Goal: Task Accomplishment & Management: Use online tool/utility

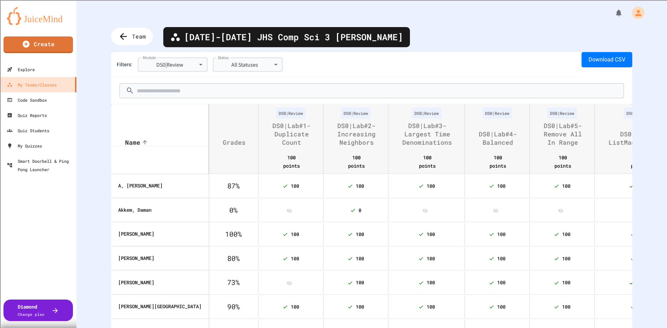
scroll to position [0, 290]
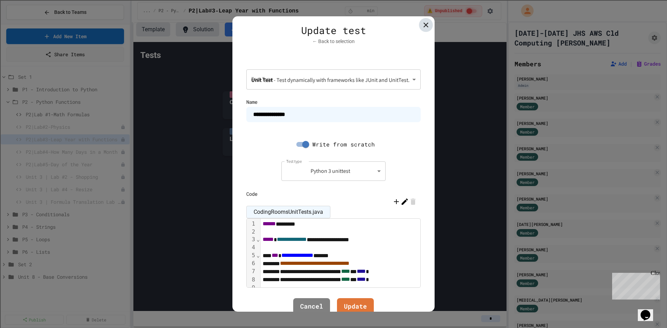
scroll to position [35, 0]
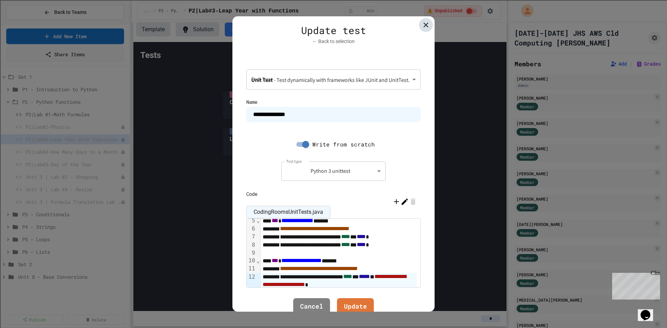
click at [423, 25] on icon at bounding box center [426, 25] width 8 height 8
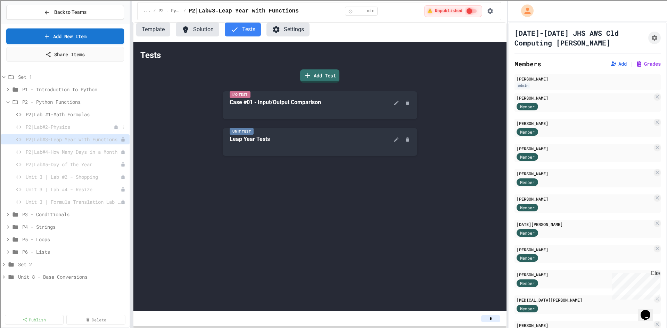
click at [68, 128] on span "P2|Lab#2-Physics" at bounding box center [70, 126] width 88 height 7
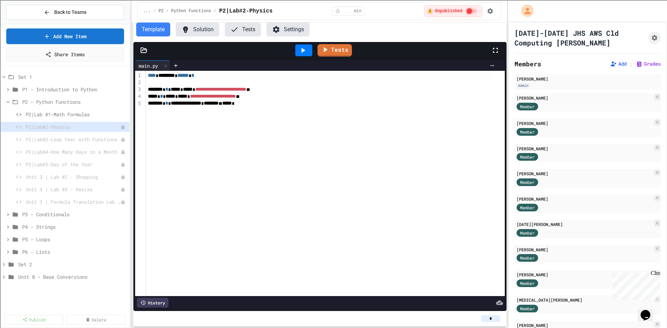
click at [252, 29] on button "Tests" at bounding box center [243, 30] width 36 height 14
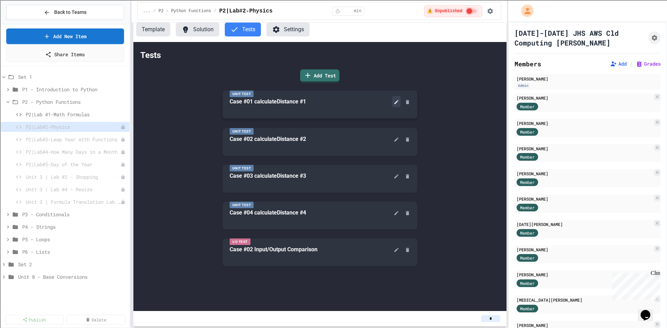
click at [394, 104] on icon at bounding box center [397, 102] width 6 height 6
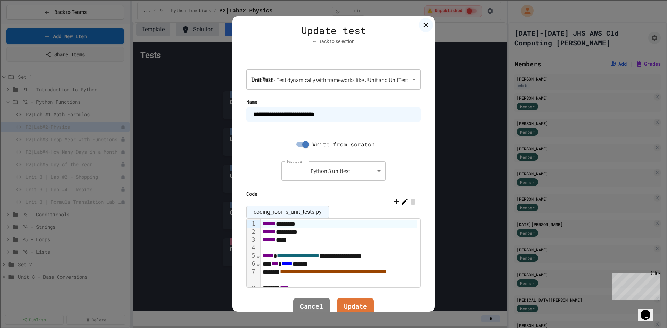
click at [401, 201] on icon at bounding box center [405, 202] width 8 height 8
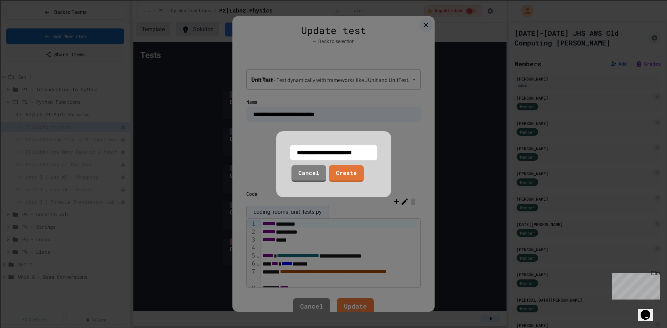
drag, startPoint x: 373, startPoint y: 152, endPoint x: 269, endPoint y: 153, distance: 104.6
click at [269, 153] on div "**********" at bounding box center [333, 164] width 667 height 328
click at [298, 155] on input "**********" at bounding box center [333, 152] width 87 height 15
click at [295, 152] on input "**********" at bounding box center [333, 152] width 87 height 15
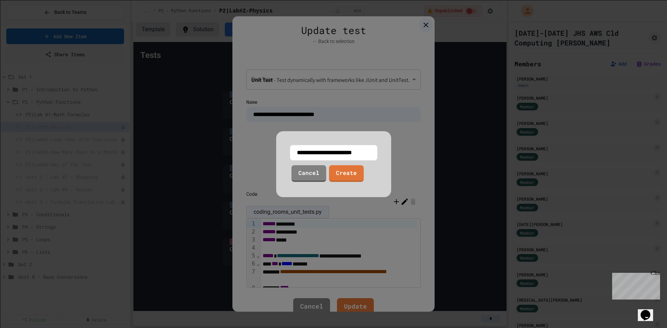
drag, startPoint x: 295, startPoint y: 152, endPoint x: 404, endPoint y: 154, distance: 109.2
click at [404, 154] on div "**********" at bounding box center [333, 164] width 667 height 328
click at [306, 180] on link "Cancel" at bounding box center [309, 172] width 35 height 17
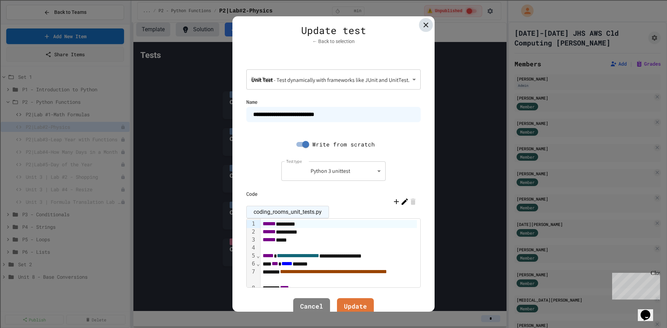
click at [425, 24] on icon at bounding box center [426, 25] width 8 height 8
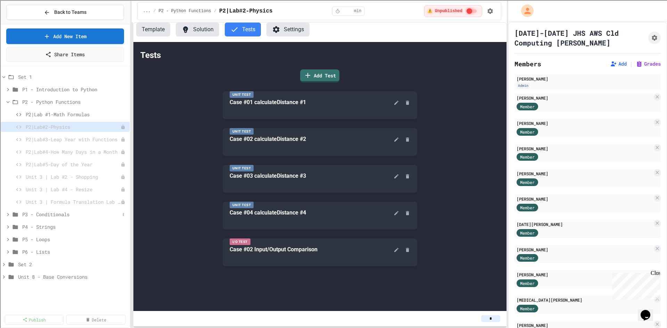
click at [51, 217] on span "P3 - Conditionals" at bounding box center [71, 214] width 98 height 7
click at [73, 228] on span "P3|Lab #1 - Grading" at bounding box center [70, 226] width 88 height 7
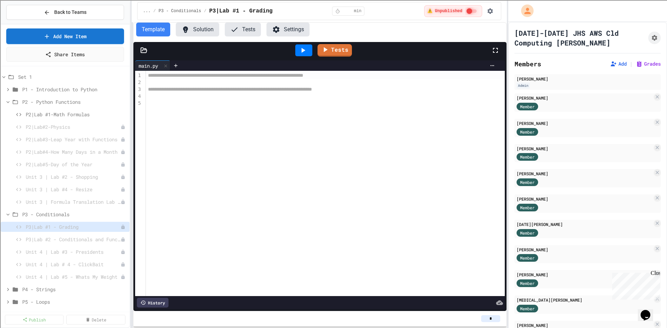
click at [144, 55] on div "Tests" at bounding box center [319, 50] width 373 height 17
click at [145, 49] on icon at bounding box center [144, 50] width 6 height 5
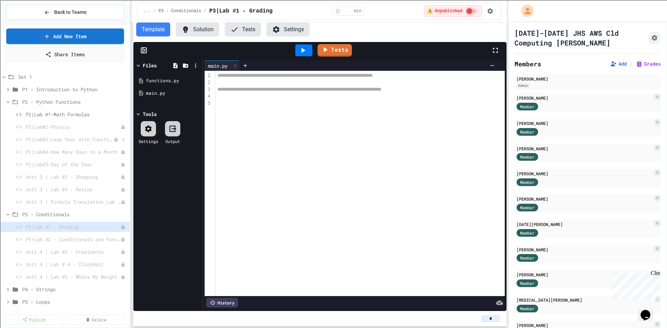
click at [80, 139] on span "P2|Lab#3-Leap Year with Functions" at bounding box center [70, 139] width 88 height 7
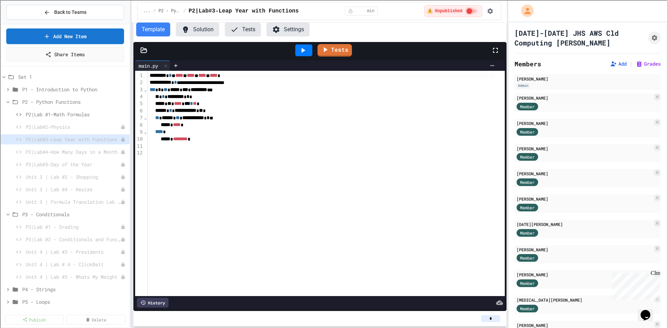
click at [247, 30] on button "Tests" at bounding box center [243, 30] width 36 height 14
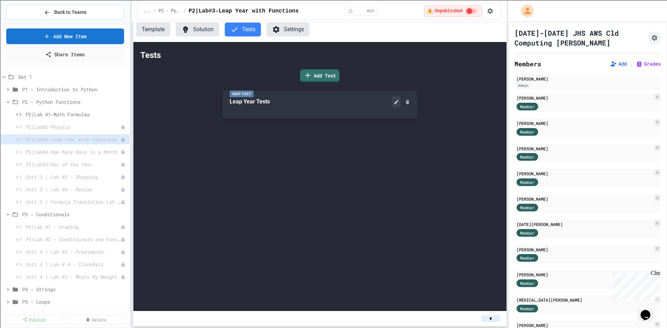
click at [393, 103] on button at bounding box center [396, 101] width 8 height 11
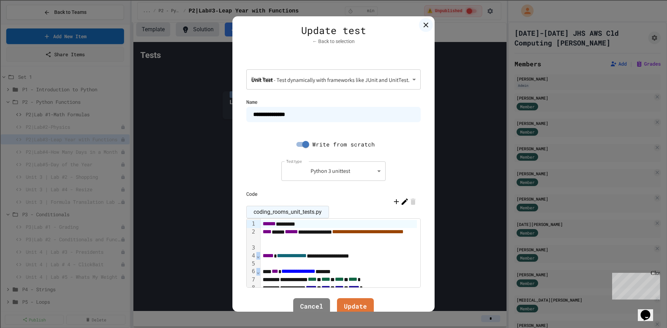
drag, startPoint x: 256, startPoint y: 223, endPoint x: 345, endPoint y: 238, distance: 89.9
click at [345, 238] on div "**********" at bounding box center [334, 253] width 174 height 69
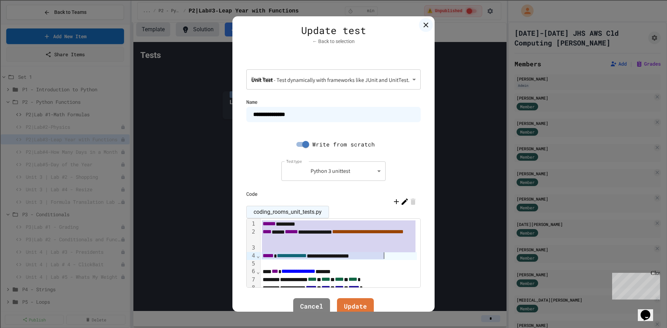
drag, startPoint x: 259, startPoint y: 225, endPoint x: 388, endPoint y: 256, distance: 132.7
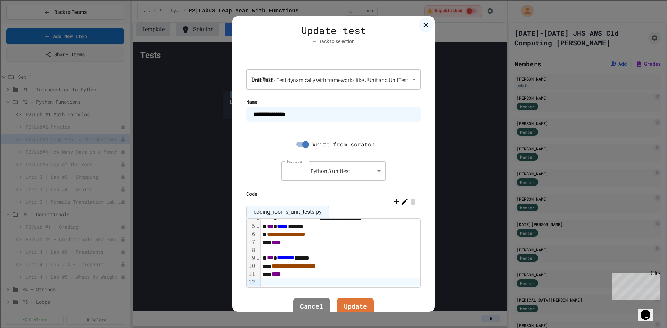
scroll to position [64, 0]
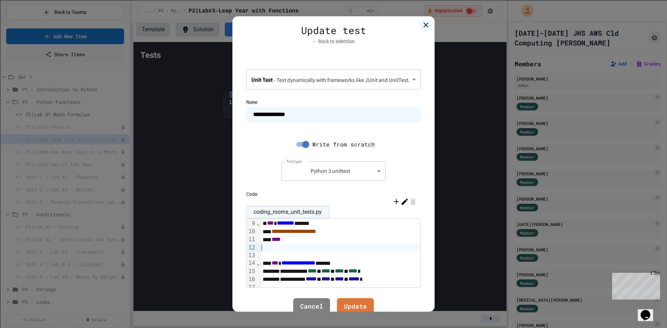
click at [272, 264] on span "***" at bounding box center [275, 263] width 7 height 5
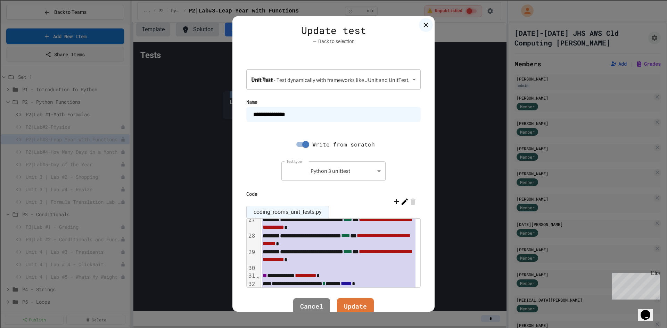
scroll to position [229, 0]
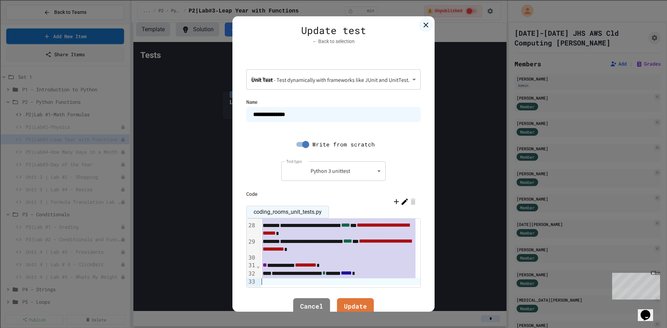
drag, startPoint x: 272, startPoint y: 258, endPoint x: 375, endPoint y: 288, distance: 107.3
click at [375, 288] on div "**********" at bounding box center [334, 164] width 202 height 296
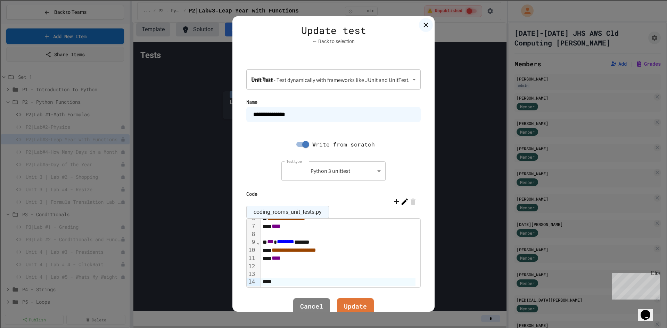
click at [273, 270] on div at bounding box center [341, 267] width 160 height 8
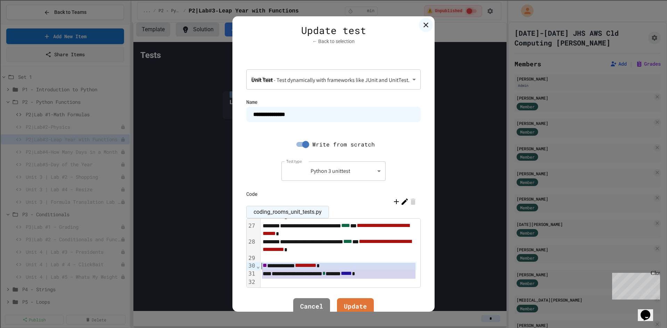
drag, startPoint x: 391, startPoint y: 279, endPoint x: 243, endPoint y: 266, distance: 149.0
click at [243, 266] on div "**********" at bounding box center [334, 164] width 202 height 296
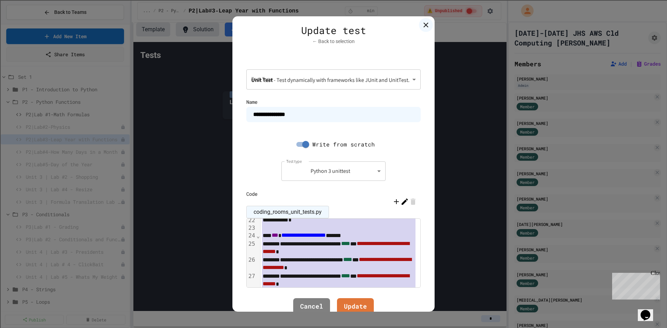
scroll to position [221, 0]
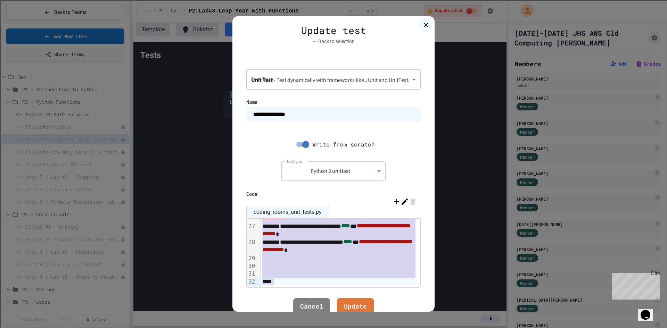
drag, startPoint x: 258, startPoint y: 223, endPoint x: 397, endPoint y: 299, distance: 158.8
click at [397, 299] on div "**********" at bounding box center [334, 164] width 202 height 296
copy div "**********"
click at [424, 24] on icon at bounding box center [426, 25] width 8 height 8
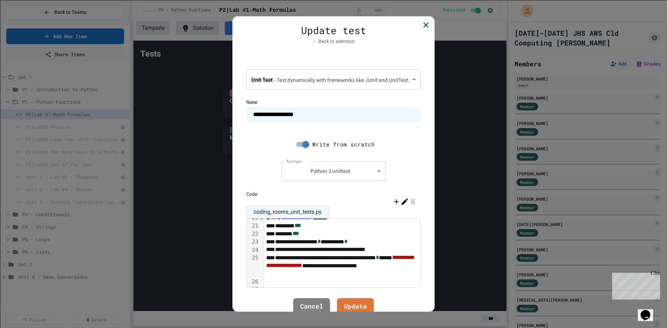
scroll to position [209, 0]
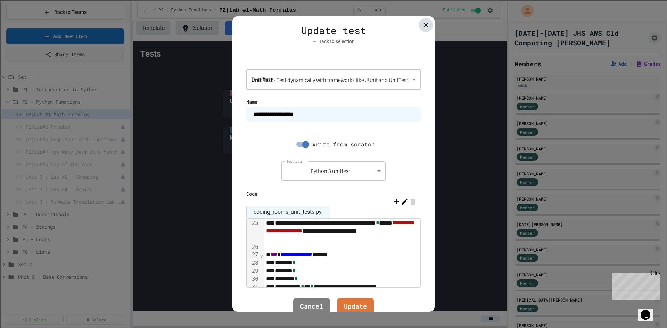
click at [425, 26] on icon at bounding box center [426, 25] width 5 height 5
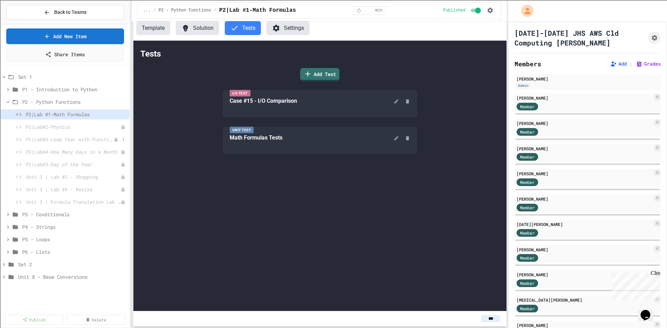
click at [72, 138] on span "P2|Lab#3-Leap Year with Functions" at bounding box center [70, 139] width 88 height 7
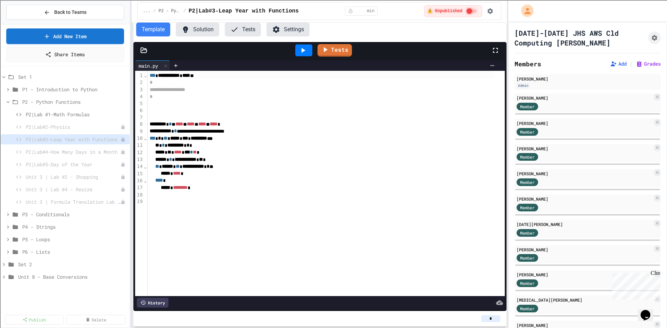
click at [252, 29] on button "Tests" at bounding box center [243, 30] width 36 height 14
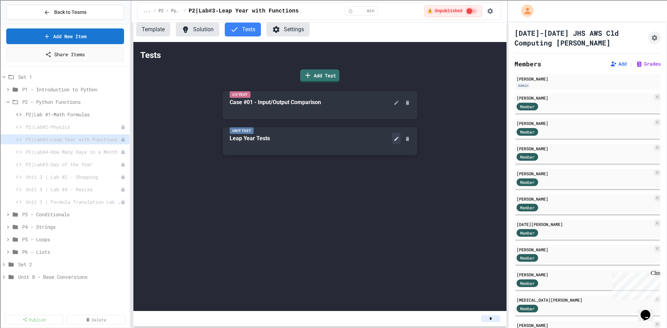
click at [394, 138] on icon at bounding box center [397, 139] width 6 height 6
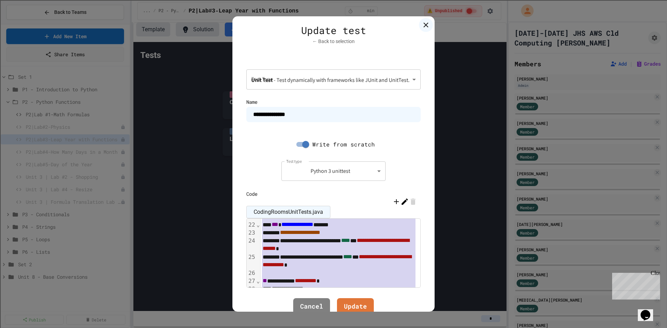
scroll to position [223, 0]
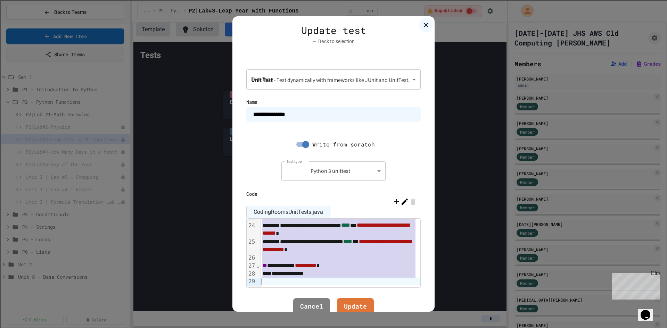
drag, startPoint x: 259, startPoint y: 224, endPoint x: 378, endPoint y: 301, distance: 142.0
click at [378, 301] on div "**********" at bounding box center [334, 164] width 202 height 296
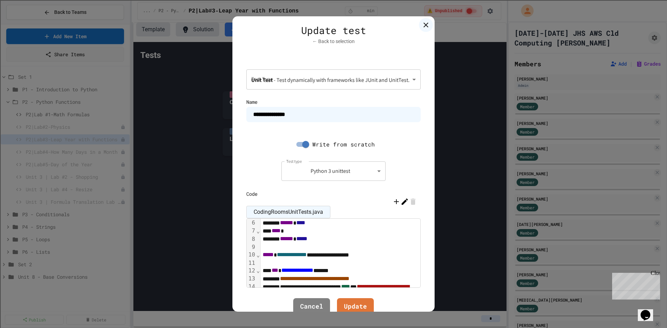
scroll to position [14, 0]
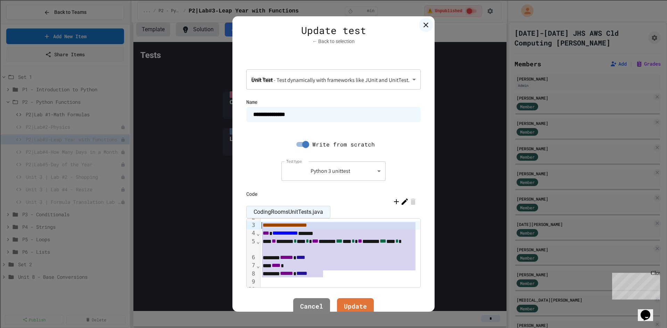
drag, startPoint x: 324, startPoint y: 277, endPoint x: 246, endPoint y: 222, distance: 94.8
click at [247, 222] on div "**********" at bounding box center [334, 253] width 174 height 69
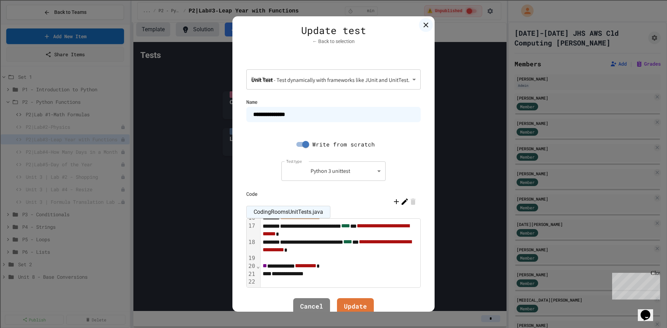
scroll to position [0, 0]
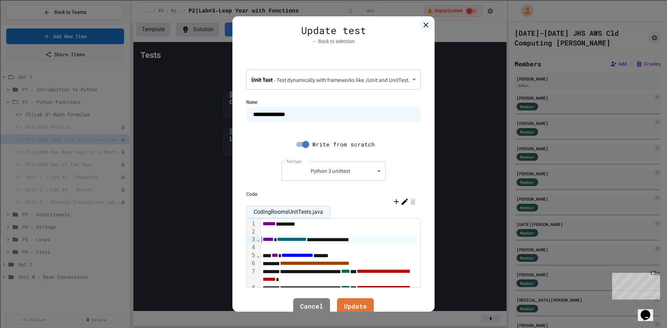
click at [401, 200] on icon at bounding box center [405, 202] width 8 height 8
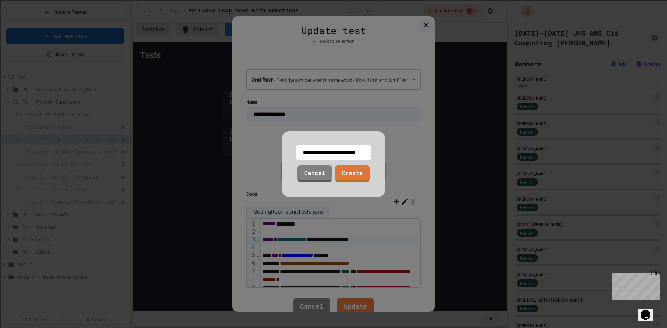
scroll to position [0, 10]
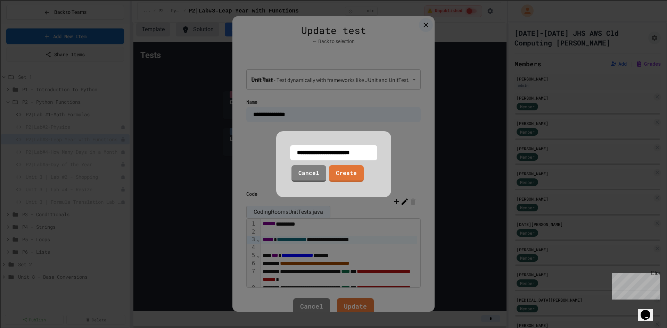
drag, startPoint x: 294, startPoint y: 154, endPoint x: 397, endPoint y: 159, distance: 103.7
click at [397, 159] on div "**********" at bounding box center [333, 164] width 667 height 328
paste input "*"
type input "**********"
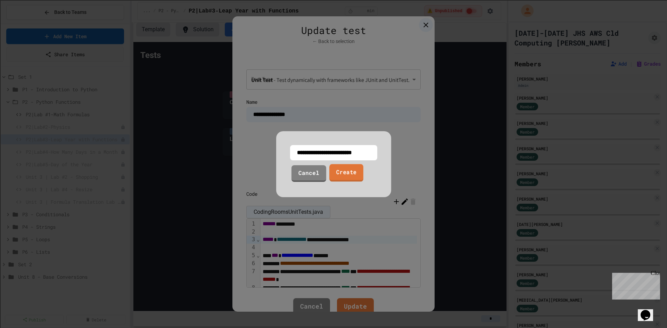
click at [344, 175] on link "Create" at bounding box center [346, 172] width 34 height 17
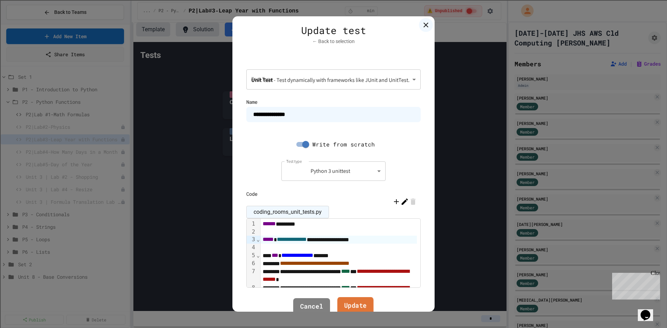
click at [362, 303] on link "Update" at bounding box center [355, 306] width 36 height 19
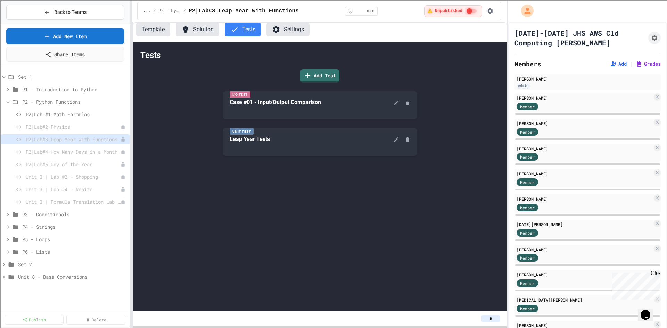
click at [201, 32] on button "Solution" at bounding box center [197, 30] width 43 height 14
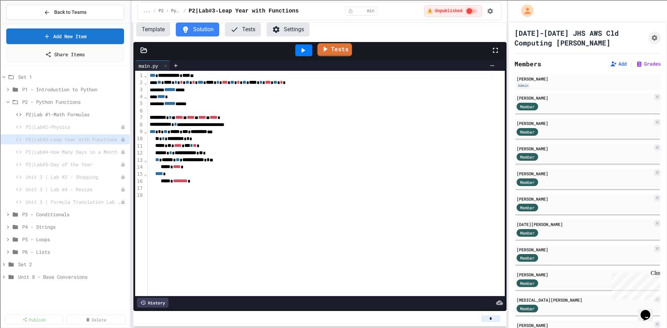
click at [340, 47] on link "Tests" at bounding box center [335, 49] width 35 height 13
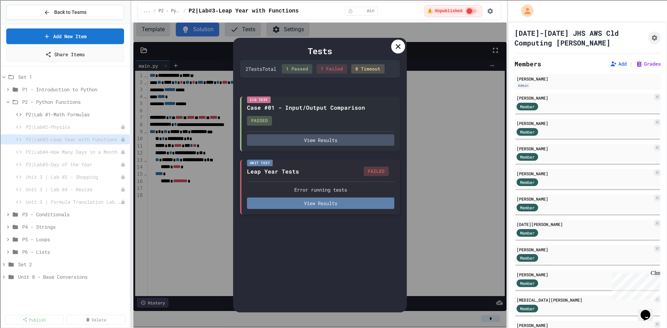
click at [319, 208] on button "View Results" at bounding box center [320, 203] width 147 height 11
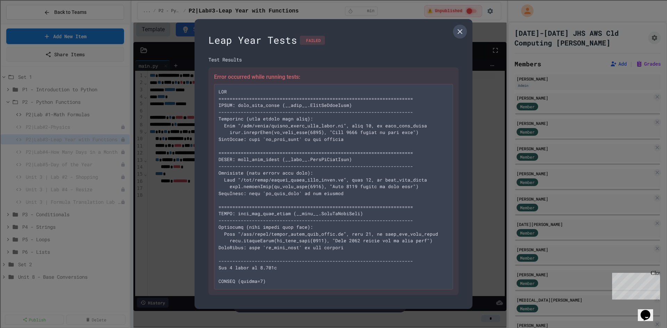
click at [462, 32] on icon at bounding box center [460, 31] width 8 height 8
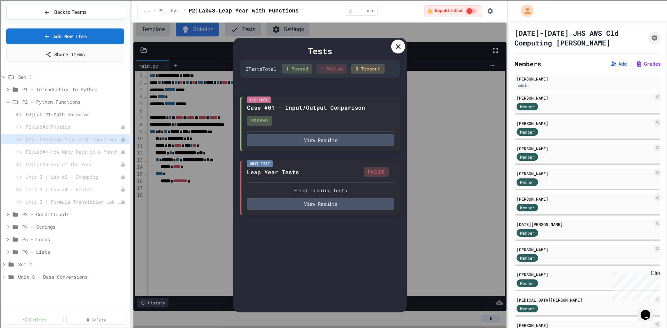
click at [394, 50] on icon at bounding box center [398, 46] width 8 height 8
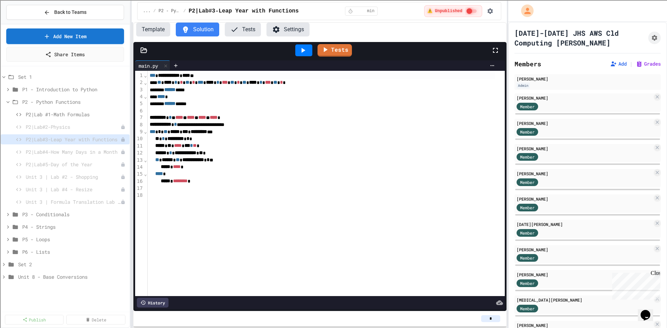
click at [241, 30] on button "Tests" at bounding box center [243, 30] width 36 height 14
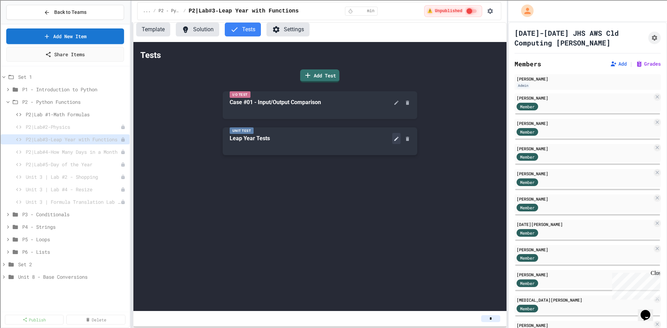
click at [396, 139] on icon at bounding box center [397, 139] width 6 height 6
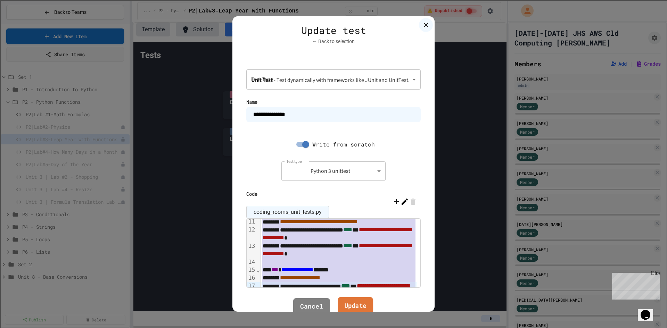
scroll to position [158, 0]
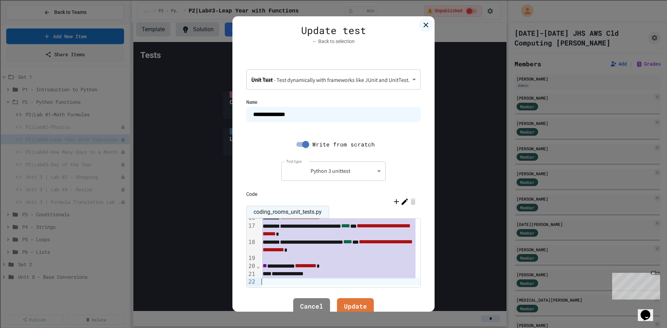
drag, startPoint x: 257, startPoint y: 222, endPoint x: 363, endPoint y: 318, distance: 143.2
click at [363, 318] on div "**********" at bounding box center [333, 164] width 667 height 328
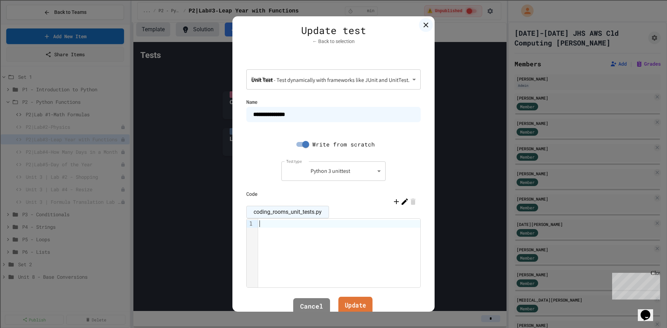
scroll to position [0, 0]
click at [352, 302] on link "Update" at bounding box center [355, 306] width 36 height 19
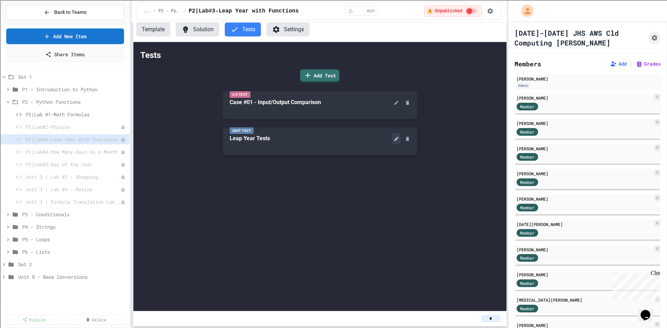
click at [394, 141] on icon at bounding box center [396, 139] width 4 height 4
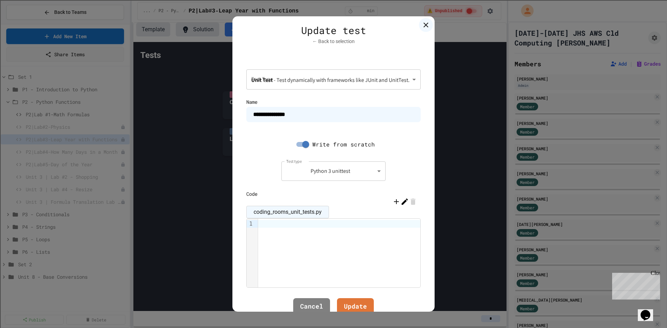
click at [282, 230] on div at bounding box center [339, 253] width 162 height 69
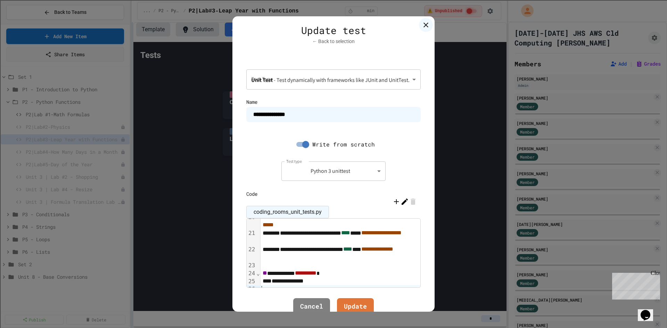
scroll to position [139, 0]
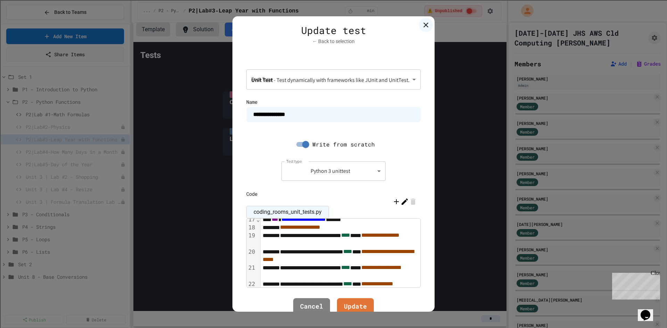
click at [387, 236] on div "**********" at bounding box center [339, 240] width 156 height 16
click at [390, 252] on div "**********" at bounding box center [339, 256] width 156 height 16
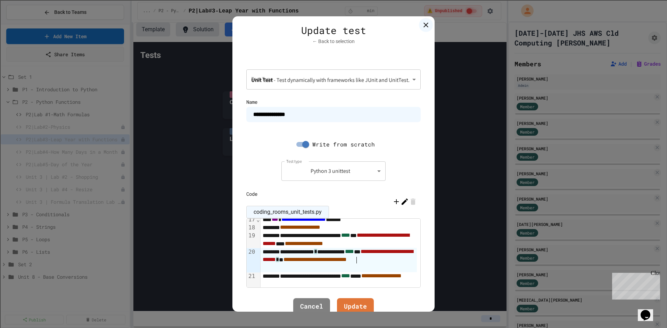
click at [291, 262] on span "**********" at bounding box center [338, 255] width 150 height 13
click at [313, 262] on span "**********" at bounding box center [337, 255] width 149 height 13
click at [267, 246] on span "**********" at bounding box center [336, 239] width 147 height 13
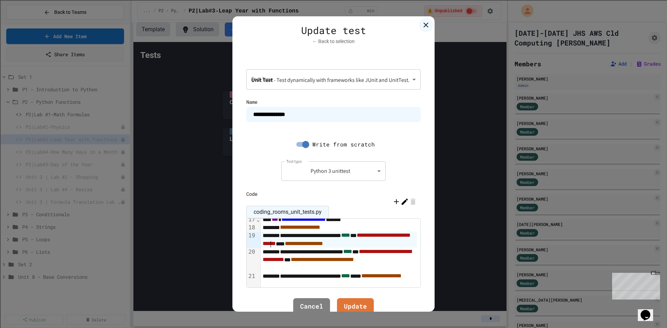
click at [267, 246] on span "**********" at bounding box center [336, 239] width 147 height 13
click at [329, 249] on div "**********" at bounding box center [339, 260] width 156 height 24
drag, startPoint x: 393, startPoint y: 236, endPoint x: 335, endPoint y: 246, distance: 59.4
click at [335, 246] on span "**********" at bounding box center [336, 239] width 147 height 13
copy div "**********"
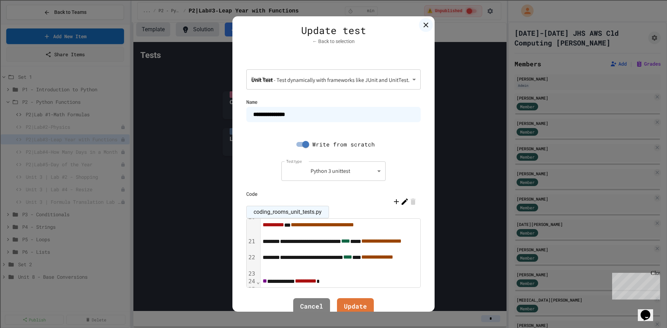
scroll to position [189, 0]
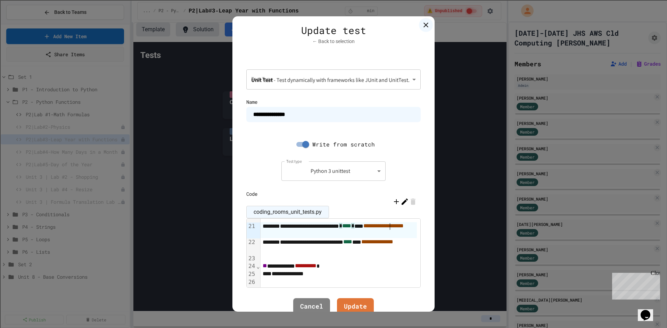
click at [387, 227] on div "**********" at bounding box center [339, 230] width 156 height 16
click at [284, 235] on span "**********" at bounding box center [316, 233] width 65 height 5
click at [390, 243] on div "**********" at bounding box center [339, 246] width 156 height 16
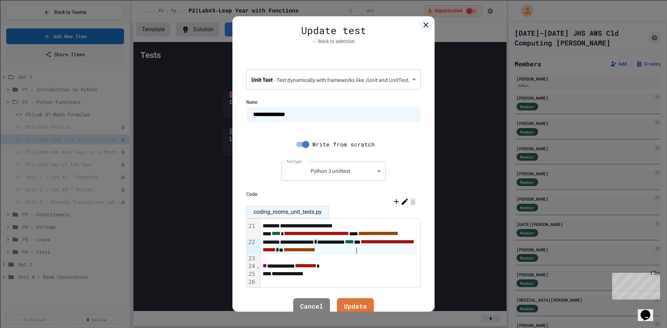
click at [282, 252] on span "**********" at bounding box center [338, 245] width 150 height 13
click at [282, 252] on span "**********" at bounding box center [337, 245] width 149 height 13
click at [314, 252] on span "**********" at bounding box center [337, 245] width 149 height 13
click at [345, 303] on link "Update" at bounding box center [355, 306] width 36 height 19
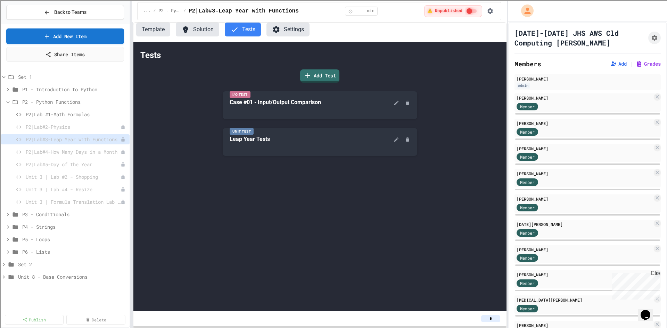
click at [196, 33] on button "Solution" at bounding box center [197, 30] width 43 height 14
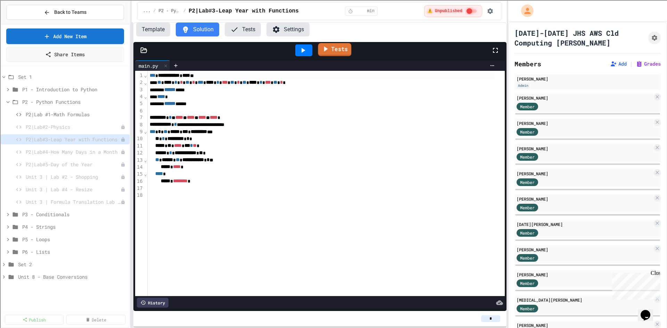
click at [336, 50] on link "Tests" at bounding box center [334, 49] width 33 height 13
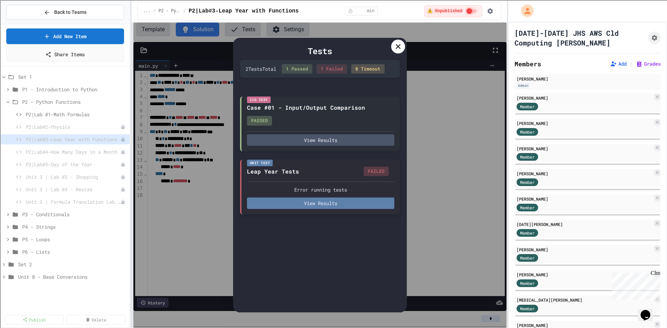
click at [325, 207] on button "View Results" at bounding box center [320, 203] width 147 height 11
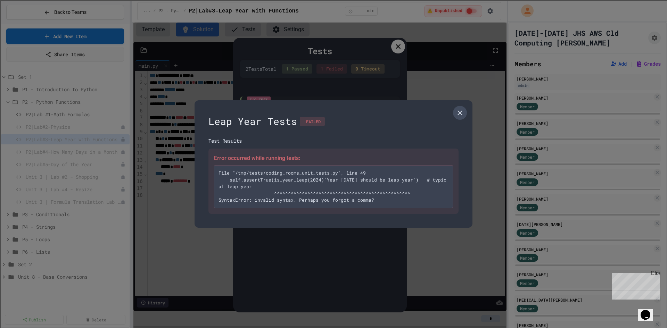
click at [463, 114] on icon at bounding box center [460, 113] width 8 height 8
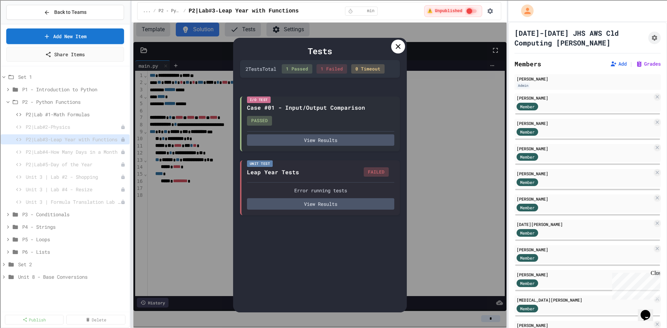
click at [399, 47] on icon at bounding box center [398, 46] width 8 height 8
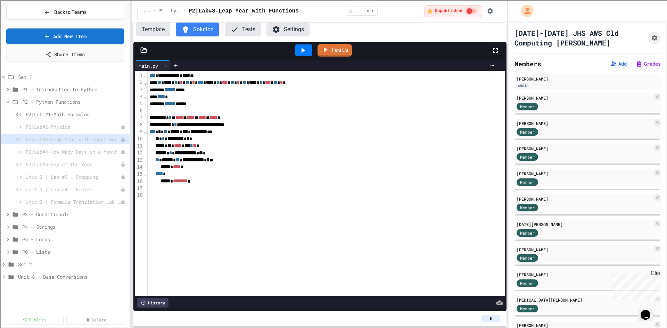
click at [250, 29] on button "Tests" at bounding box center [243, 30] width 36 height 14
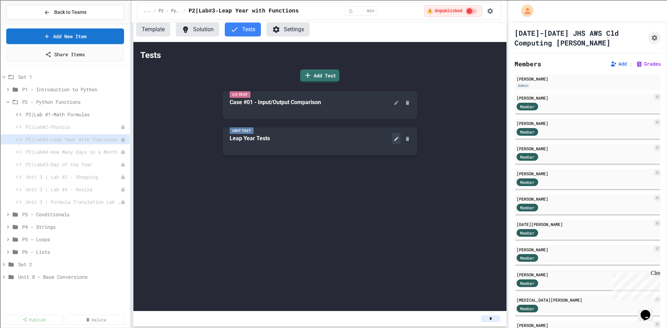
click at [394, 140] on icon at bounding box center [397, 139] width 6 height 6
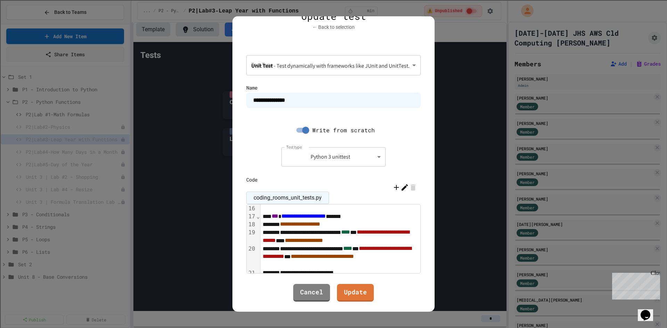
scroll to position [163, 0]
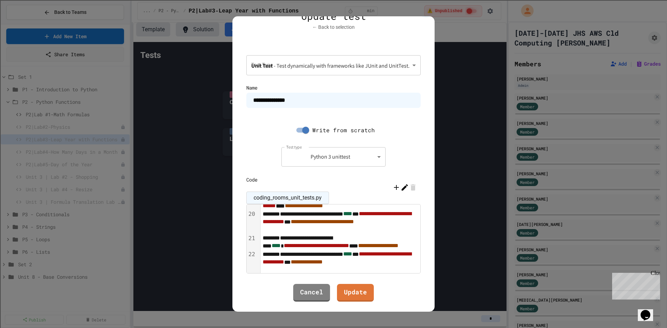
click at [385, 238] on div "**********" at bounding box center [339, 243] width 156 height 16
click at [350, 243] on span "**********" at bounding box center [317, 245] width 65 height 5
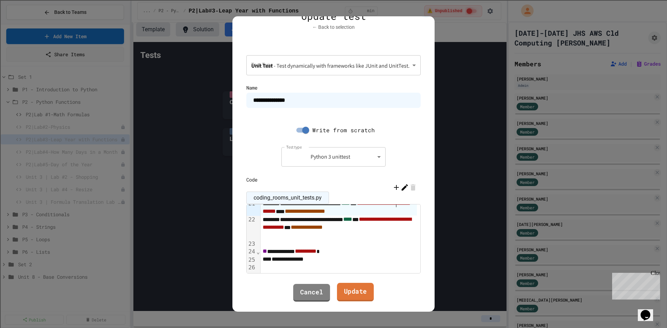
click at [357, 296] on link "Update" at bounding box center [355, 292] width 37 height 19
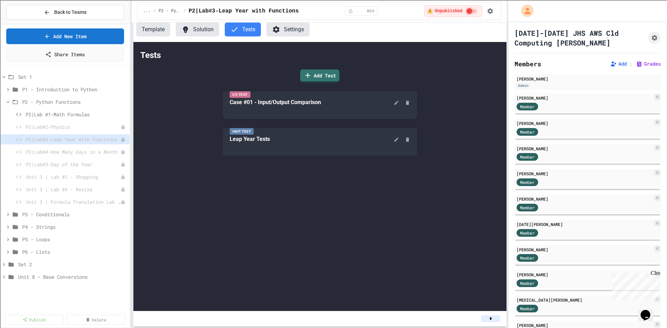
click at [197, 33] on button "Solution" at bounding box center [197, 30] width 43 height 14
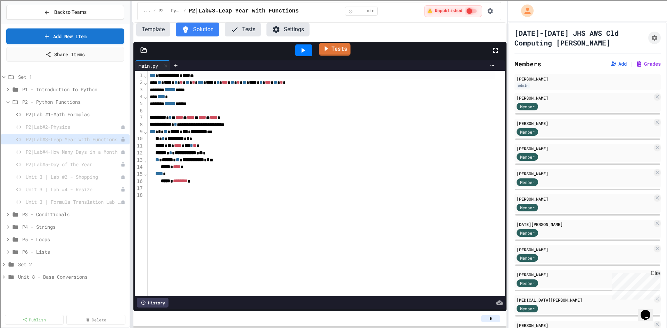
click at [340, 50] on link "Tests" at bounding box center [335, 49] width 32 height 13
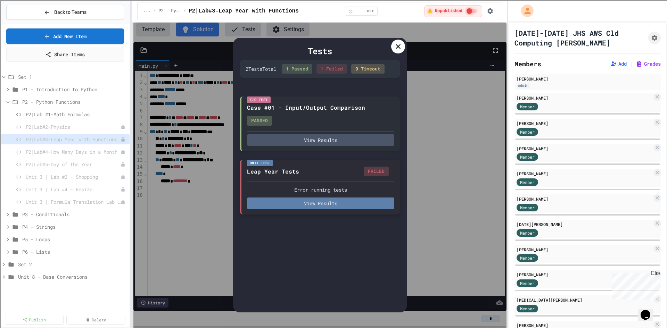
click at [305, 207] on button "View Results" at bounding box center [320, 203] width 147 height 11
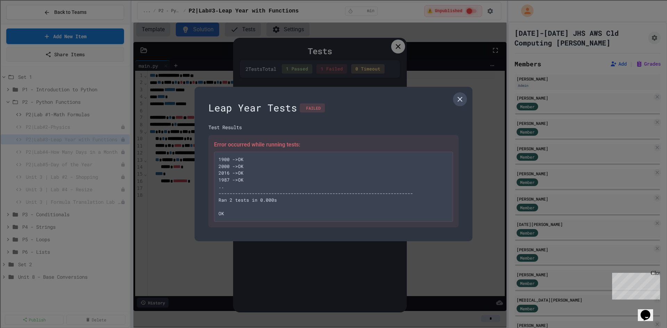
click at [466, 99] on link at bounding box center [460, 99] width 14 height 14
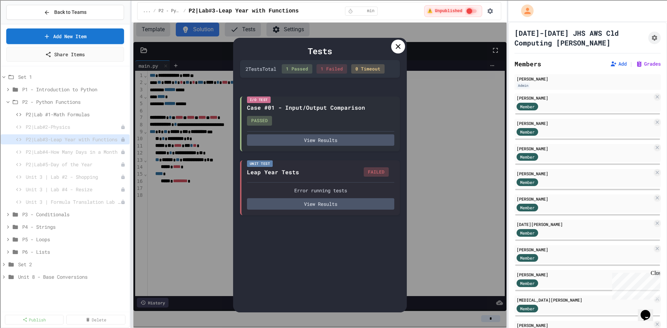
click at [402, 50] on icon at bounding box center [398, 46] width 8 height 8
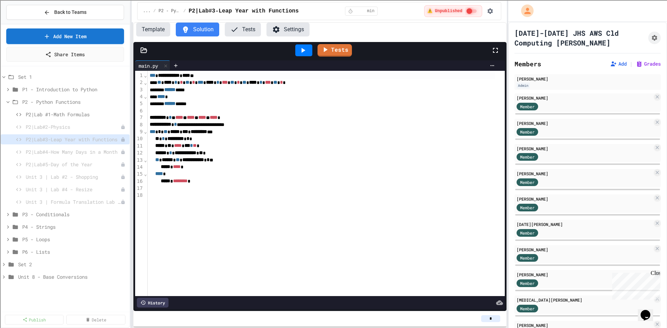
click at [247, 31] on button "Tests" at bounding box center [243, 30] width 36 height 14
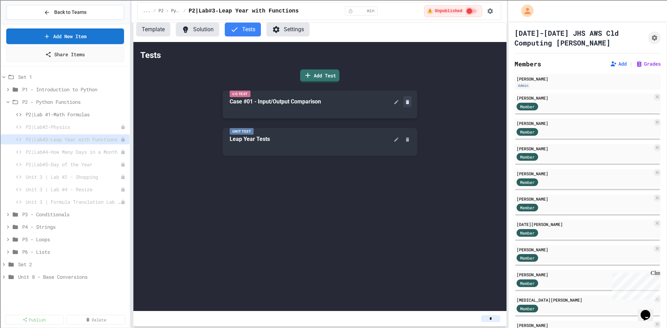
click at [410, 102] on icon at bounding box center [408, 102] width 6 height 6
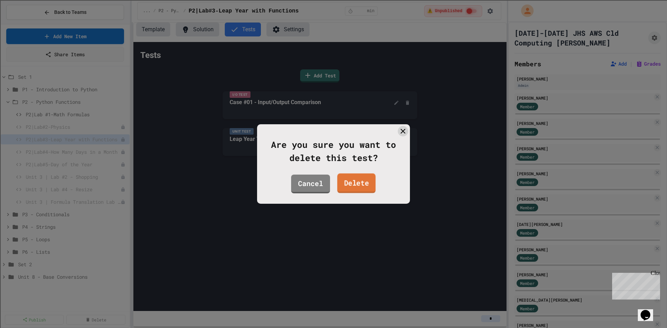
click at [367, 180] on link "Delete" at bounding box center [356, 184] width 38 height 20
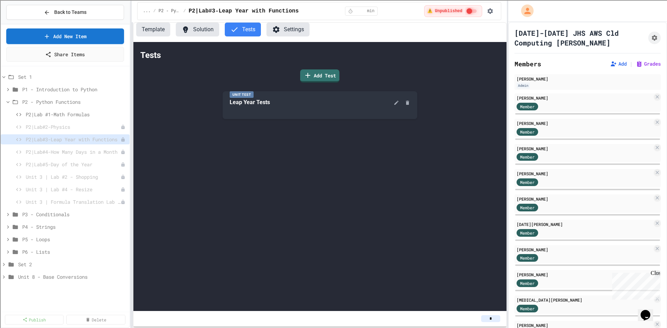
click at [198, 30] on button "Solution" at bounding box center [197, 30] width 43 height 14
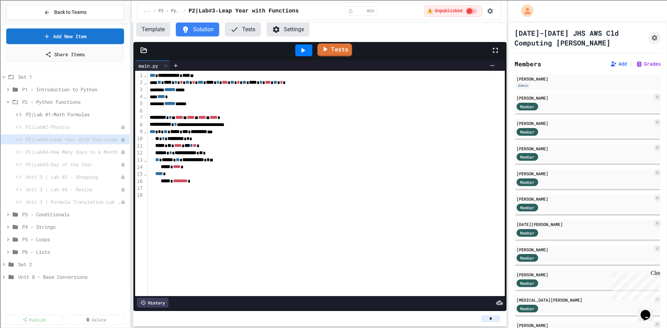
click at [332, 51] on link "Tests" at bounding box center [335, 49] width 35 height 13
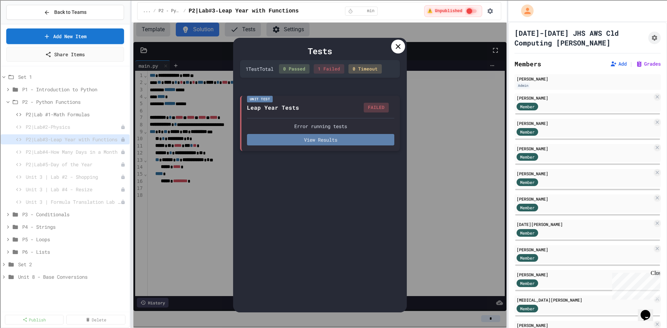
click at [324, 143] on button "View Results" at bounding box center [320, 139] width 147 height 11
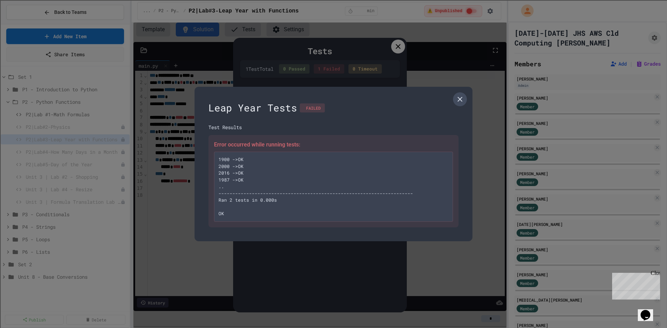
click at [461, 100] on icon at bounding box center [460, 99] width 5 height 5
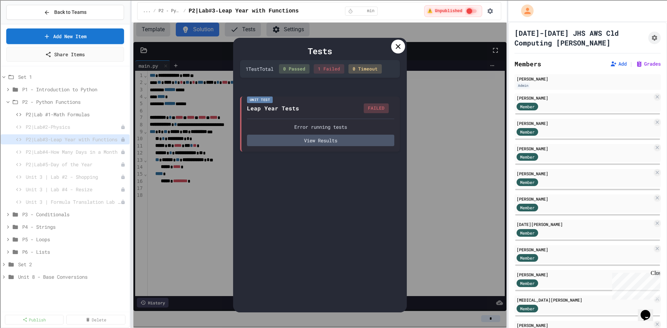
click at [398, 48] on icon at bounding box center [398, 46] width 8 height 8
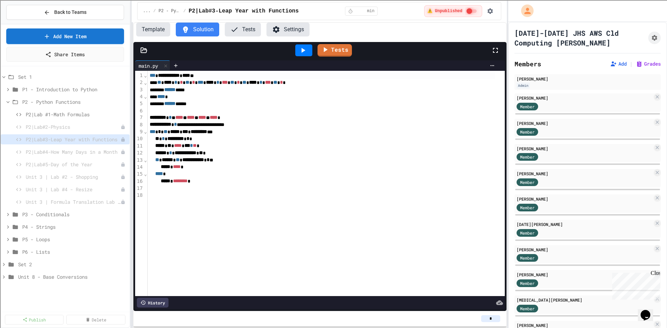
click at [249, 29] on button "Tests" at bounding box center [243, 30] width 36 height 14
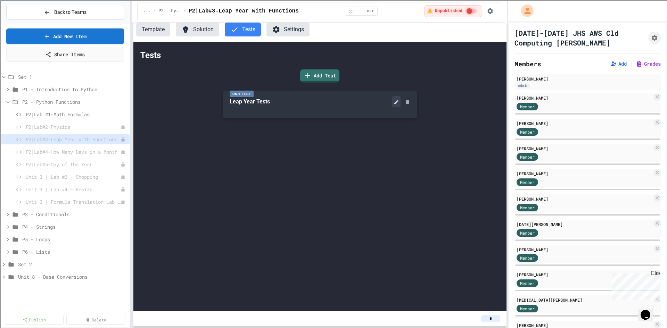
click at [397, 100] on icon at bounding box center [397, 102] width 6 height 6
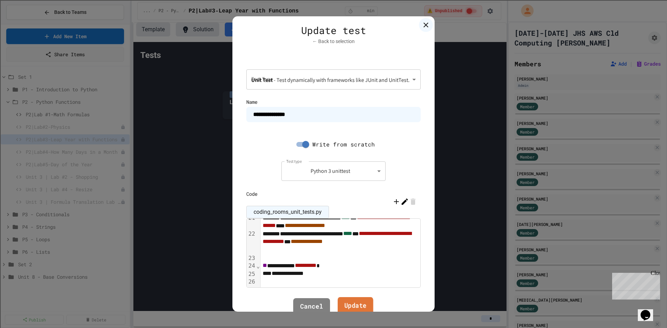
click at [349, 301] on link "Update" at bounding box center [356, 306] width 36 height 19
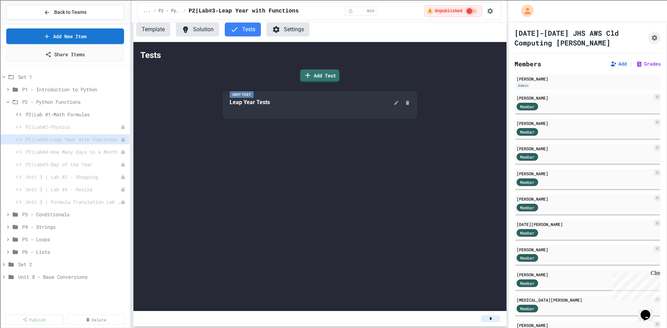
drag, startPoint x: 198, startPoint y: 28, endPoint x: 205, endPoint y: 35, distance: 9.6
click at [198, 28] on button "Solution" at bounding box center [197, 30] width 43 height 14
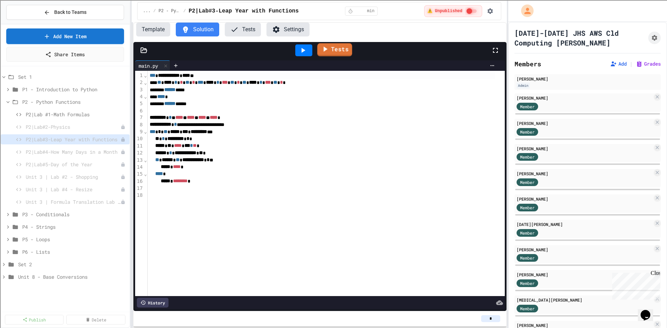
click at [335, 50] on link "Tests" at bounding box center [334, 49] width 35 height 13
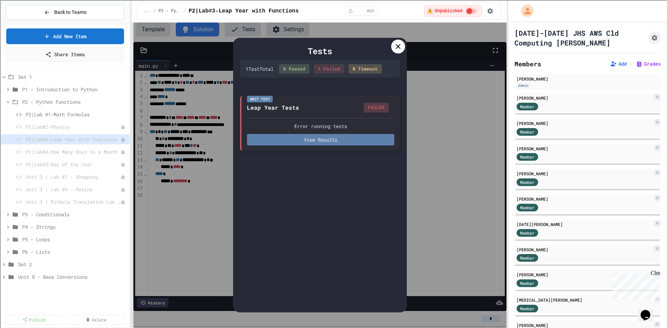
click at [326, 139] on button "View Results" at bounding box center [320, 139] width 147 height 11
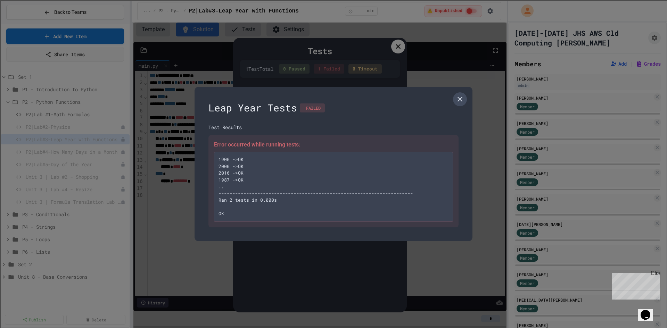
click at [464, 98] on icon at bounding box center [460, 99] width 8 height 8
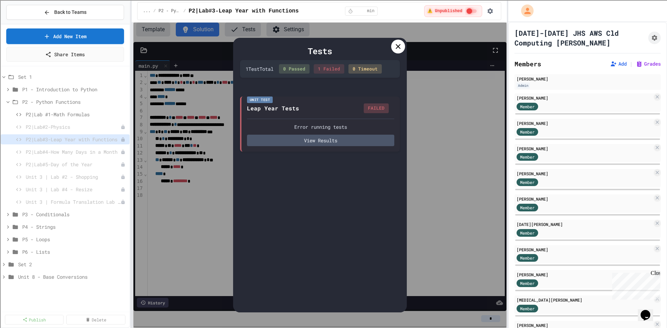
click at [399, 44] on icon at bounding box center [398, 46] width 8 height 8
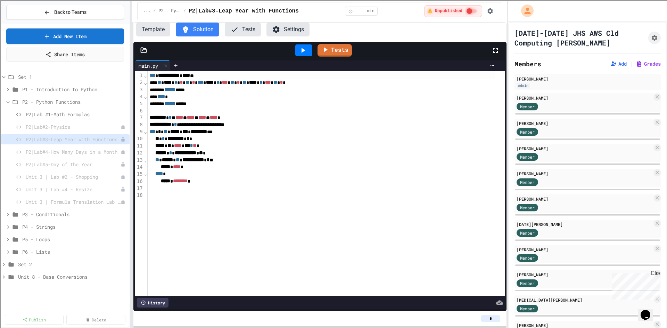
click at [246, 31] on button "Tests" at bounding box center [243, 30] width 36 height 14
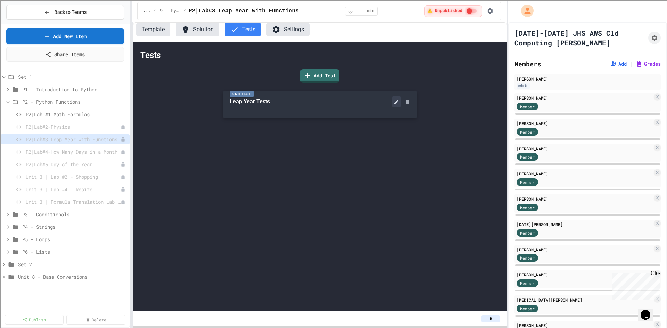
click at [399, 102] on icon at bounding box center [397, 102] width 6 height 6
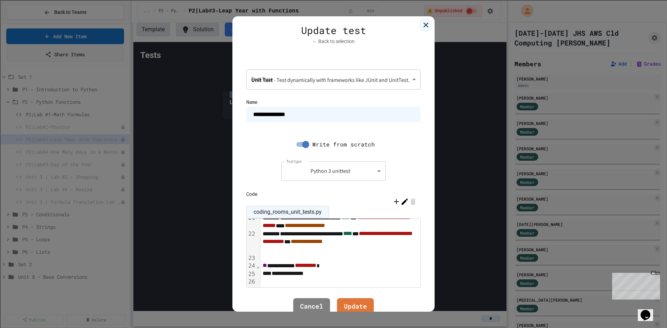
scroll to position [128, 0]
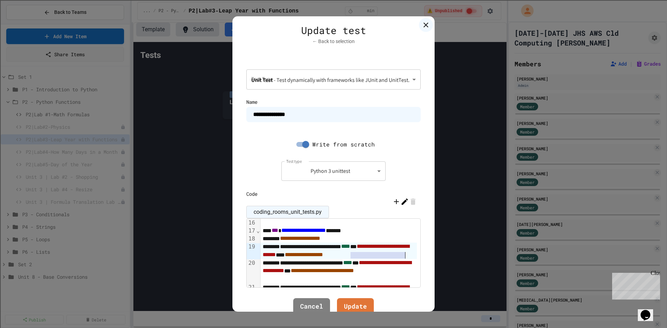
drag, startPoint x: 369, startPoint y: 255, endPoint x: 404, endPoint y: 255, distance: 34.1
click at [404, 255] on div "**********" at bounding box center [339, 251] width 156 height 16
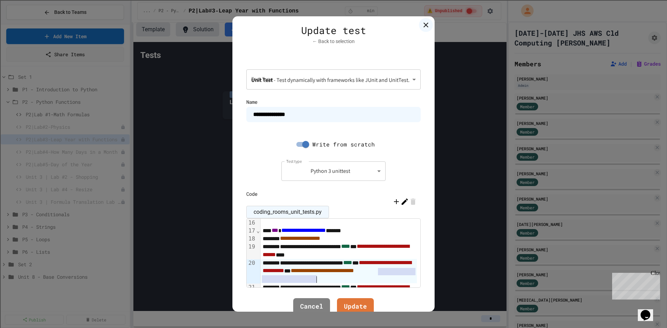
drag, startPoint x: 375, startPoint y: 271, endPoint x: 375, endPoint y: 278, distance: 7.6
click at [375, 278] on div "**********" at bounding box center [339, 271] width 156 height 24
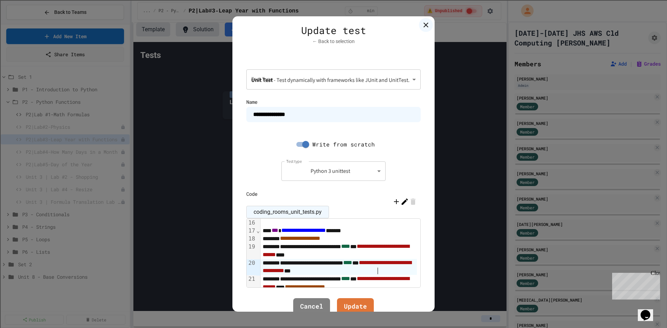
scroll to position [163, 0]
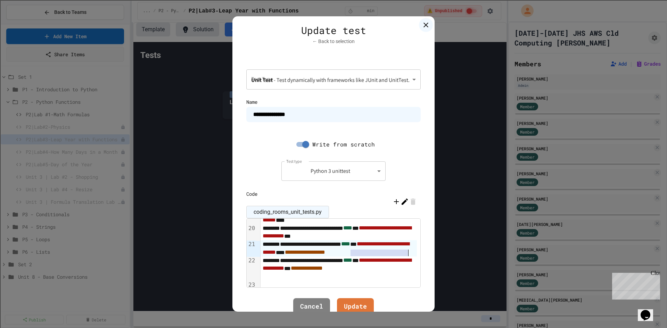
drag, startPoint x: 347, startPoint y: 253, endPoint x: 409, endPoint y: 255, distance: 62.9
click at [409, 255] on div "**********" at bounding box center [339, 249] width 156 height 16
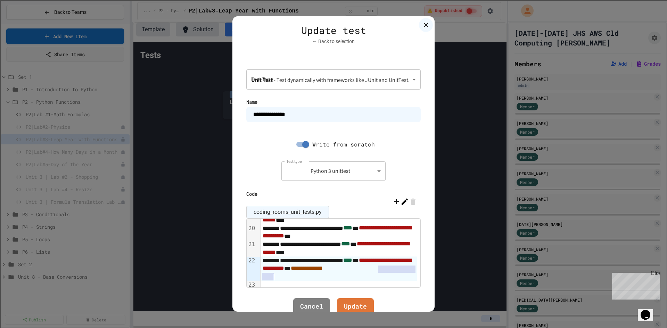
drag, startPoint x: 374, startPoint y: 271, endPoint x: 375, endPoint y: 279, distance: 7.8
click at [375, 279] on div "**********" at bounding box center [339, 269] width 156 height 24
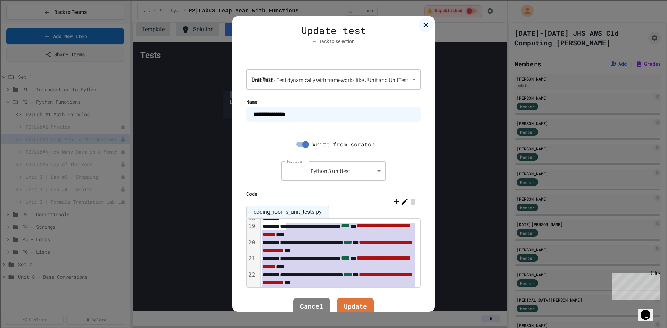
scroll to position [154, 0]
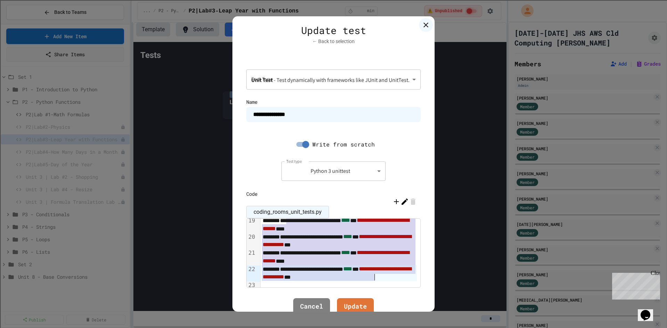
drag, startPoint x: 283, startPoint y: 263, endPoint x: 372, endPoint y: 280, distance: 91.3
click at [372, 280] on div "**********" at bounding box center [341, 190] width 160 height 250
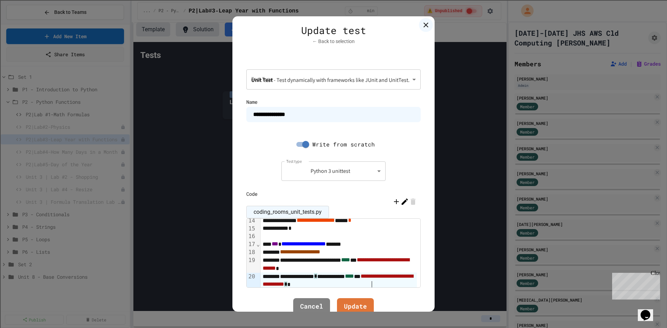
scroll to position [149, 0]
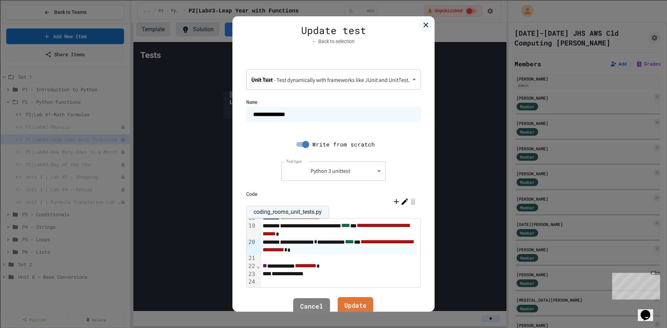
click at [354, 308] on link "Update" at bounding box center [356, 306] width 36 height 19
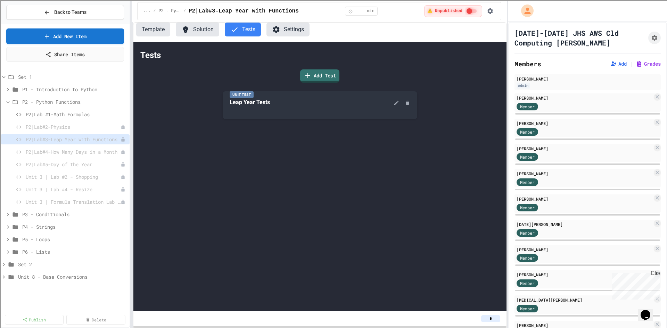
click at [200, 32] on button "Solution" at bounding box center [197, 30] width 43 height 14
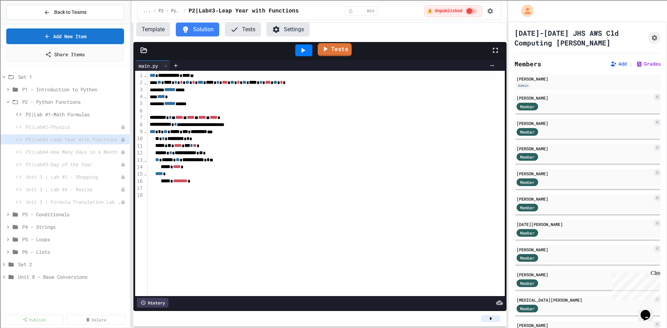
click at [332, 53] on link "Tests" at bounding box center [335, 49] width 34 height 13
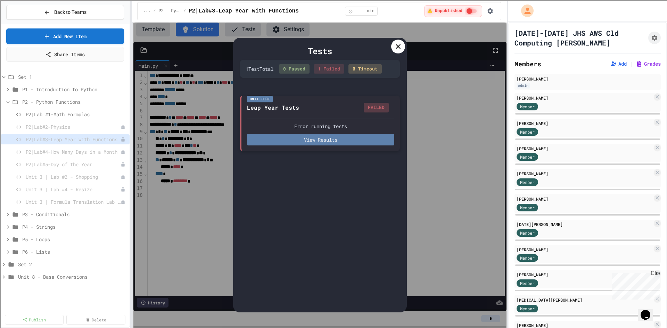
click at [329, 142] on button "View Results" at bounding box center [320, 139] width 147 height 11
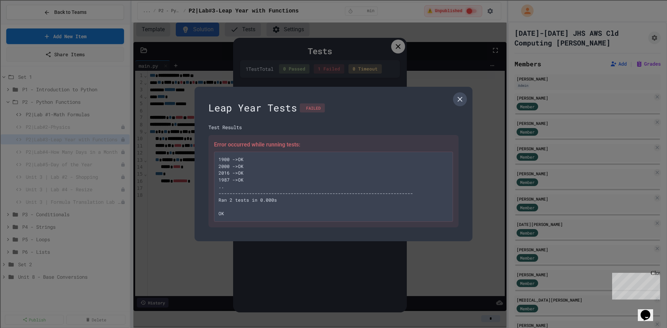
click at [461, 99] on icon at bounding box center [460, 99] width 8 height 8
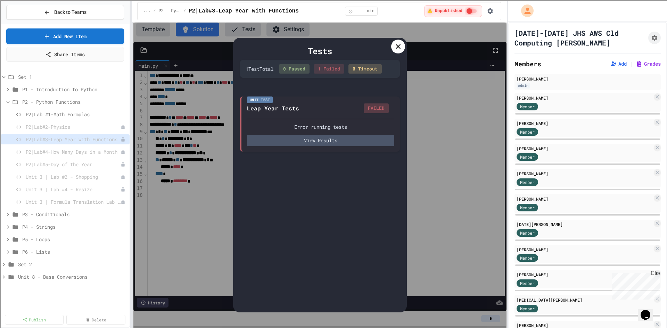
click at [401, 48] on icon at bounding box center [398, 46] width 8 height 8
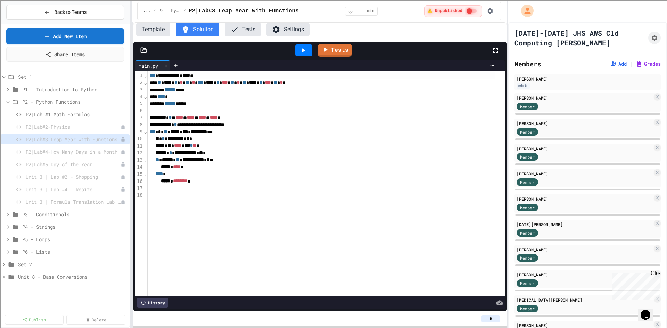
click at [245, 27] on button "Tests" at bounding box center [243, 30] width 36 height 14
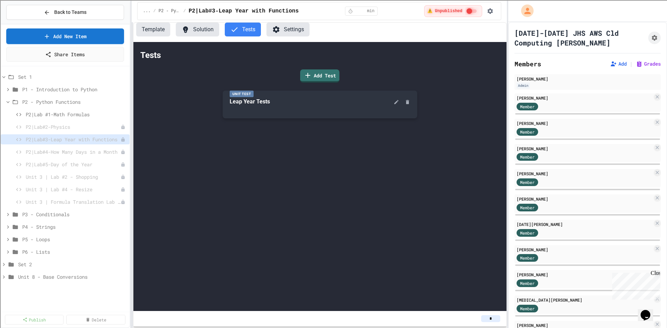
click at [396, 108] on div "Unit Test Leap Year Tests" at bounding box center [320, 105] width 195 height 28
click at [396, 103] on icon at bounding box center [396, 102] width 4 height 4
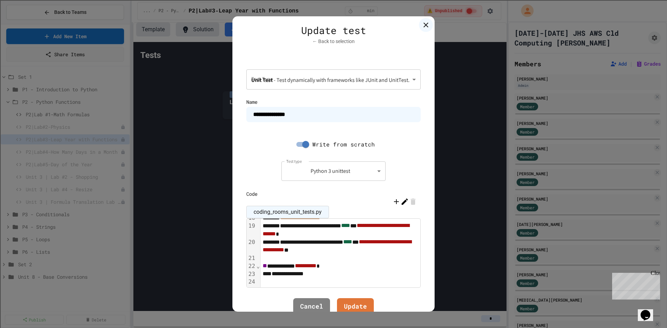
click at [400, 245] on div "**********" at bounding box center [339, 246] width 156 height 16
click at [355, 309] on link "Update" at bounding box center [355, 306] width 36 height 19
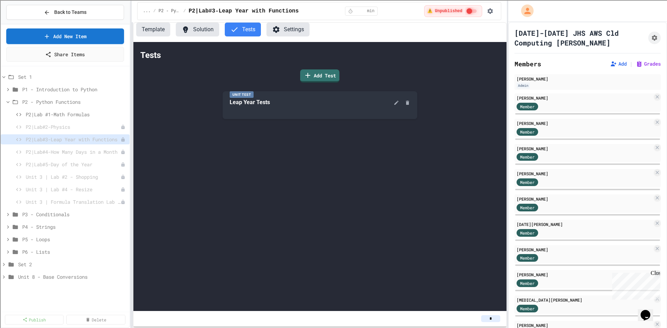
click at [190, 28] on button "Solution" at bounding box center [197, 30] width 43 height 14
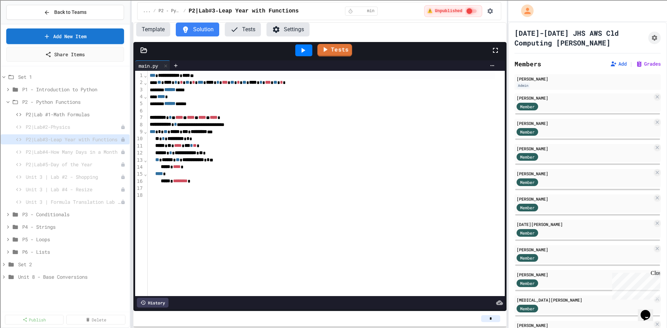
click at [333, 54] on link "Tests" at bounding box center [335, 50] width 35 height 13
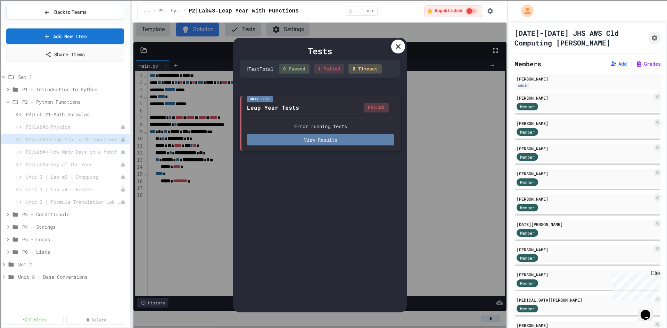
click at [327, 142] on button "View Results" at bounding box center [320, 139] width 147 height 11
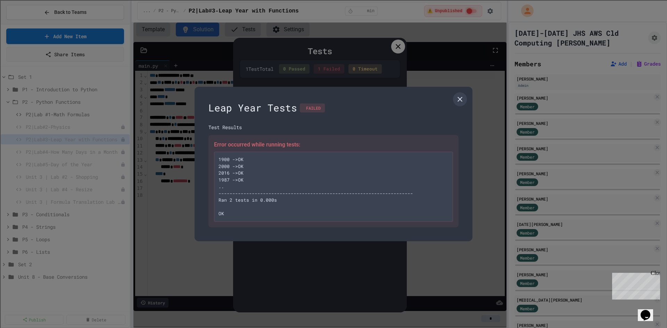
click at [213, 213] on div "Error occurred while running tests: 1900 ->OK 2000 ->OK 2016 ->OK 1987 ->OK .. …" at bounding box center [334, 181] width 250 height 92
click at [255, 164] on pre "1900 ->OK 2000 ->OK 2016 ->OK 1987 ->OK .. ------------------------------------…" at bounding box center [333, 187] width 239 height 70
click at [261, 139] on div "Error occurred while running tests: 1900 ->OK 2000 ->OK 2016 ->OK 1987 ->OK .. …" at bounding box center [334, 181] width 250 height 92
click at [463, 98] on icon at bounding box center [460, 99] width 8 height 8
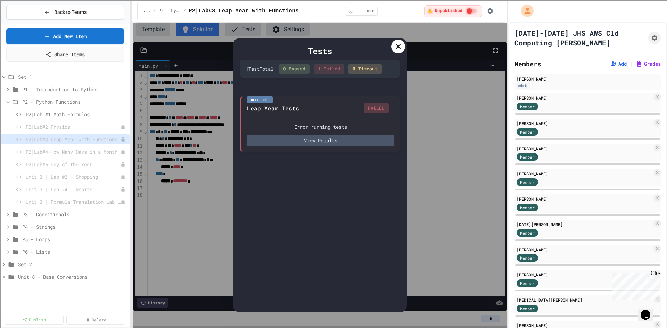
click at [399, 51] on div at bounding box center [398, 47] width 14 height 14
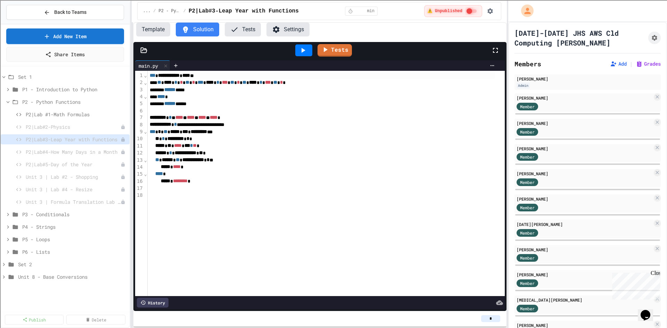
click at [238, 30] on button "Tests" at bounding box center [243, 30] width 36 height 14
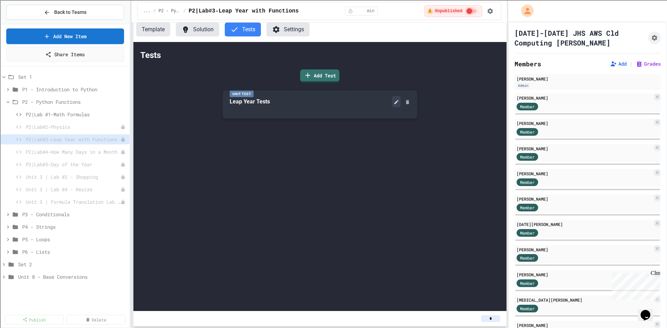
click at [394, 100] on icon at bounding box center [397, 102] width 6 height 6
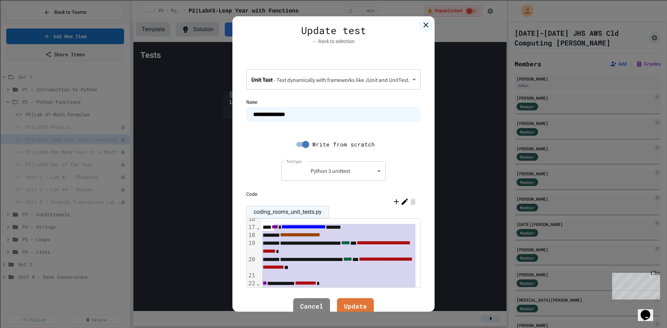
scroll to position [145, 0]
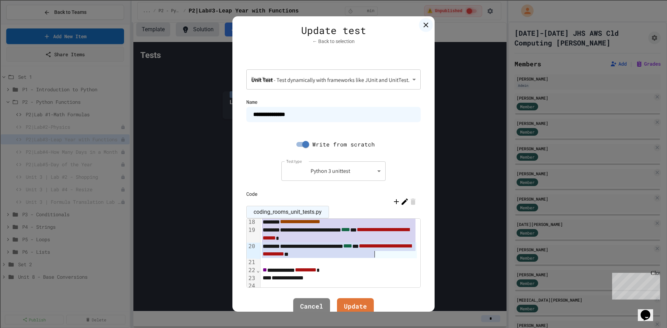
drag, startPoint x: 270, startPoint y: 246, endPoint x: 372, endPoint y: 258, distance: 103.2
click at [372, 258] on div "**********" at bounding box center [341, 182] width 160 height 217
copy div "**********"
click at [342, 308] on link "Update" at bounding box center [355, 306] width 37 height 19
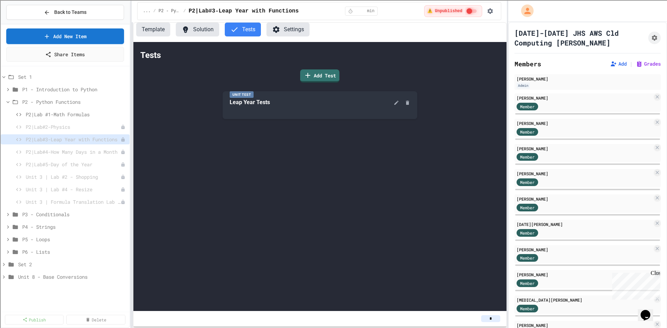
click at [197, 32] on button "Solution" at bounding box center [197, 30] width 43 height 14
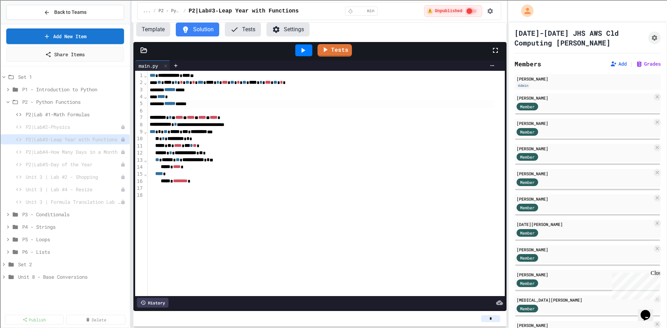
click at [219, 101] on div "****** *****" at bounding box center [322, 103] width 348 height 7
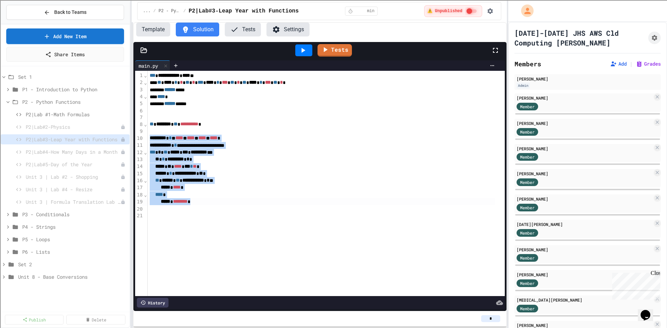
drag, startPoint x: 148, startPoint y: 139, endPoint x: 221, endPoint y: 204, distance: 97.8
click at [221, 204] on div "**********" at bounding box center [326, 184] width 357 height 226
click at [338, 196] on div "**** *" at bounding box center [322, 194] width 348 height 7
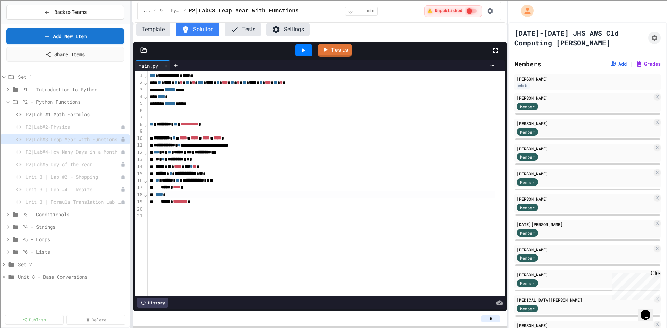
click at [305, 52] on icon at bounding box center [303, 50] width 8 height 8
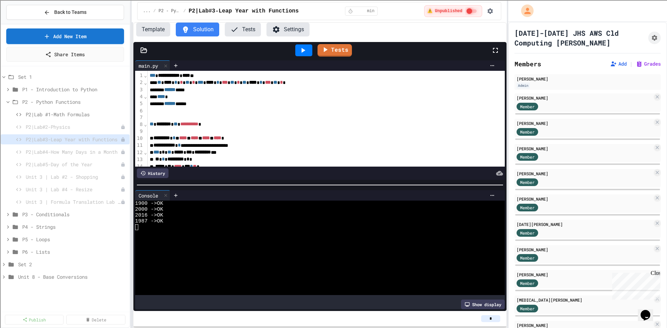
click at [245, 27] on button "Tests" at bounding box center [243, 30] width 36 height 14
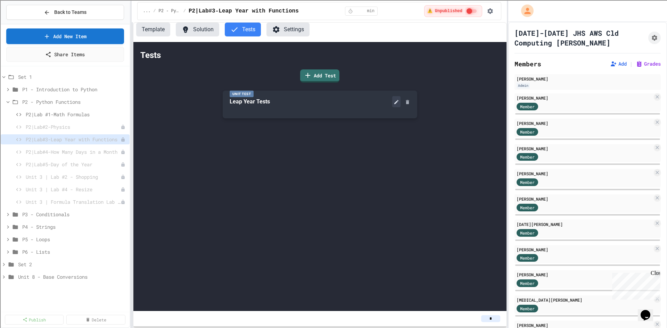
click at [397, 103] on icon at bounding box center [396, 102] width 4 height 4
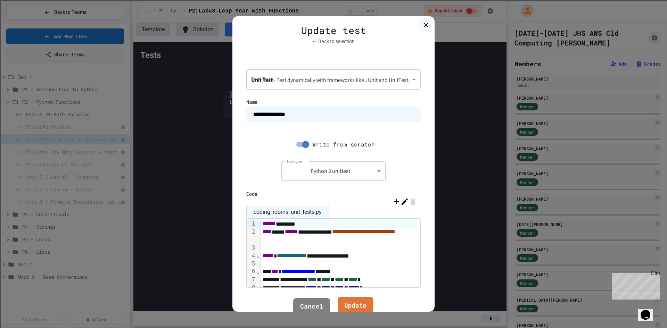
click at [365, 303] on link "Update" at bounding box center [356, 306] width 36 height 19
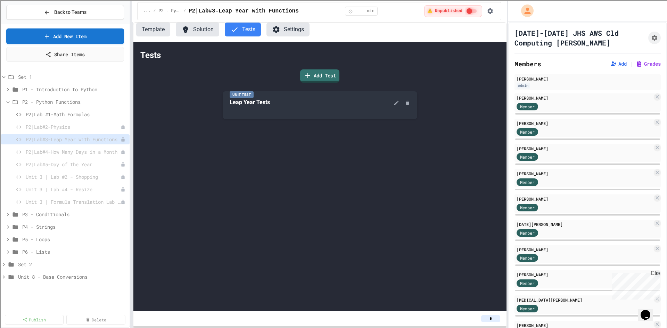
click at [200, 30] on button "Solution" at bounding box center [197, 30] width 43 height 14
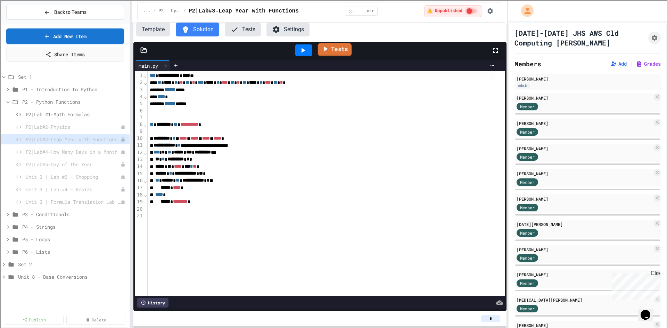
click at [334, 52] on link "Tests" at bounding box center [335, 49] width 34 height 13
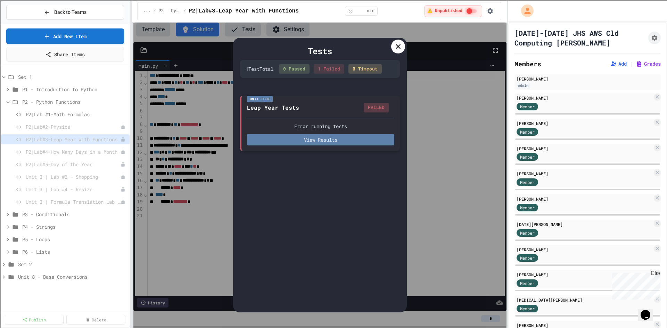
click at [332, 136] on button "View Results" at bounding box center [320, 139] width 147 height 11
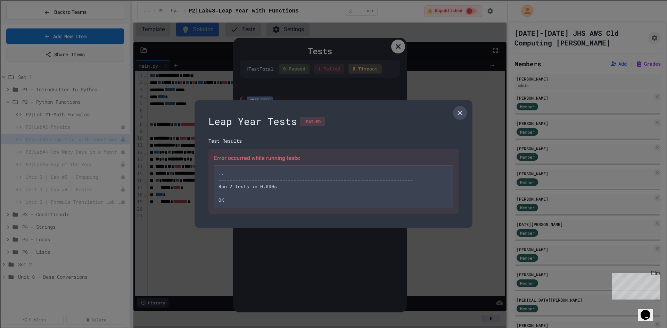
click at [460, 114] on icon at bounding box center [460, 113] width 8 height 8
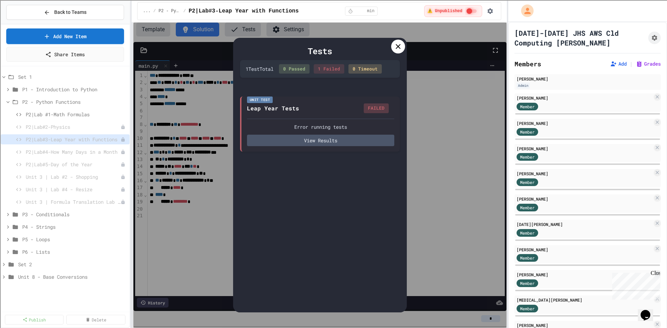
click at [399, 44] on icon at bounding box center [398, 46] width 8 height 8
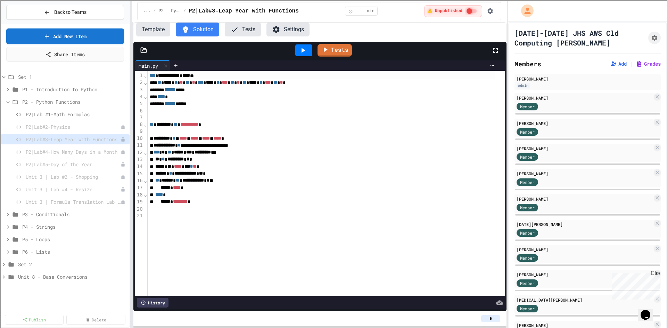
click at [249, 30] on button "Tests" at bounding box center [243, 30] width 36 height 14
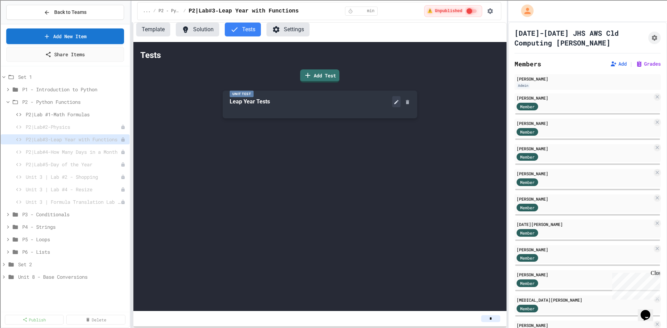
click at [394, 105] on icon at bounding box center [397, 102] width 6 height 6
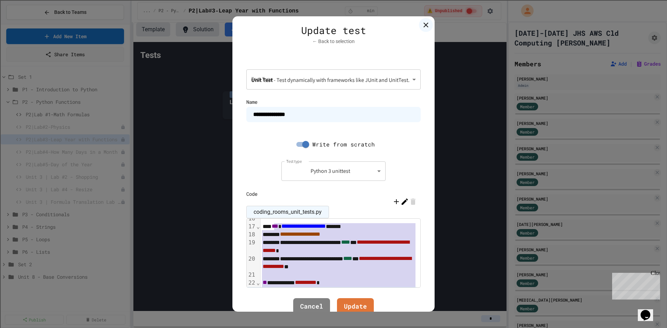
scroll to position [138, 0]
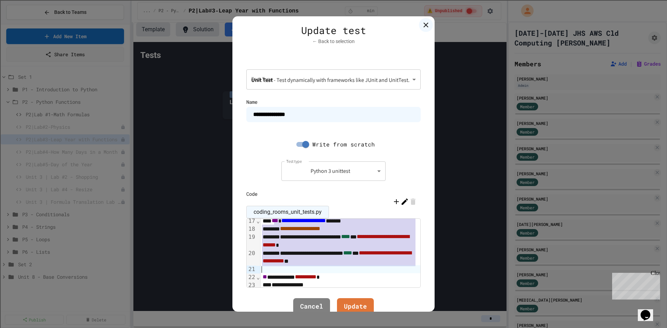
drag, startPoint x: 272, startPoint y: 255, endPoint x: 390, endPoint y: 268, distance: 118.1
click at [390, 268] on div "**********" at bounding box center [341, 189] width 160 height 217
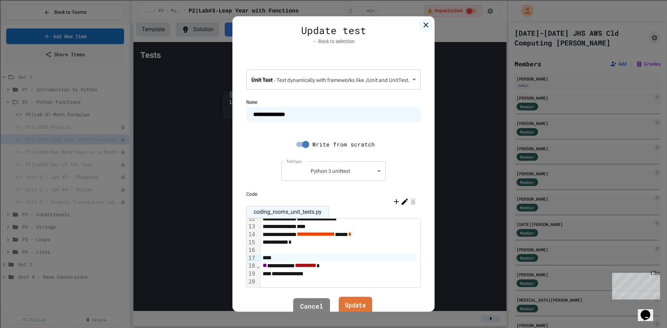
drag, startPoint x: 368, startPoint y: 298, endPoint x: 364, endPoint y: 301, distance: 4.7
click at [367, 300] on link "Update" at bounding box center [355, 306] width 33 height 19
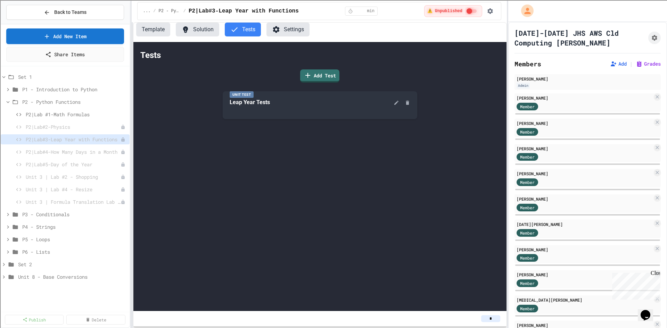
click at [189, 30] on button "Solution" at bounding box center [197, 30] width 43 height 14
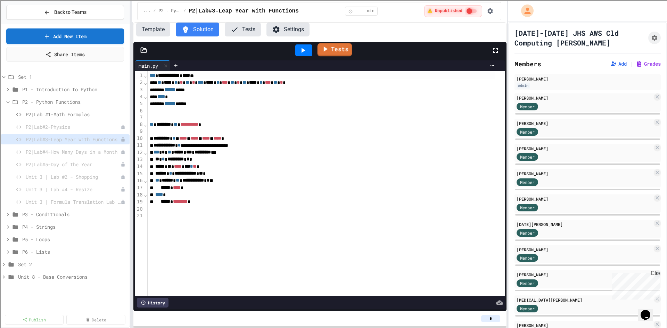
click at [349, 46] on link "Tests" at bounding box center [335, 49] width 35 height 13
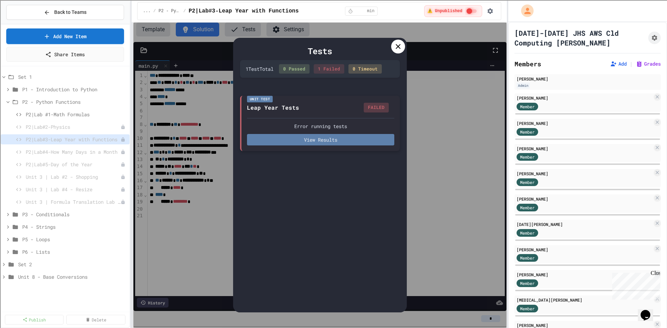
click at [341, 137] on button "View Results" at bounding box center [320, 139] width 147 height 11
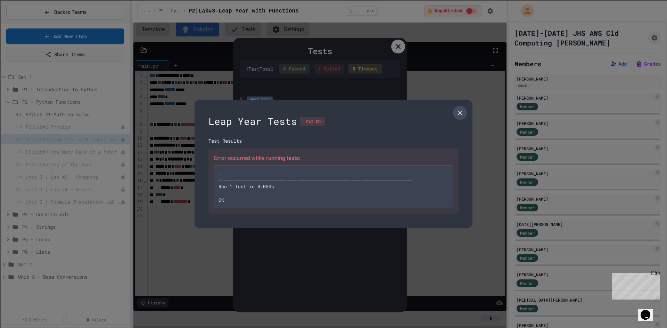
click at [455, 114] on link at bounding box center [460, 113] width 14 height 14
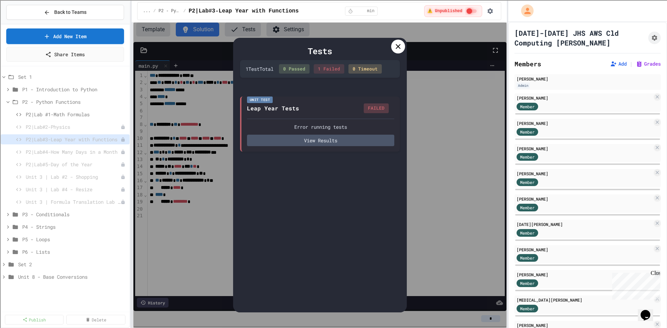
click at [402, 47] on icon at bounding box center [398, 46] width 8 height 8
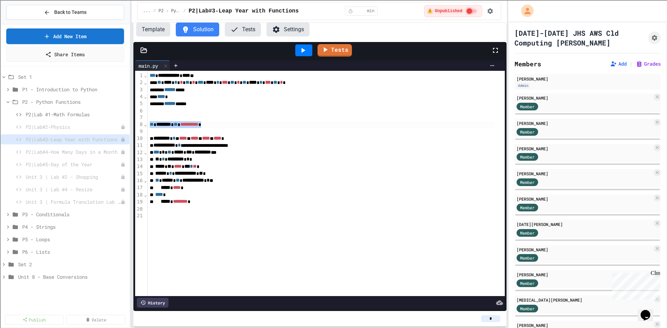
drag, startPoint x: 225, startPoint y: 122, endPoint x: 137, endPoint y: 123, distance: 87.9
click at [137, 123] on div "**********" at bounding box center [320, 184] width 370 height 226
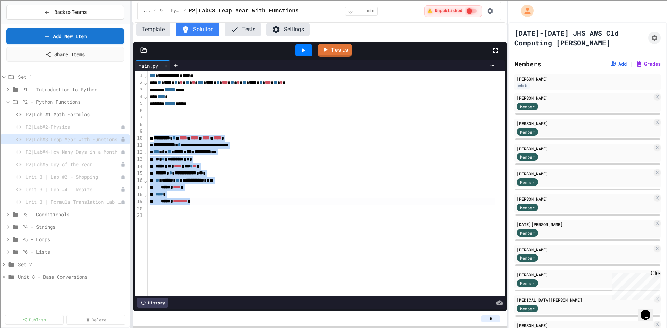
drag, startPoint x: 154, startPoint y: 138, endPoint x: 235, endPoint y: 202, distance: 103.2
click at [235, 202] on div "**********" at bounding box center [326, 184] width 357 height 226
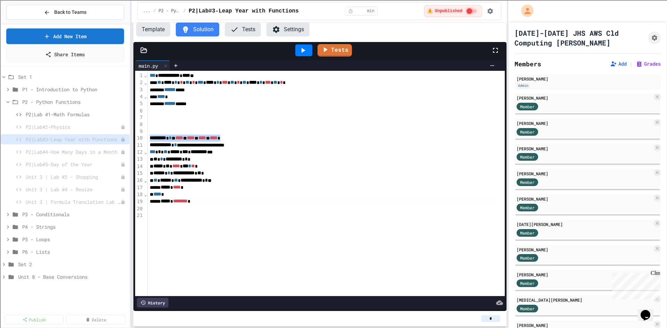
click at [331, 182] on div "**********" at bounding box center [322, 180] width 348 height 7
click at [304, 52] on icon at bounding box center [303, 50] width 8 height 8
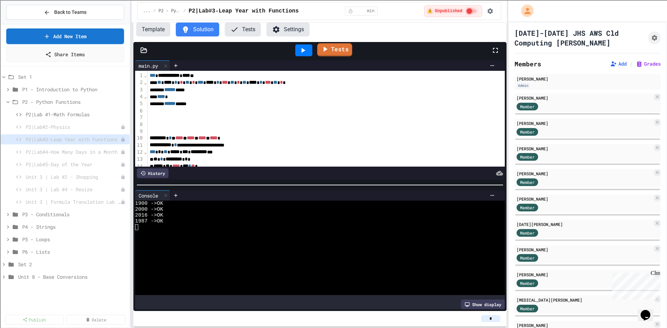
click at [332, 48] on link "Tests" at bounding box center [334, 49] width 35 height 13
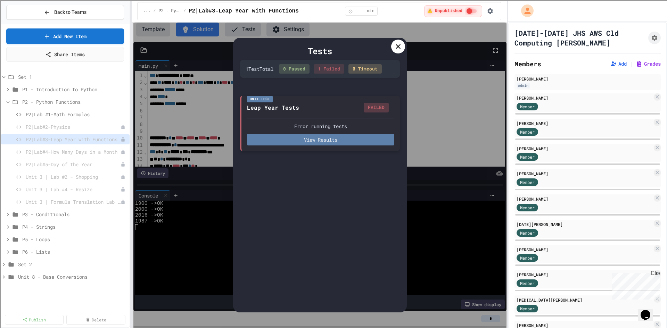
click at [330, 144] on button "View Results" at bounding box center [320, 139] width 147 height 11
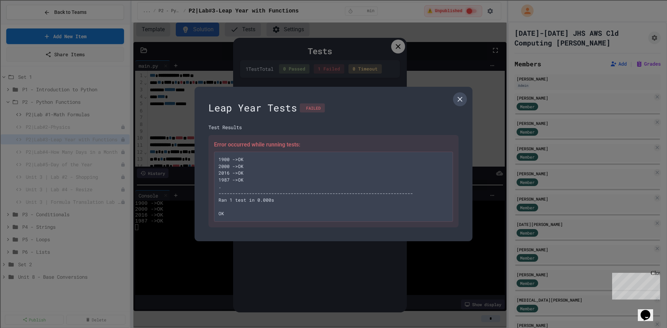
click at [463, 96] on icon at bounding box center [460, 99] width 8 height 8
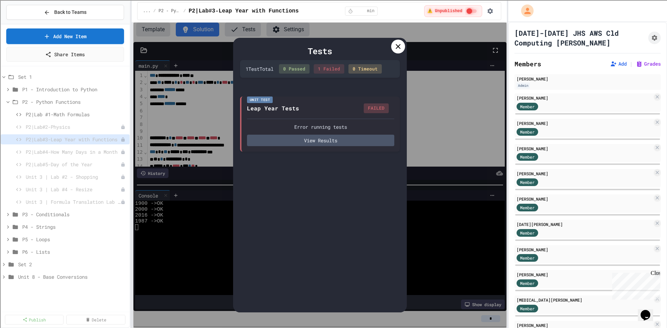
click at [401, 51] on div at bounding box center [398, 47] width 14 height 14
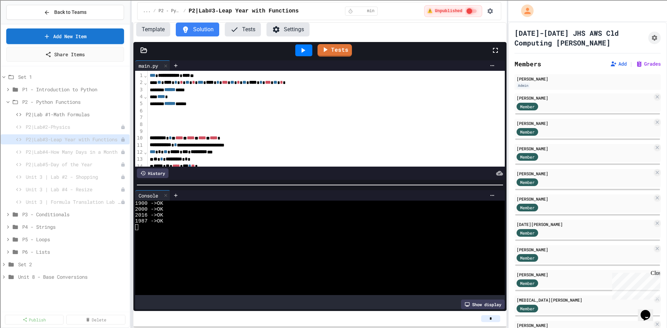
click at [255, 29] on button "Tests" at bounding box center [243, 30] width 36 height 14
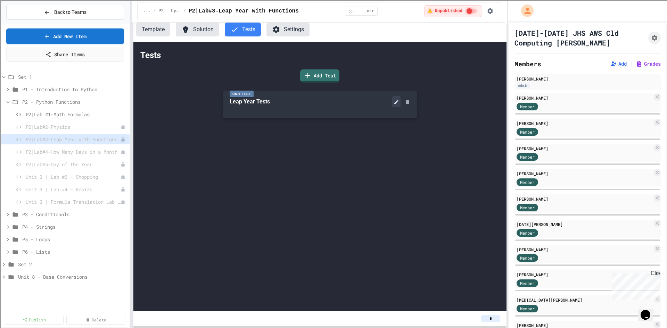
click at [394, 102] on icon at bounding box center [397, 102] width 6 height 6
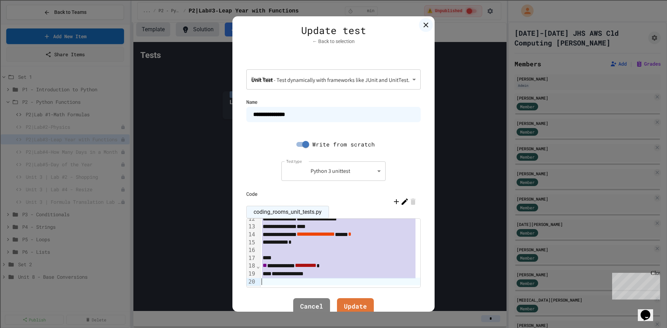
drag, startPoint x: 259, startPoint y: 257, endPoint x: 393, endPoint y: 334, distance: 154.8
click at [393, 328] on html "**********" at bounding box center [333, 164] width 667 height 328
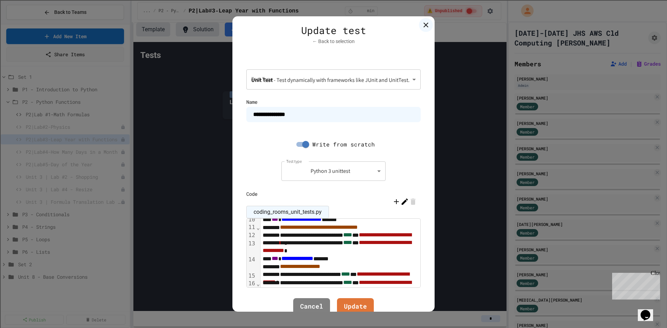
scroll to position [166, 0]
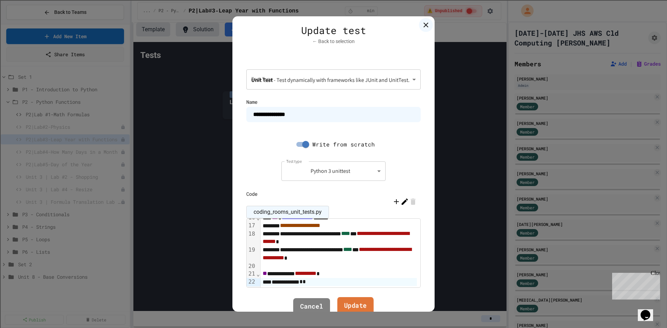
click at [357, 308] on link "Update" at bounding box center [355, 306] width 36 height 19
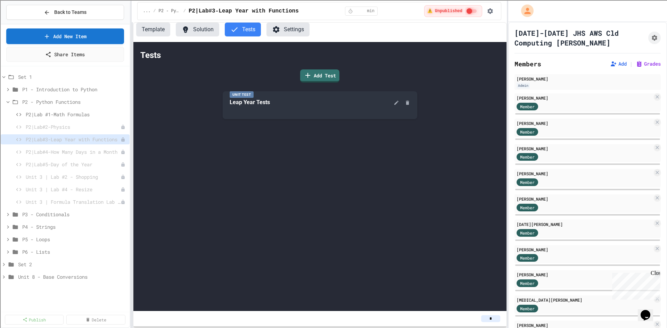
click at [199, 32] on button "Solution" at bounding box center [197, 30] width 43 height 14
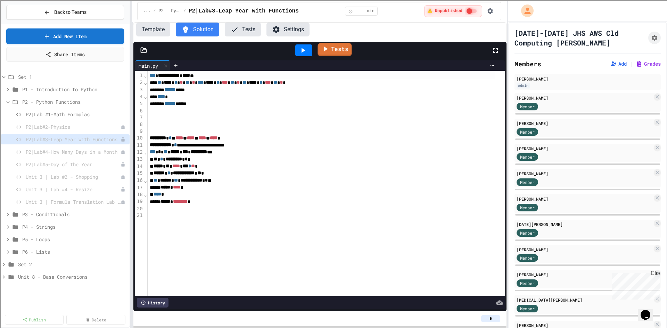
click at [331, 52] on link "Tests" at bounding box center [335, 49] width 34 height 13
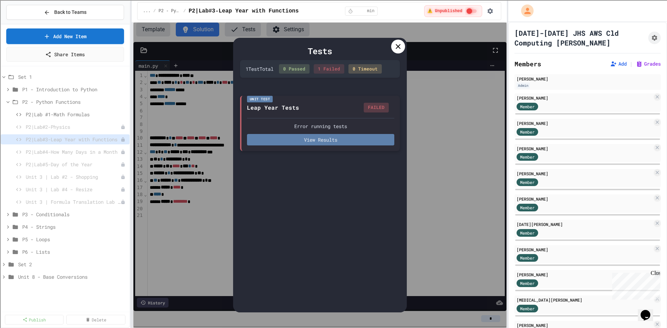
click at [323, 141] on button "View Results" at bounding box center [320, 139] width 147 height 11
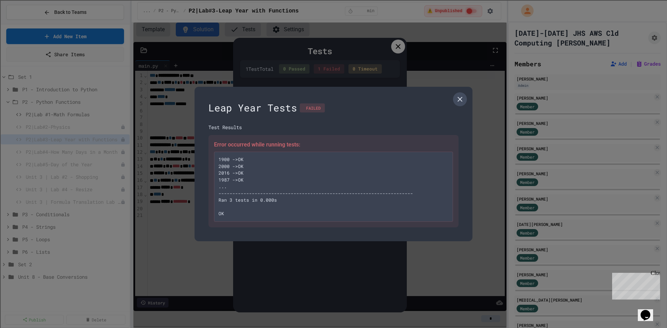
click at [459, 99] on icon at bounding box center [460, 99] width 8 height 8
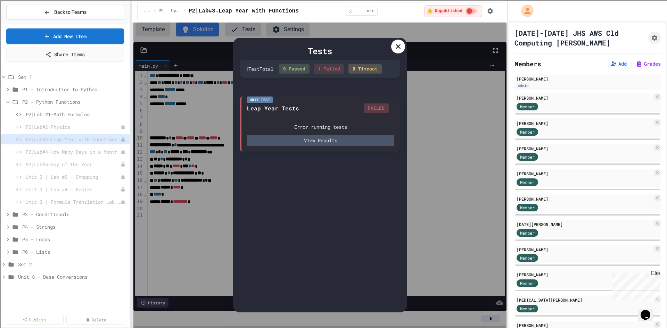
click at [392, 46] on div at bounding box center [398, 47] width 14 height 14
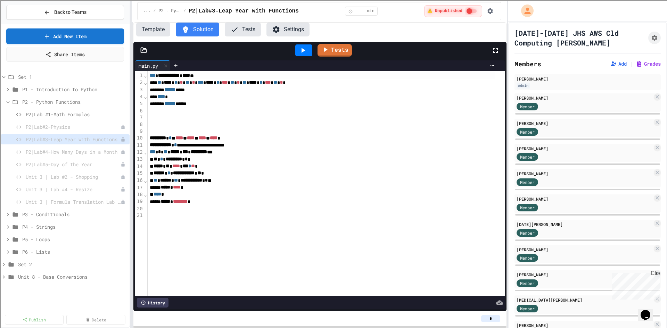
click at [240, 27] on button "Tests" at bounding box center [243, 30] width 36 height 14
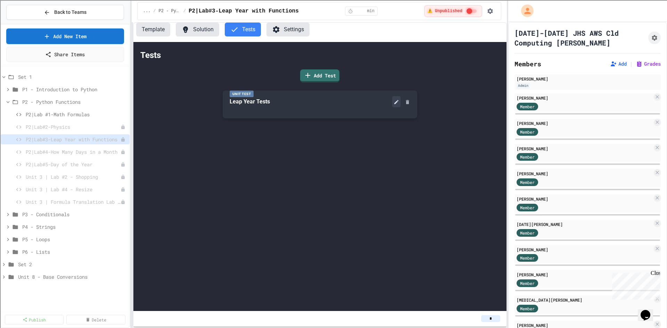
click at [396, 101] on icon at bounding box center [397, 102] width 6 height 6
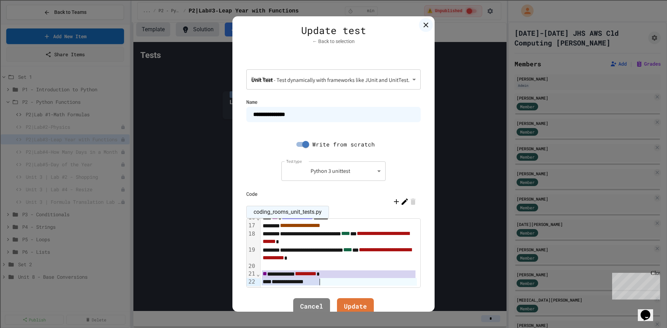
drag, startPoint x: 259, startPoint y: 274, endPoint x: 330, endPoint y: 285, distance: 72.1
click at [330, 285] on div "**********" at bounding box center [341, 169] width 160 height 235
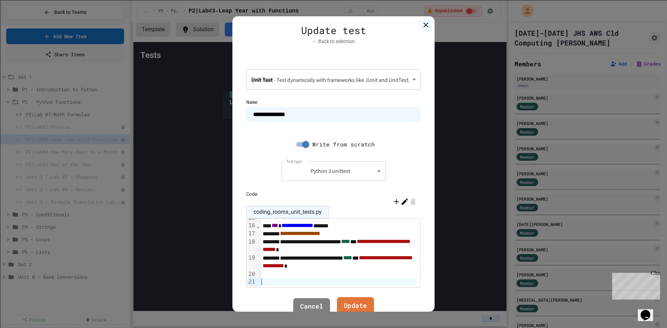
click at [355, 304] on link "Update" at bounding box center [355, 307] width 37 height 19
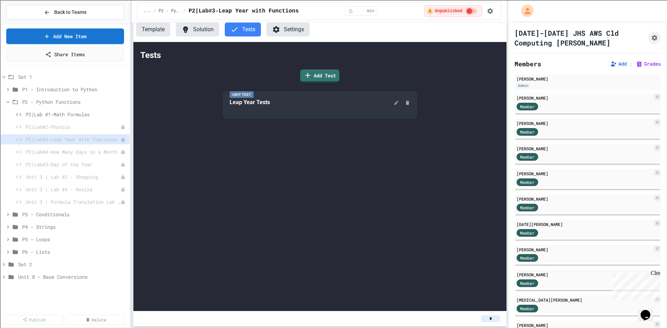
click at [197, 30] on button "Solution" at bounding box center [197, 30] width 43 height 14
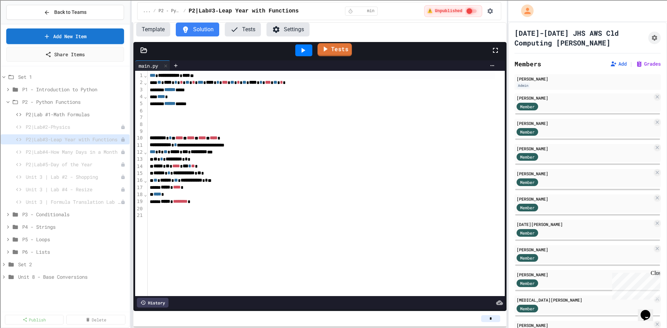
click at [332, 51] on link "Tests" at bounding box center [335, 49] width 34 height 13
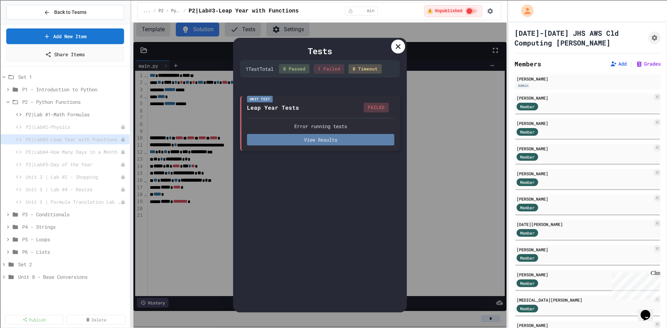
click at [340, 144] on button "View Results" at bounding box center [320, 139] width 147 height 11
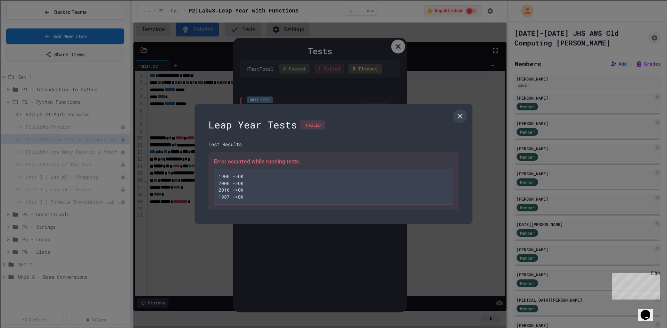
click at [322, 182] on pre "1900 ->OK 2000 ->OK 2016 ->OK 1987 ->OK" at bounding box center [333, 187] width 239 height 36
click at [460, 117] on icon at bounding box center [460, 116] width 5 height 5
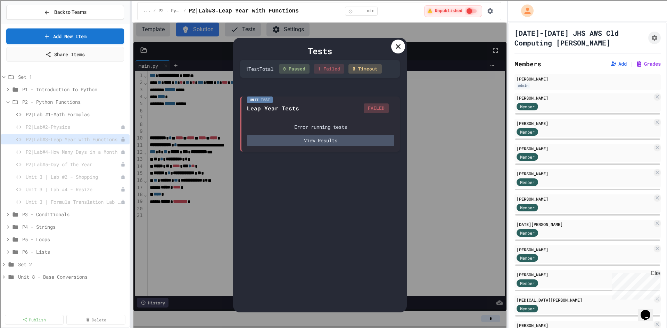
click at [397, 51] on div at bounding box center [398, 47] width 14 height 14
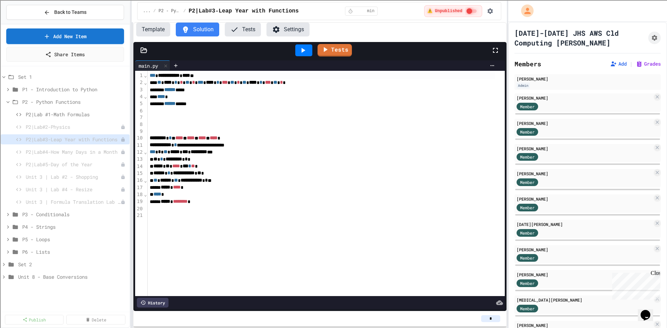
click at [247, 28] on button "Tests" at bounding box center [243, 30] width 36 height 14
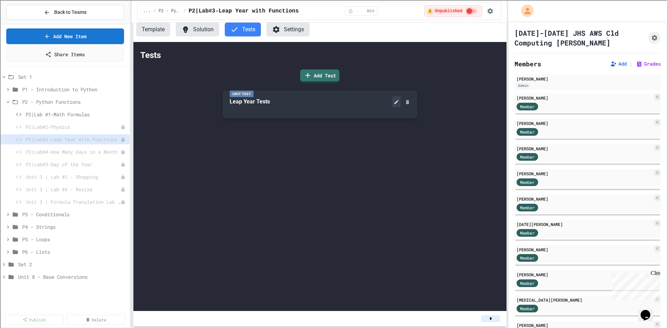
click at [393, 103] on button at bounding box center [396, 101] width 8 height 11
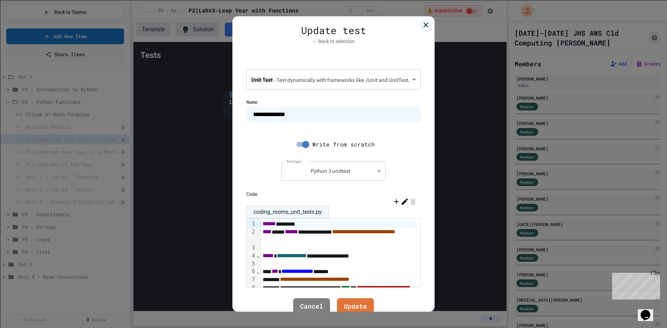
click at [320, 212] on div "coding_rooms_unit_tests.py" at bounding box center [287, 212] width 83 height 13
click at [405, 204] on icon at bounding box center [405, 202] width 8 height 8
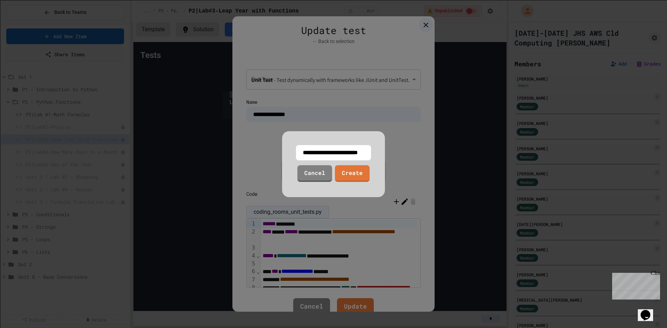
scroll to position [0, 14]
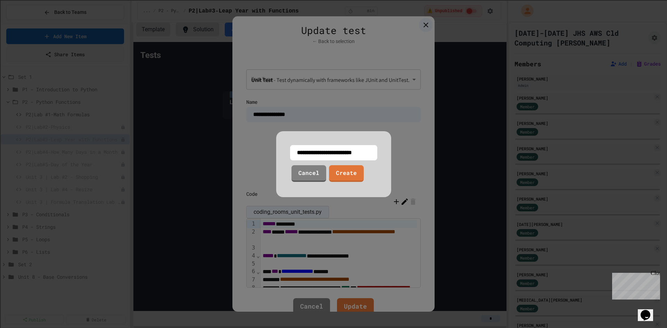
drag, startPoint x: 294, startPoint y: 155, endPoint x: 375, endPoint y: 160, distance: 81.1
click at [375, 160] on input "**********" at bounding box center [333, 152] width 87 height 15
click at [306, 177] on link "Cancel" at bounding box center [308, 172] width 31 height 17
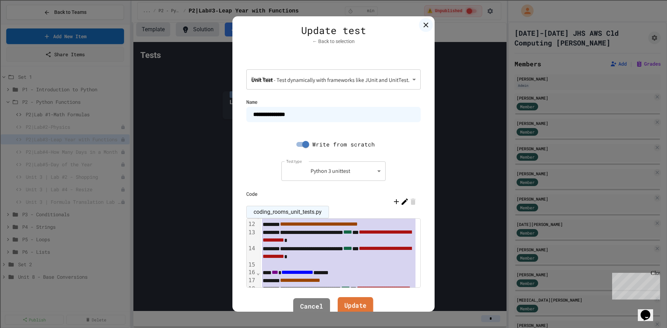
scroll to position [158, 0]
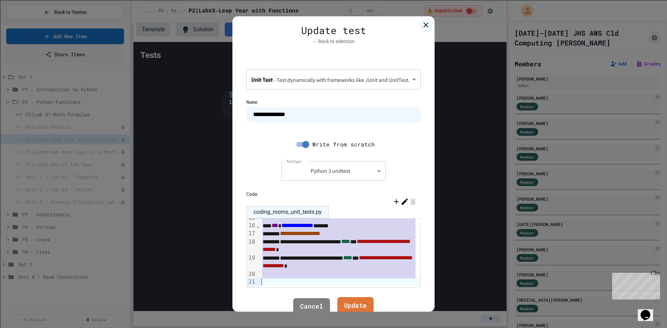
drag, startPoint x: 258, startPoint y: 222, endPoint x: 368, endPoint y: 303, distance: 136.5
click at [368, 303] on div "**********" at bounding box center [334, 164] width 202 height 296
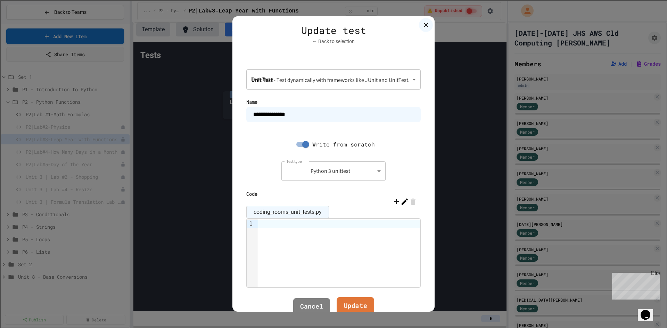
click at [359, 303] on link "Update" at bounding box center [356, 307] width 38 height 19
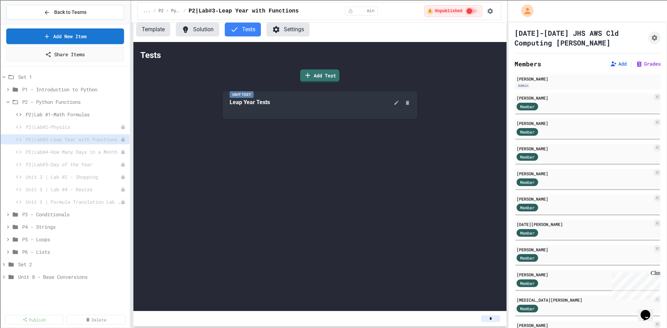
click at [202, 28] on button "Solution" at bounding box center [197, 30] width 43 height 14
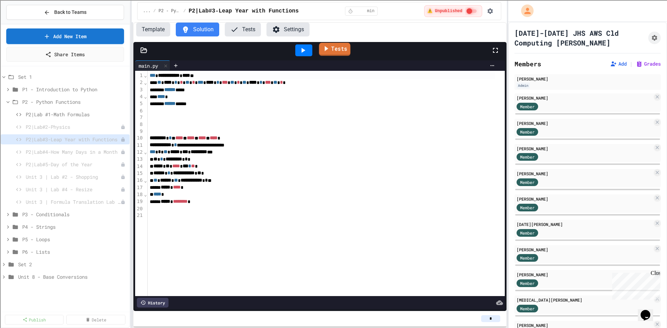
click at [329, 48] on icon at bounding box center [326, 48] width 8 height 9
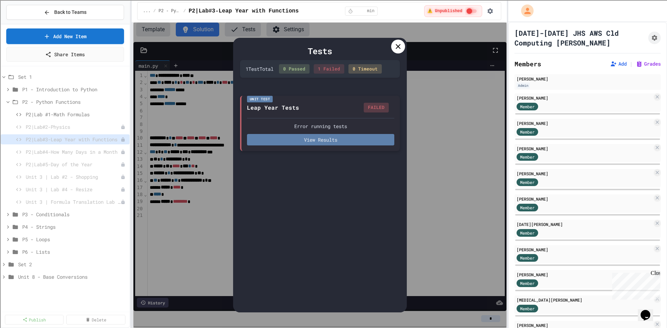
click at [340, 141] on button "View Results" at bounding box center [320, 139] width 147 height 11
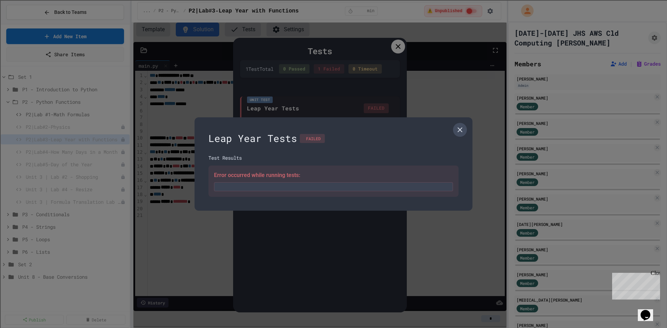
click at [463, 129] on icon at bounding box center [460, 130] width 8 height 8
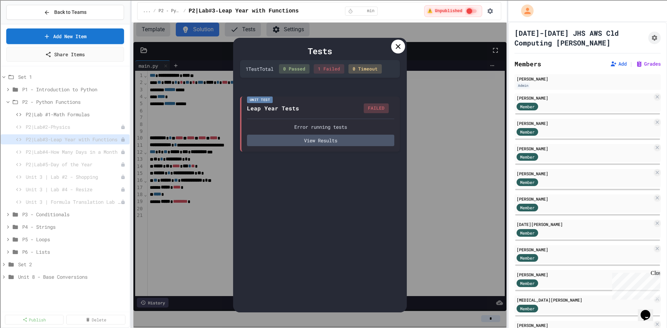
click at [401, 44] on icon at bounding box center [398, 46] width 8 height 8
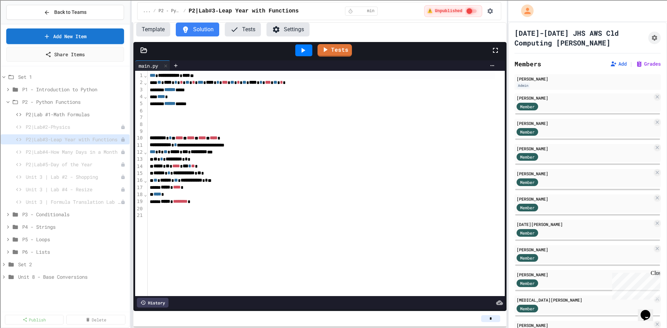
click at [232, 29] on icon at bounding box center [234, 29] width 8 height 8
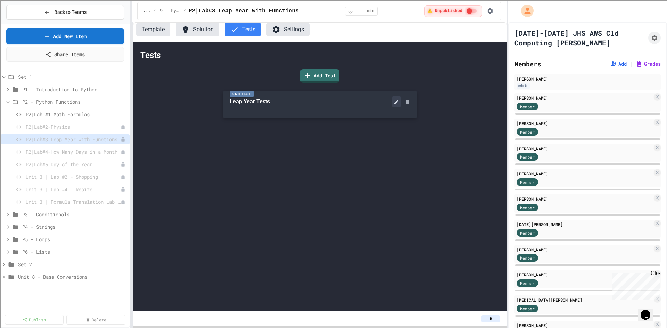
click at [396, 101] on icon at bounding box center [397, 102] width 6 height 6
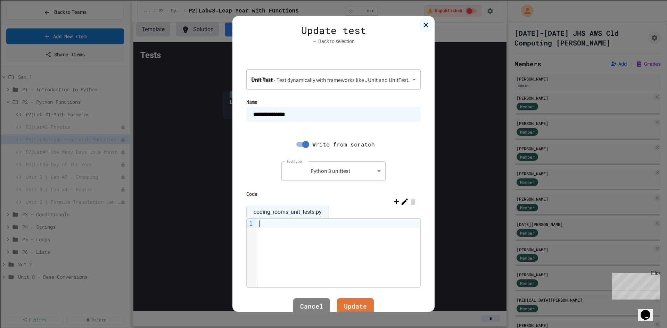
click at [294, 242] on div at bounding box center [339, 253] width 162 height 69
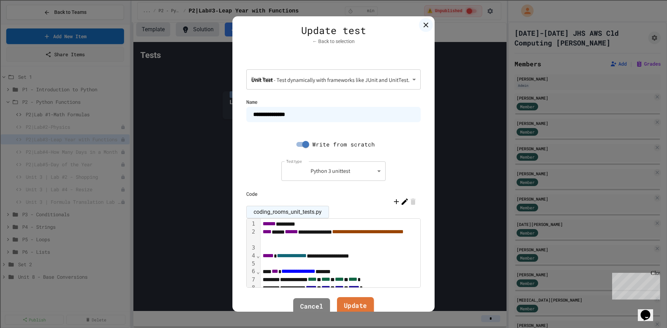
click at [360, 301] on link "Update" at bounding box center [355, 307] width 37 height 19
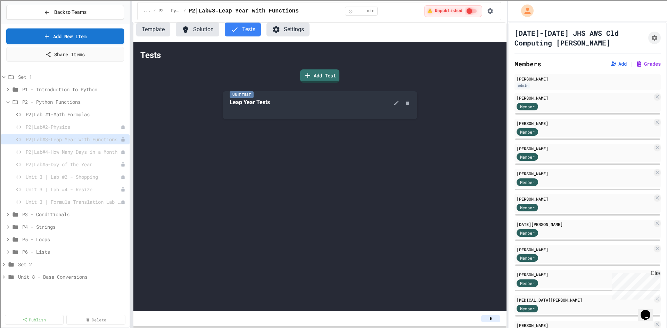
click at [196, 29] on button "Solution" at bounding box center [197, 30] width 43 height 14
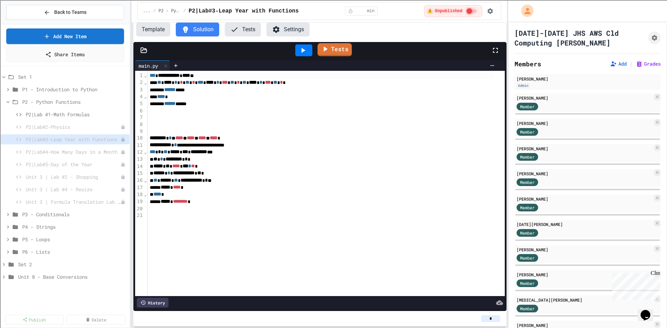
click at [340, 51] on link "Tests" at bounding box center [335, 49] width 34 height 13
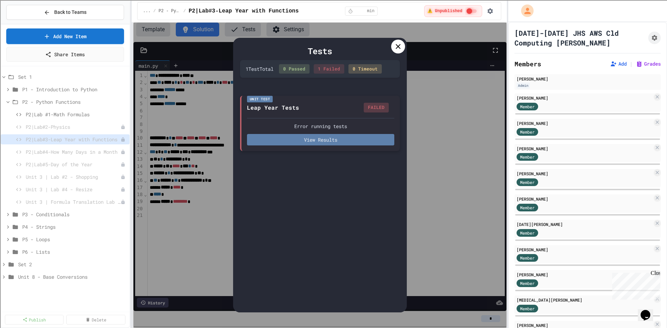
click at [354, 140] on button "View Results" at bounding box center [320, 139] width 147 height 11
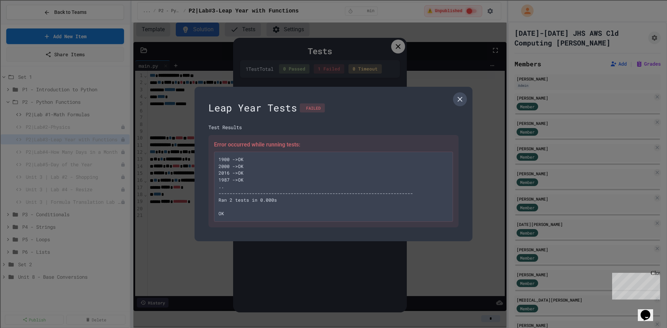
click at [456, 96] on icon at bounding box center [460, 99] width 8 height 8
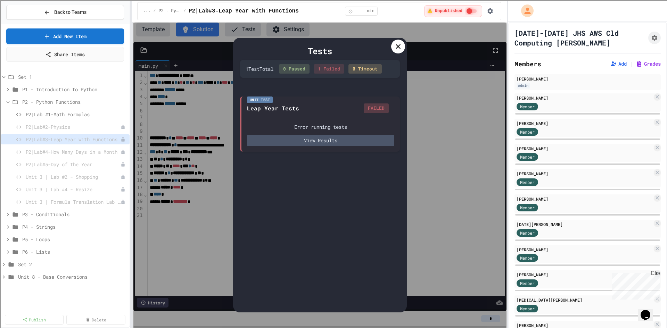
click at [395, 51] on div at bounding box center [398, 47] width 14 height 14
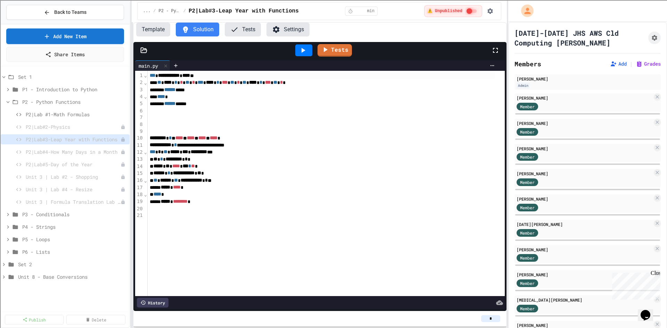
click at [234, 25] on button "Tests" at bounding box center [243, 30] width 36 height 14
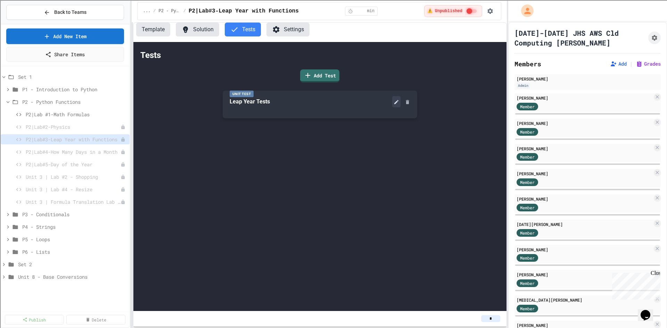
click at [392, 103] on button at bounding box center [396, 101] width 8 height 11
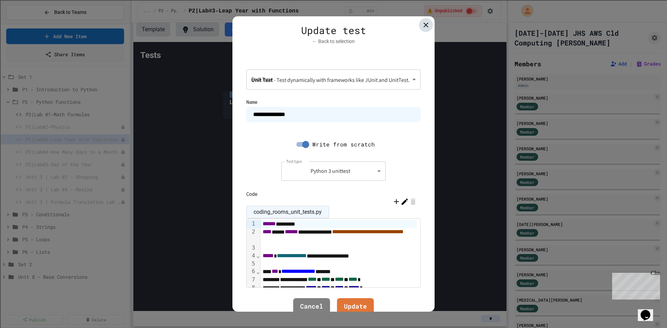
click at [422, 26] on icon at bounding box center [426, 25] width 8 height 8
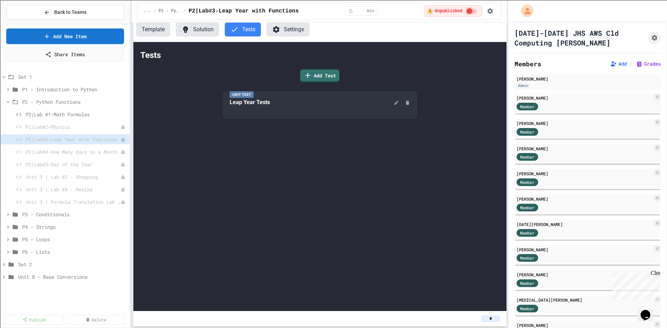
click at [198, 31] on button "Solution" at bounding box center [197, 30] width 43 height 14
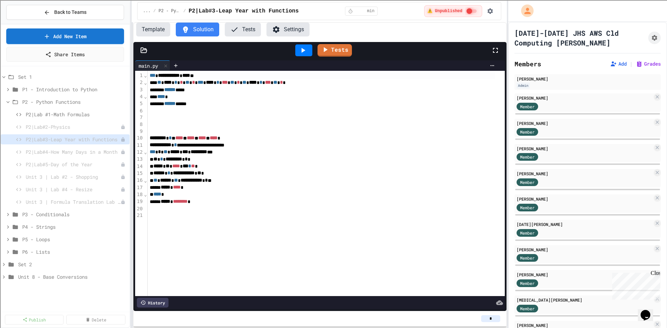
click at [248, 31] on button "Tests" at bounding box center [243, 30] width 36 height 14
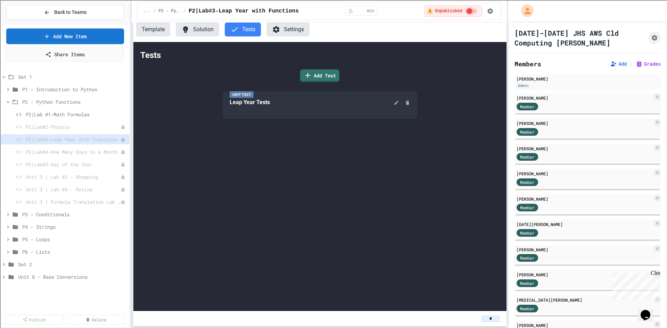
click at [188, 29] on icon at bounding box center [185, 29] width 8 height 8
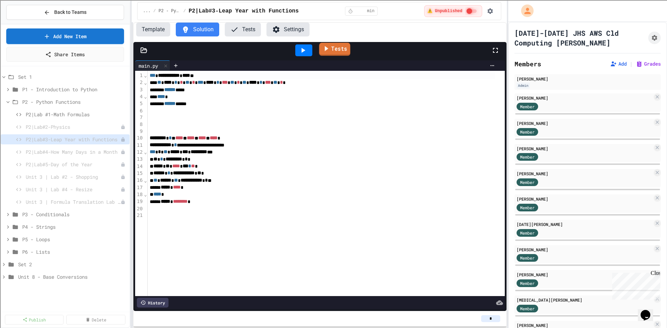
click at [326, 52] on icon at bounding box center [327, 48] width 8 height 9
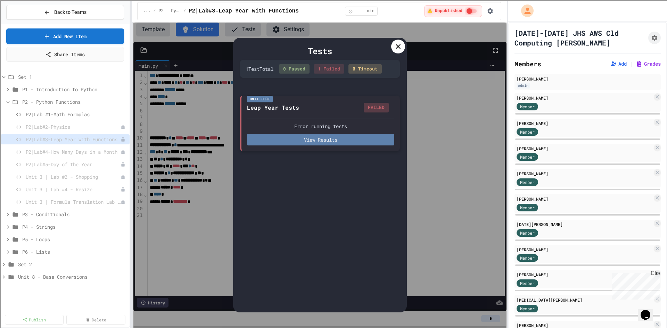
click at [333, 144] on button "View Results" at bounding box center [320, 139] width 147 height 11
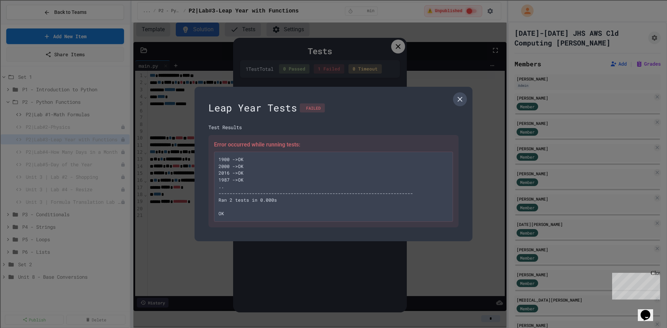
click at [461, 98] on icon at bounding box center [460, 99] width 8 height 8
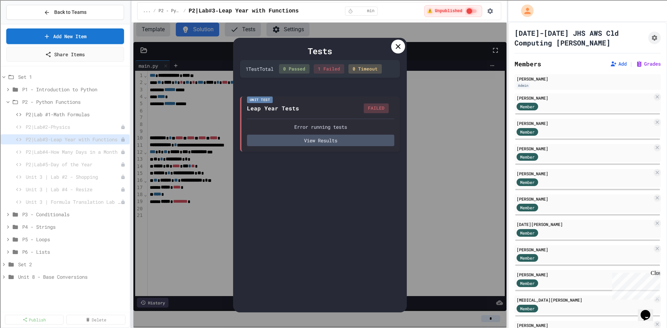
click at [396, 46] on icon at bounding box center [398, 46] width 8 height 8
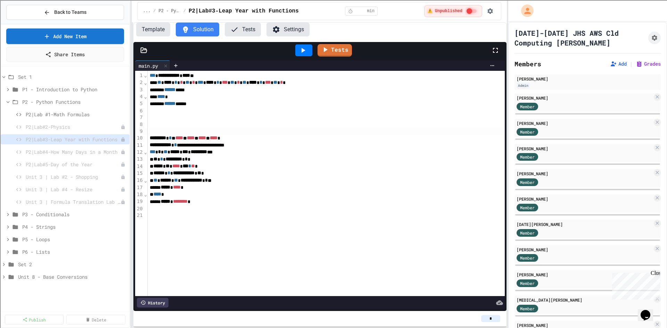
click at [150, 130] on div at bounding box center [326, 131] width 357 height 7
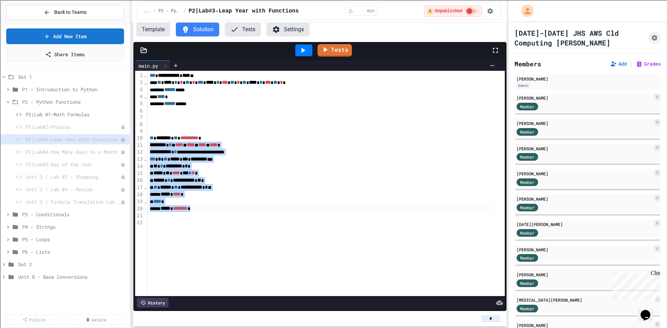
drag, startPoint x: 149, startPoint y: 145, endPoint x: 207, endPoint y: 210, distance: 86.9
click at [207, 210] on div "**********" at bounding box center [326, 184] width 357 height 226
click at [265, 163] on div "*** * ** ***** * *** * ********* ***" at bounding box center [322, 159] width 348 height 7
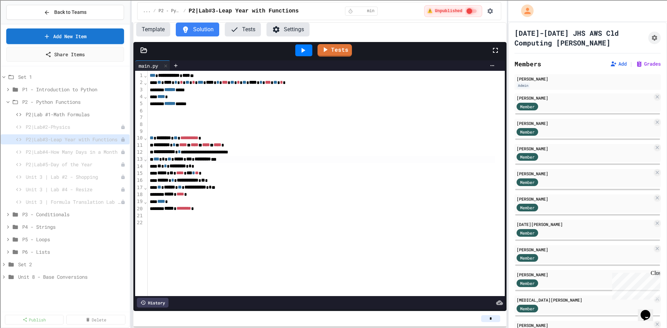
click at [306, 52] on icon at bounding box center [303, 50] width 8 height 8
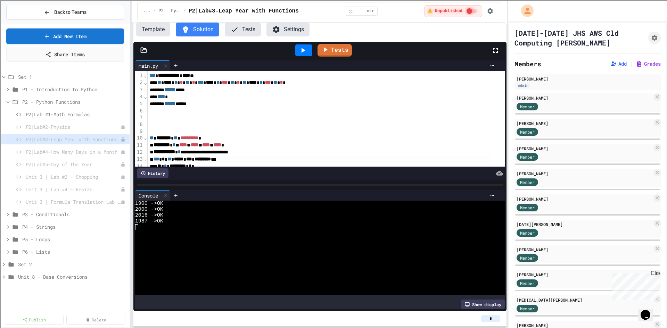
click at [239, 32] on button "Tests" at bounding box center [243, 30] width 36 height 14
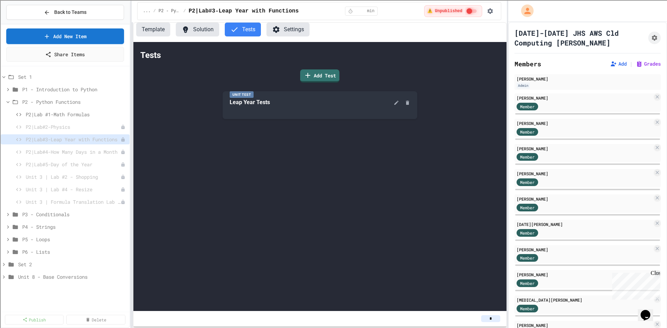
click at [187, 27] on icon at bounding box center [185, 29] width 5 height 7
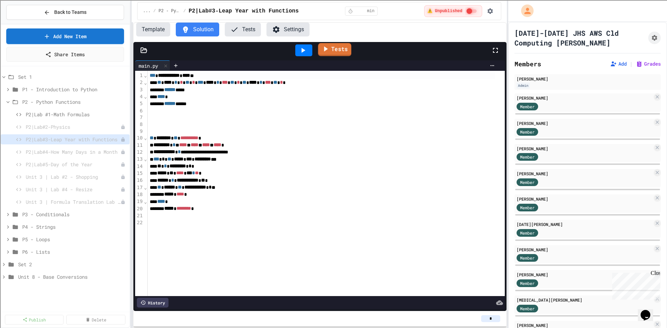
click at [339, 50] on link "Tests" at bounding box center [334, 49] width 33 height 13
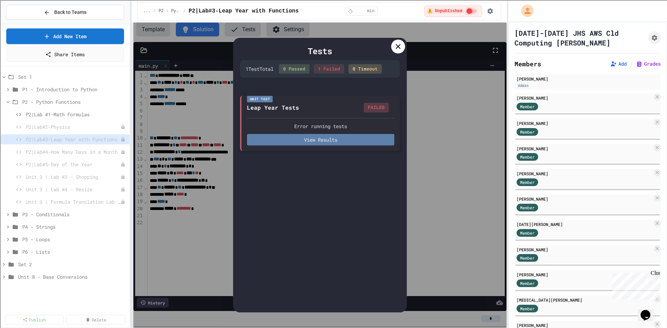
click at [328, 139] on button "View Results" at bounding box center [320, 139] width 147 height 11
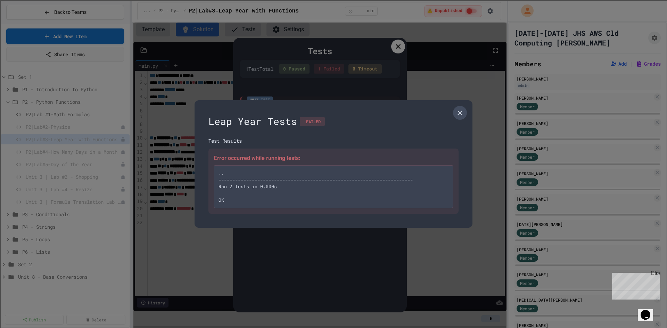
click at [463, 112] on icon at bounding box center [460, 113] width 8 height 8
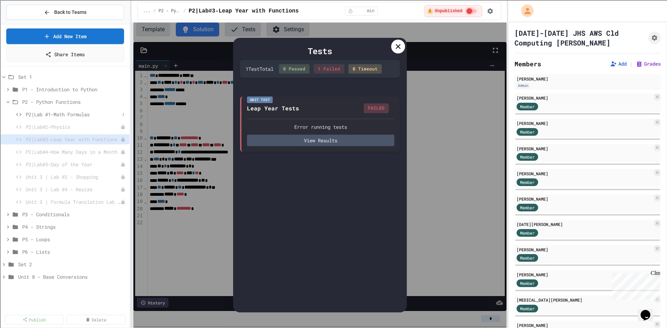
click at [67, 113] on span "P2|Lab #1-Math Formulas" at bounding box center [73, 114] width 94 height 7
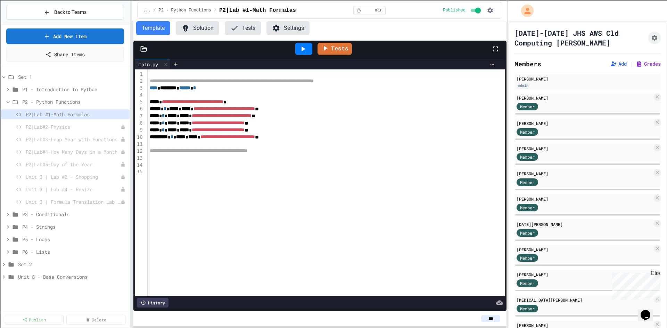
click at [248, 32] on button "Tests" at bounding box center [243, 28] width 36 height 14
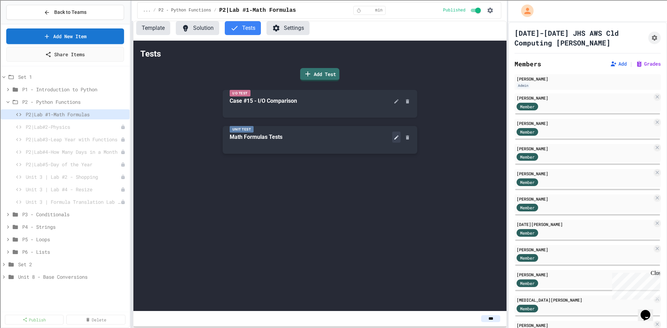
click at [392, 139] on button at bounding box center [396, 137] width 8 height 11
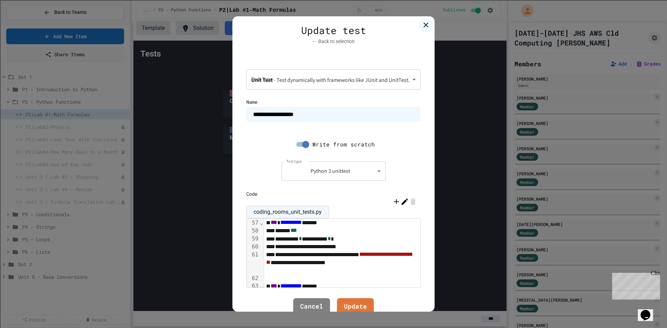
scroll to position [799, 0]
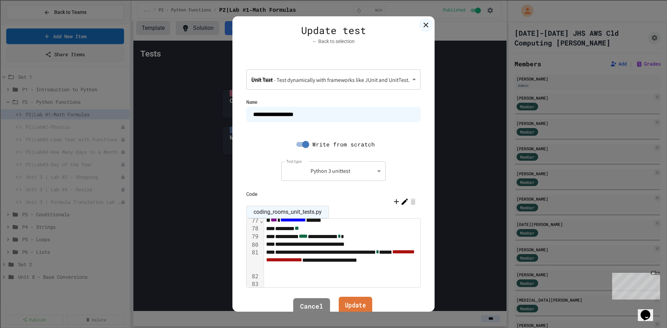
click at [356, 303] on link "Update" at bounding box center [356, 306] width 34 height 19
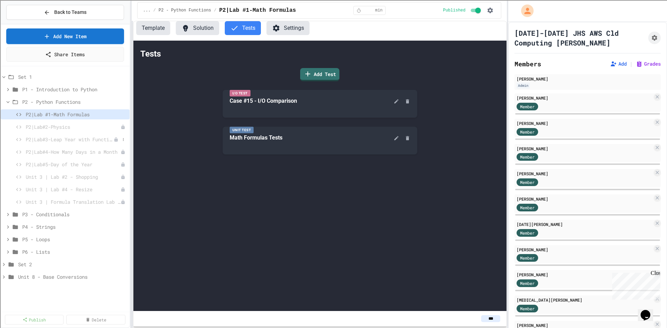
click at [63, 138] on span "P2|Lab#3-Leap Year with Functions" at bounding box center [70, 139] width 88 height 7
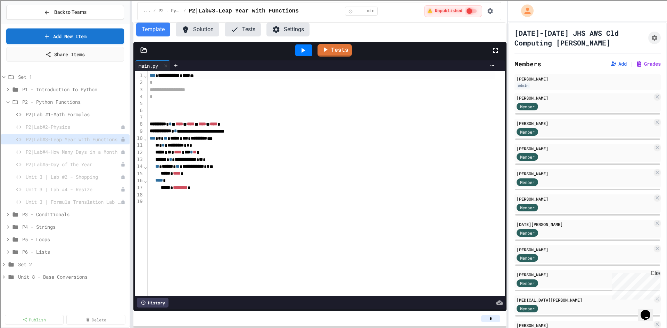
click at [149, 66] on div "main.py" at bounding box center [148, 65] width 26 height 7
click at [143, 47] on icon at bounding box center [143, 50] width 7 height 7
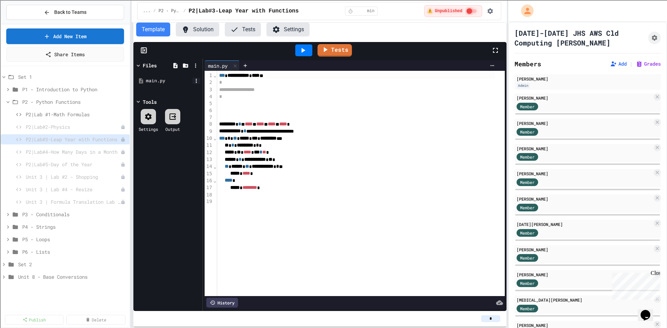
click at [194, 79] on icon at bounding box center [196, 81] width 6 height 6
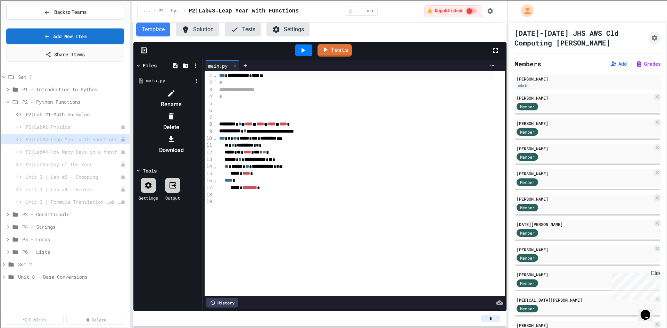
click at [201, 93] on li "Rename" at bounding box center [171, 99] width 59 height 22
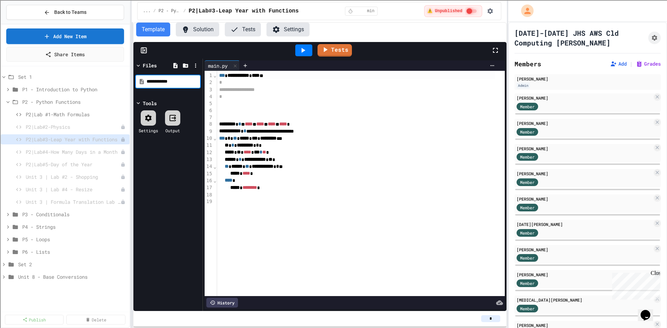
type input "**********"
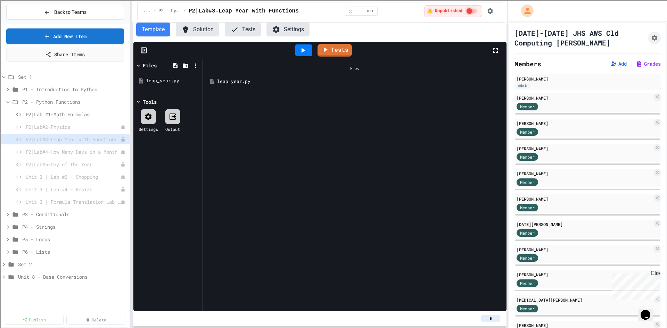
click at [248, 32] on button "Tests" at bounding box center [243, 30] width 36 height 14
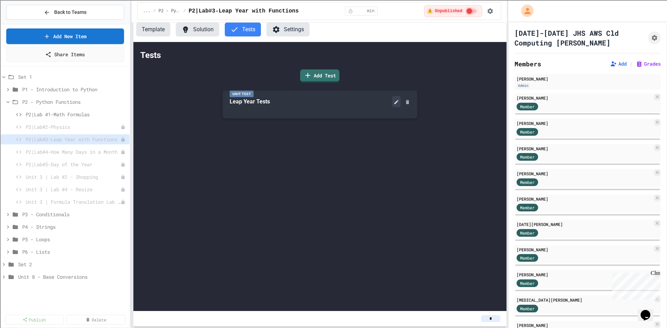
click at [400, 101] on button at bounding box center [396, 101] width 8 height 11
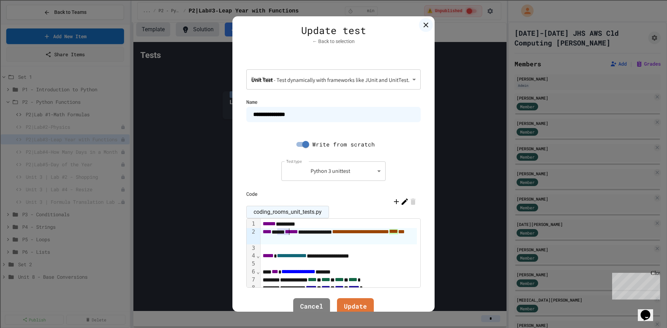
drag, startPoint x: 274, startPoint y: 233, endPoint x: 288, endPoint y: 231, distance: 14.0
click at [288, 231] on div "**********" at bounding box center [339, 236] width 156 height 16
click at [358, 305] on link "Update" at bounding box center [355, 306] width 37 height 19
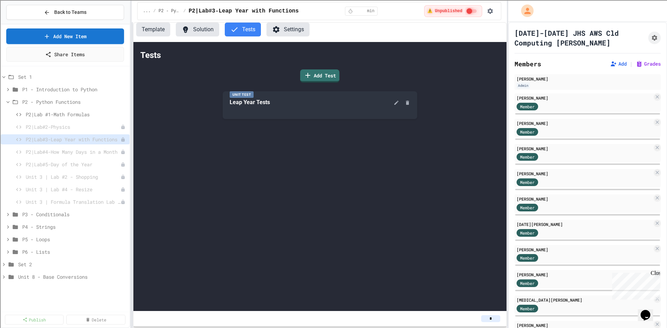
click at [194, 27] on button "Solution" at bounding box center [197, 30] width 43 height 14
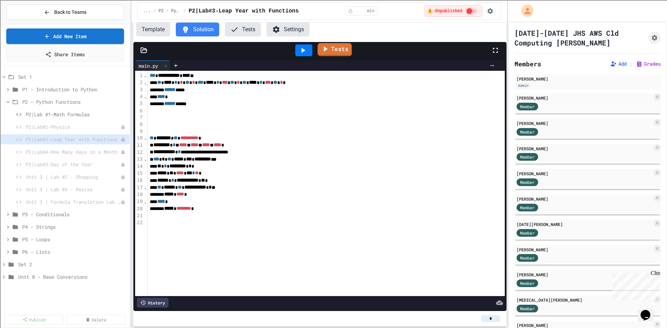
click at [340, 49] on link "Tests" at bounding box center [335, 49] width 34 height 13
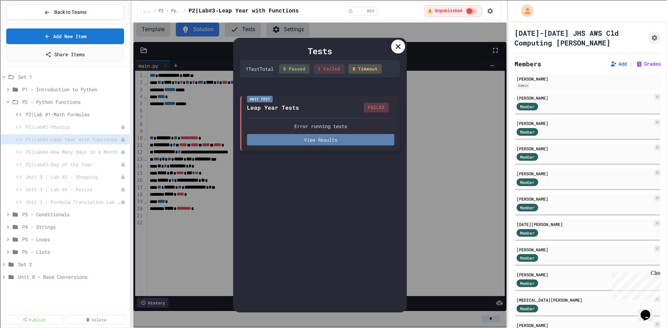
click at [322, 142] on button "View Results" at bounding box center [320, 139] width 147 height 11
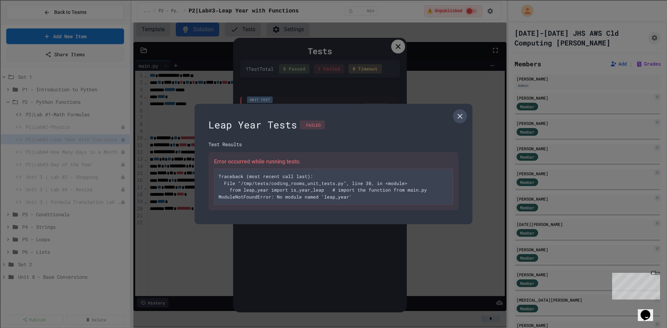
click at [457, 114] on icon at bounding box center [460, 116] width 8 height 8
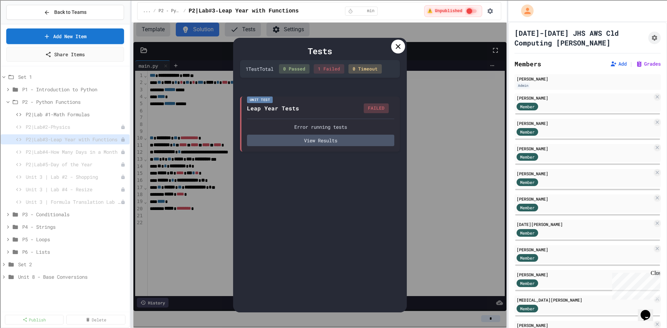
click at [397, 41] on div at bounding box center [398, 47] width 14 height 14
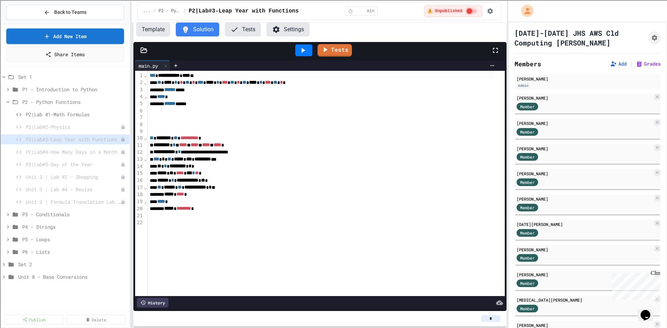
click at [145, 51] on icon at bounding box center [143, 50] width 7 height 7
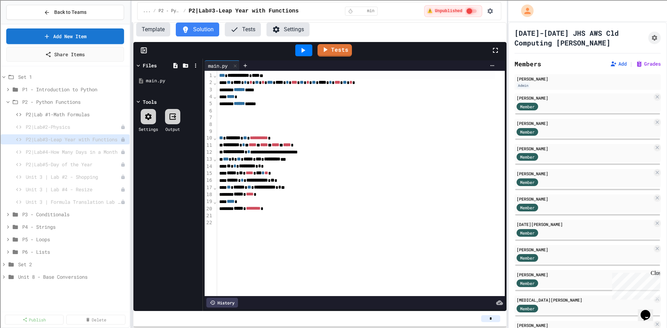
click at [153, 118] on div at bounding box center [148, 116] width 15 height 15
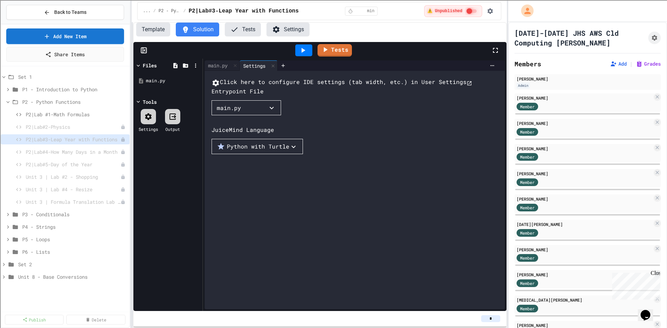
click at [252, 116] on button "main.py" at bounding box center [247, 107] width 70 height 15
click at [243, 116] on div at bounding box center [227, 116] width 31 height 0
click at [337, 138] on div "Click here to configure IDE settings (tab width, etc.) in User Settings Entrypo…" at bounding box center [362, 197] width 300 height 239
click at [156, 26] on button "Template" at bounding box center [153, 30] width 34 height 14
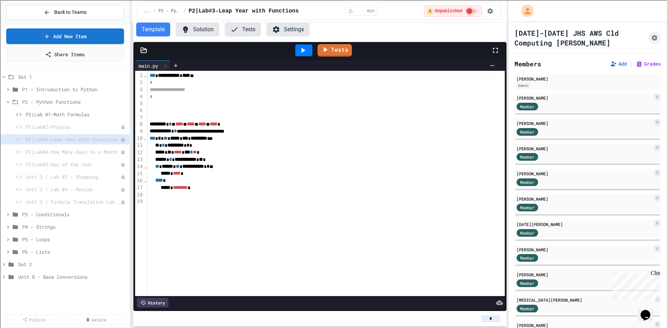
click at [195, 26] on button "Solution" at bounding box center [197, 30] width 43 height 14
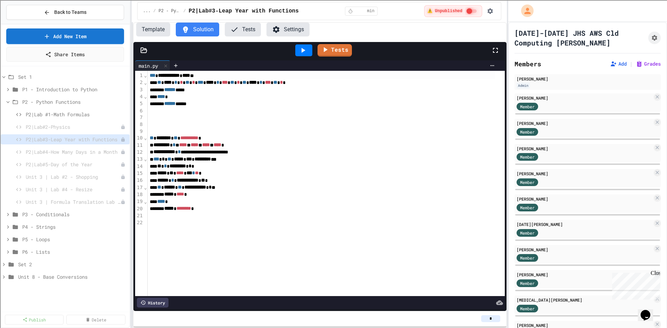
click at [148, 51] on div at bounding box center [143, 50] width 21 height 7
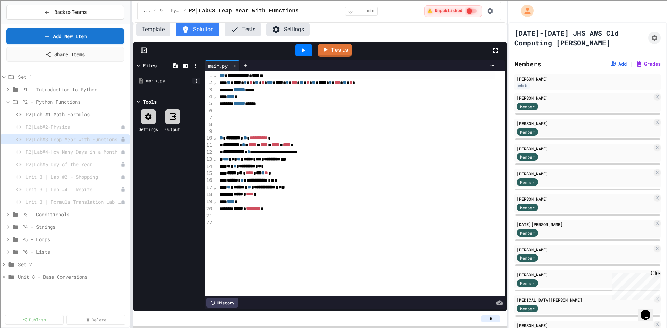
click at [196, 82] on icon at bounding box center [196, 81] width 6 height 6
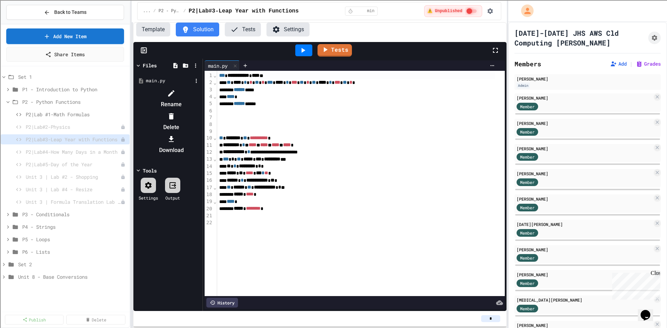
click at [201, 92] on div at bounding box center [171, 93] width 59 height 11
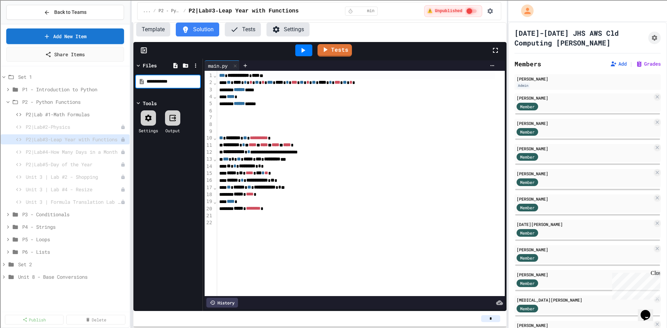
type input "**********"
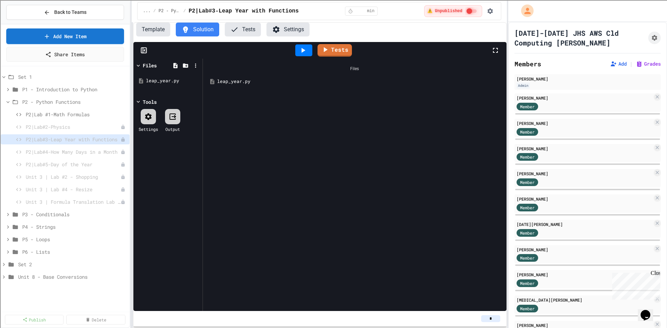
click at [156, 123] on div at bounding box center [148, 116] width 15 height 15
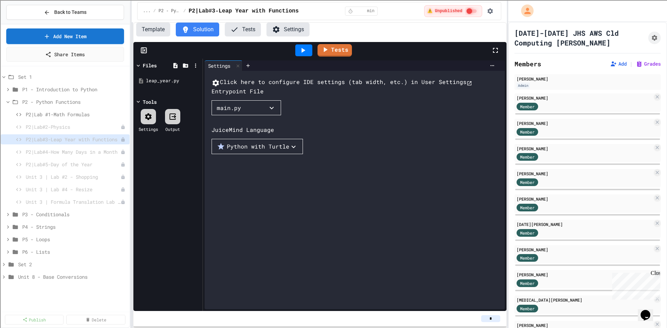
click at [250, 116] on button "main.py" at bounding box center [247, 107] width 70 height 15
click at [241, 127] on li "leap_year.py" at bounding box center [240, 121] width 42 height 11
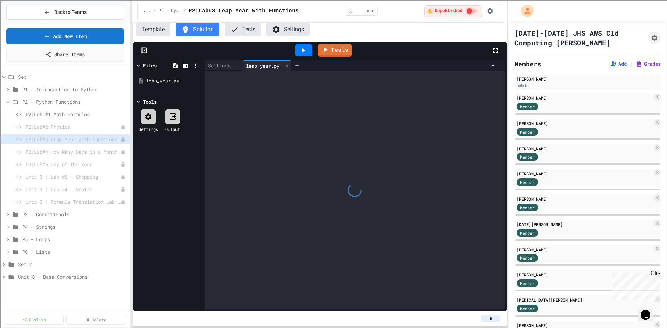
click at [370, 156] on div at bounding box center [355, 190] width 300 height 239
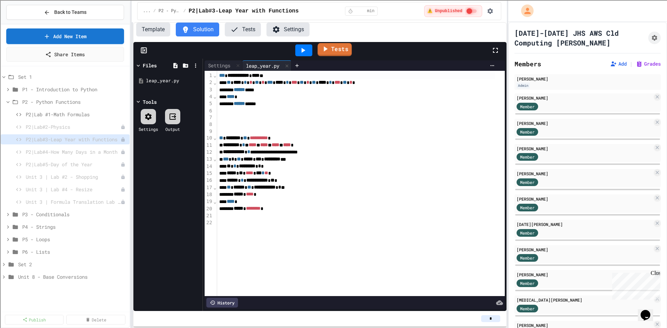
click at [347, 50] on link "Tests" at bounding box center [335, 49] width 34 height 13
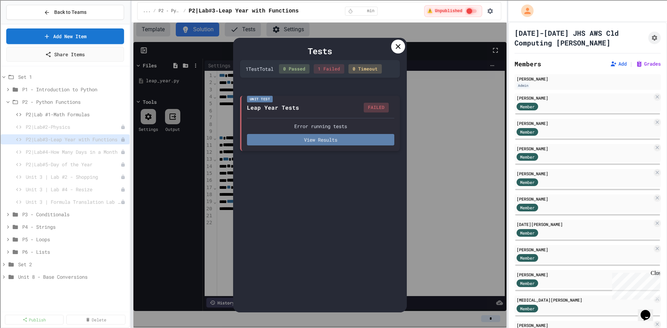
click at [332, 136] on button "View Results" at bounding box center [320, 139] width 147 height 11
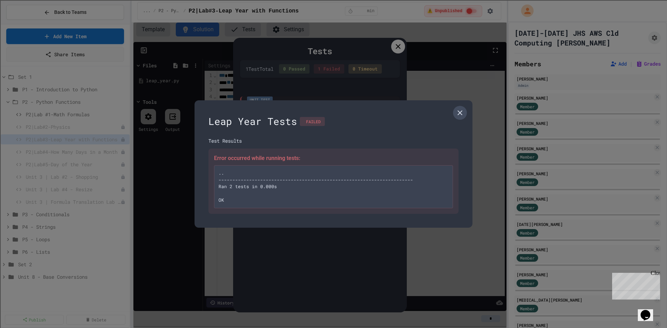
click at [463, 110] on icon at bounding box center [460, 113] width 8 height 8
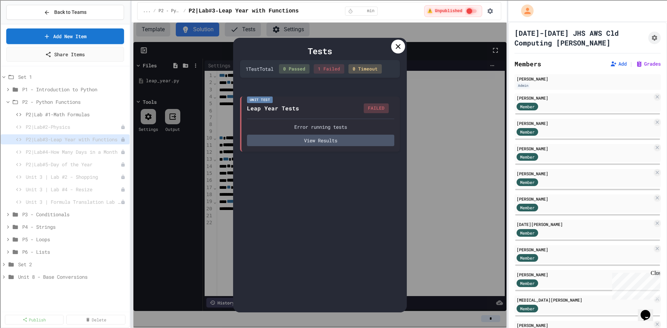
click at [399, 40] on div at bounding box center [398, 47] width 14 height 14
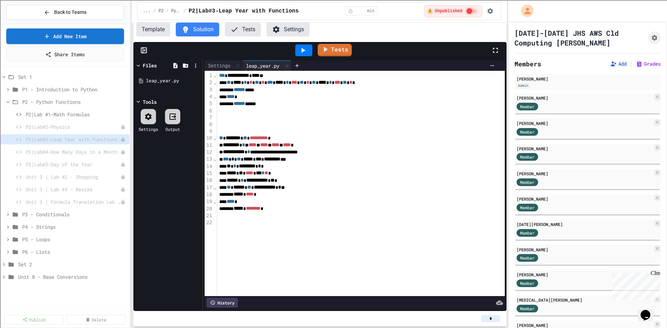
click at [251, 31] on button "Tests" at bounding box center [243, 30] width 36 height 14
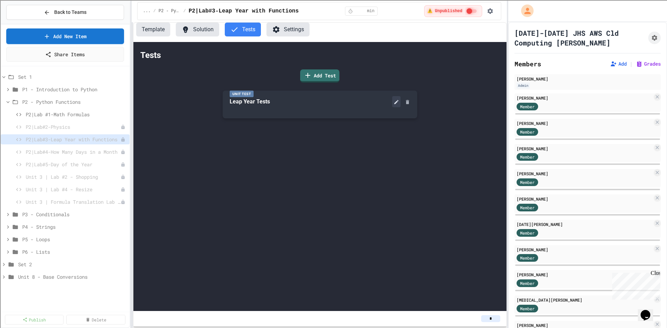
click at [393, 101] on button at bounding box center [396, 101] width 8 height 11
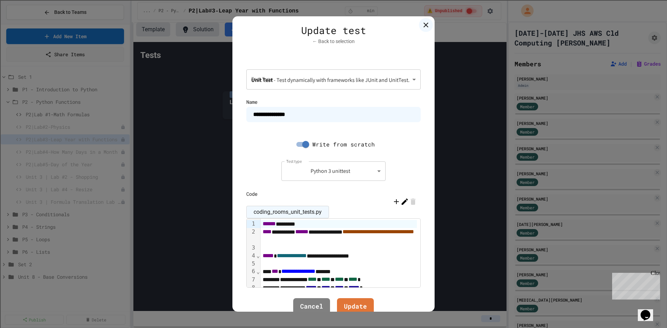
scroll to position [173, 0]
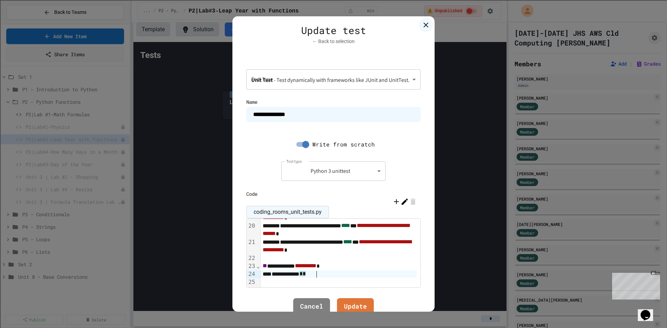
click at [313, 275] on div "**********" at bounding box center [339, 274] width 156 height 8
click at [358, 304] on link "Update" at bounding box center [355, 306] width 37 height 19
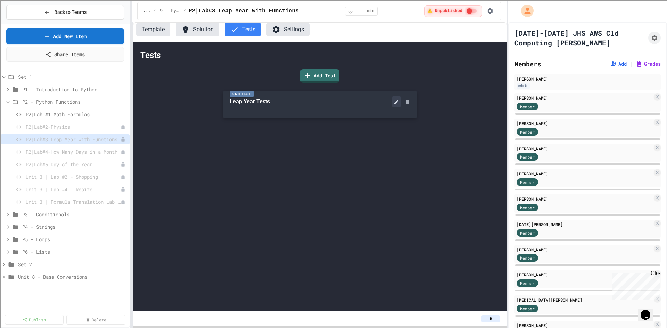
click at [396, 100] on icon at bounding box center [397, 102] width 6 height 6
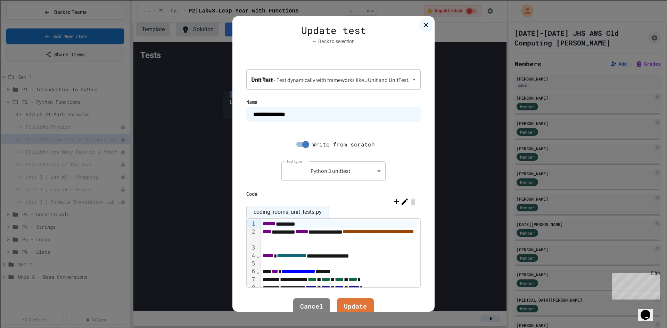
click at [294, 233] on div "**********" at bounding box center [339, 236] width 156 height 16
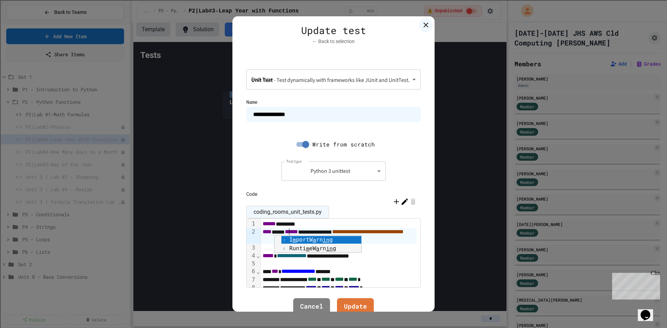
click at [399, 239] on div "**********" at bounding box center [339, 236] width 156 height 16
click at [362, 304] on link "Update" at bounding box center [356, 307] width 38 height 19
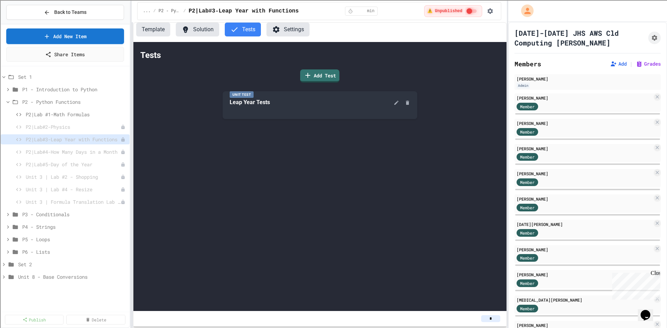
click at [194, 28] on button "Solution" at bounding box center [197, 30] width 43 height 14
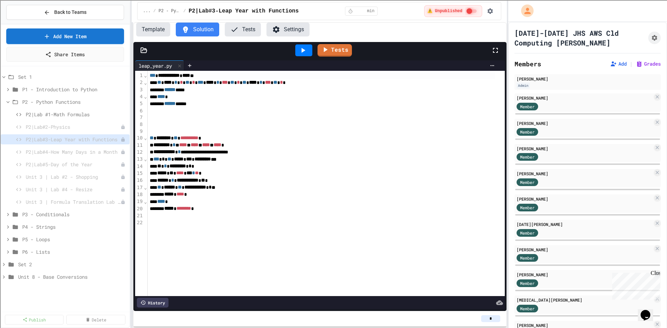
click at [144, 47] on icon at bounding box center [143, 50] width 7 height 7
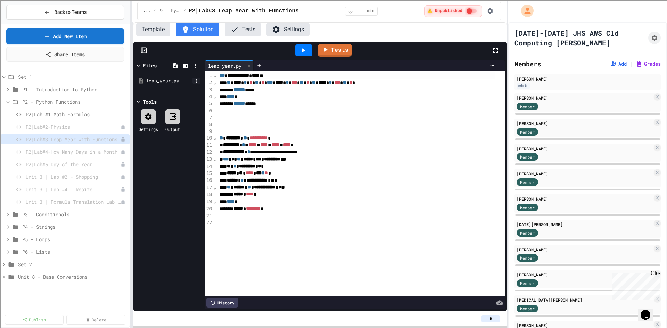
click at [197, 81] on icon at bounding box center [196, 81] width 1 height 4
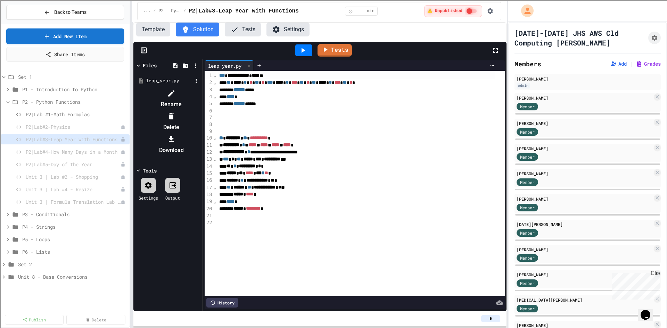
click at [201, 93] on li "Rename" at bounding box center [171, 99] width 59 height 22
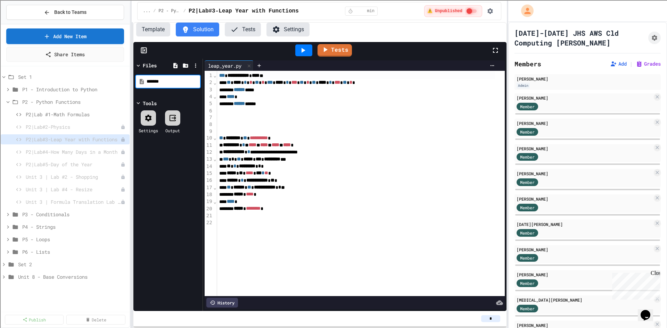
type input "*******"
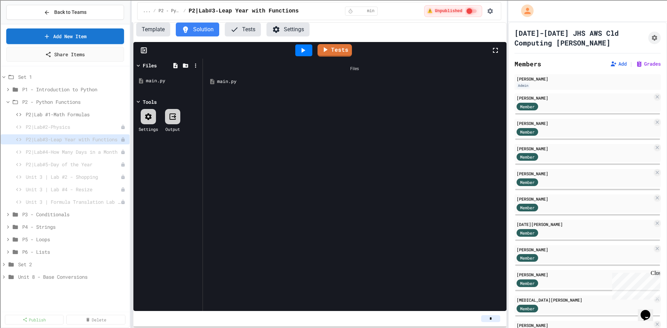
drag, startPoint x: 157, startPoint y: 121, endPoint x: 154, endPoint y: 120, distance: 3.9
click at [156, 121] on div "Settings" at bounding box center [148, 120] width 19 height 23
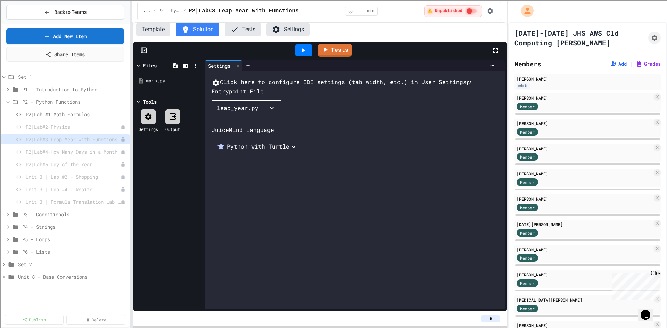
click at [256, 116] on button "leap_year.py" at bounding box center [247, 107] width 70 height 15
click at [233, 127] on li "main.py" at bounding box center [231, 121] width 24 height 11
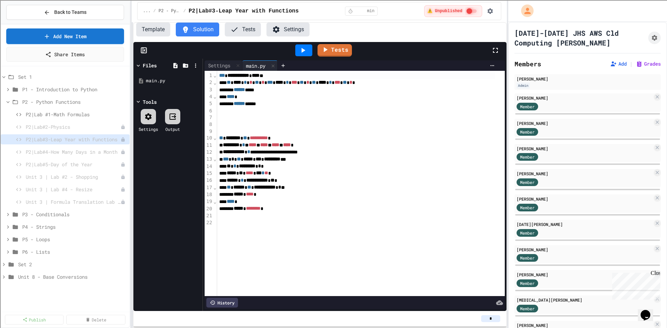
click at [448, 165] on div "** * ********* * * *" at bounding box center [356, 166] width 278 height 7
click at [328, 48] on icon at bounding box center [325, 48] width 8 height 9
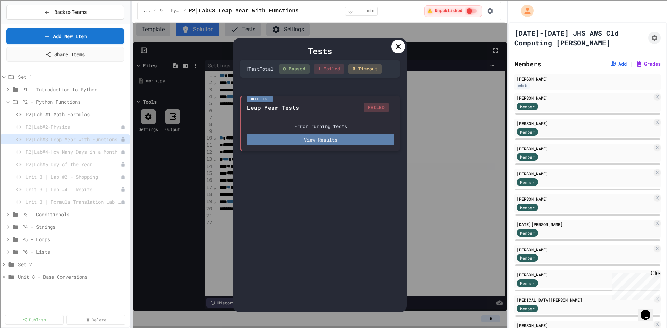
click at [336, 142] on button "View Results" at bounding box center [320, 139] width 147 height 11
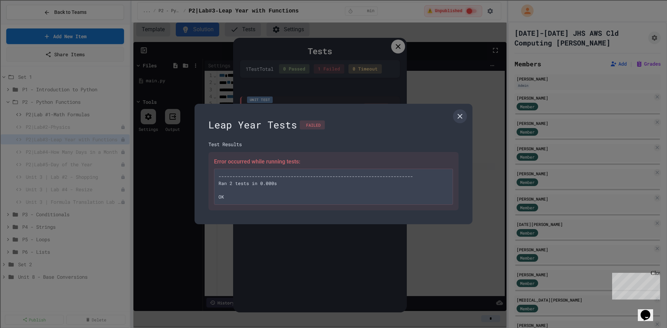
click at [290, 195] on pre "---------------------------------------------------------------------- Ran 2 te…" at bounding box center [333, 187] width 239 height 36
click at [458, 118] on icon at bounding box center [460, 116] width 8 height 8
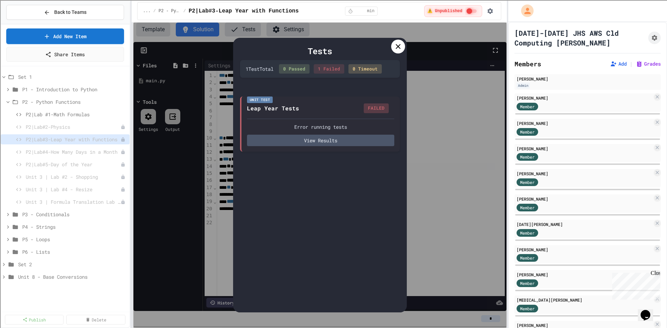
click at [394, 47] on icon at bounding box center [398, 46] width 8 height 8
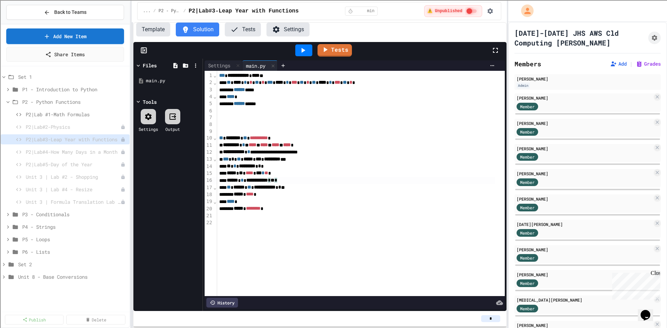
click at [313, 181] on div "**********" at bounding box center [356, 180] width 278 height 7
click at [174, 67] on icon at bounding box center [175, 65] width 4 height 5
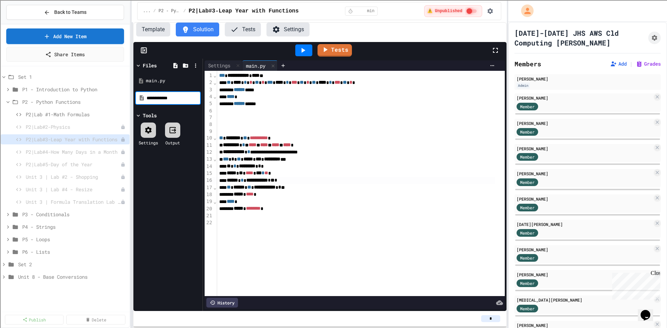
type input "**********"
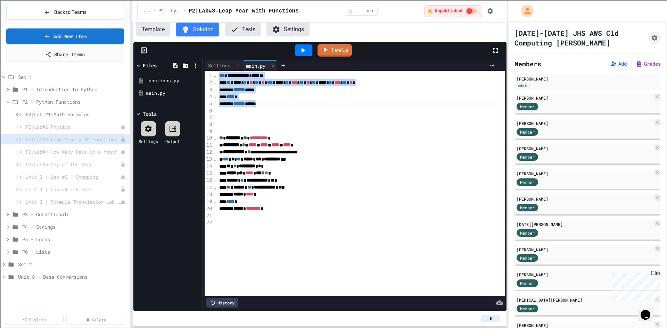
drag, startPoint x: 217, startPoint y: 74, endPoint x: 290, endPoint y: 105, distance: 79.6
click at [290, 105] on div "**********" at bounding box center [361, 184] width 288 height 226
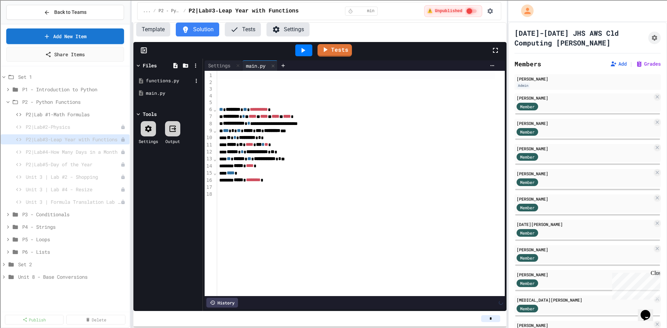
click at [162, 82] on div "functions.py" at bounding box center [169, 81] width 47 height 7
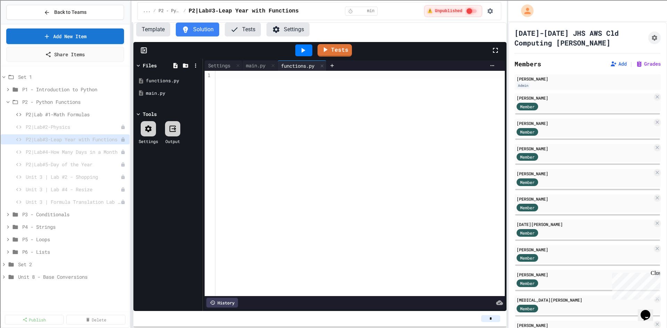
click at [224, 80] on div at bounding box center [360, 184] width 290 height 226
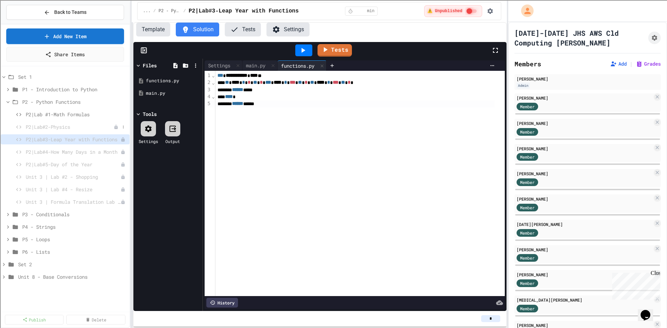
click at [54, 126] on span "P2|Lab#2-Physics" at bounding box center [70, 126] width 88 height 7
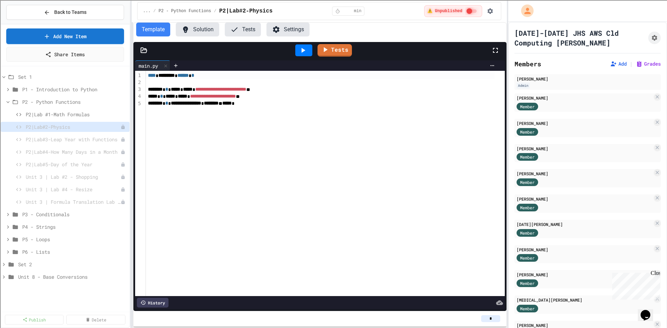
click at [148, 49] on div at bounding box center [143, 50] width 21 height 7
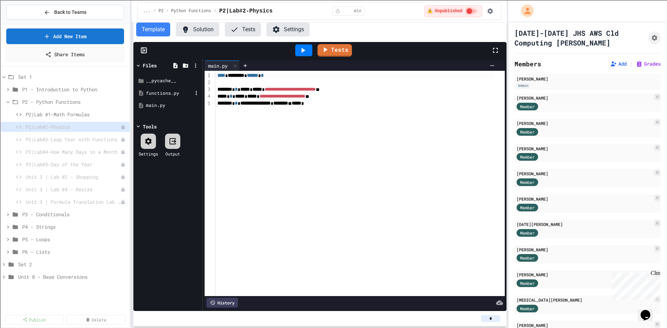
click at [155, 92] on div "functions.py" at bounding box center [169, 93] width 47 height 7
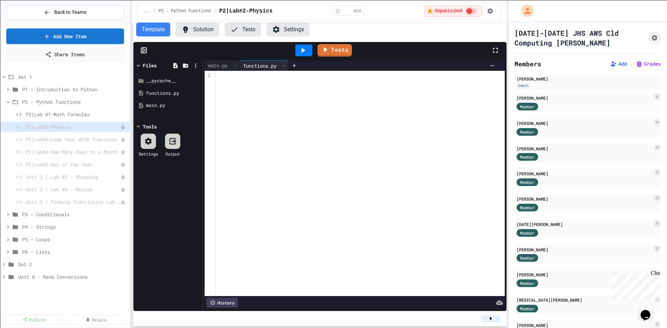
click at [201, 26] on button "Solution" at bounding box center [197, 30] width 43 height 14
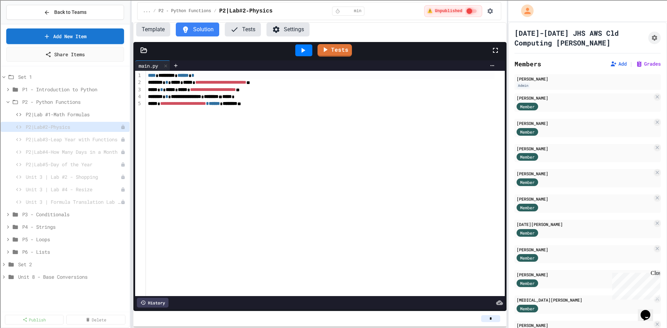
click at [144, 52] on icon at bounding box center [143, 50] width 7 height 7
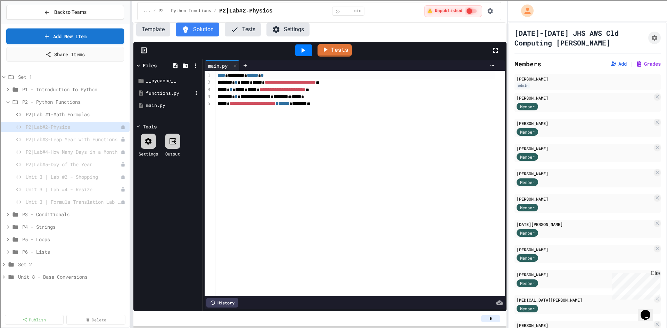
click at [156, 91] on div "functions.py" at bounding box center [169, 93] width 47 height 7
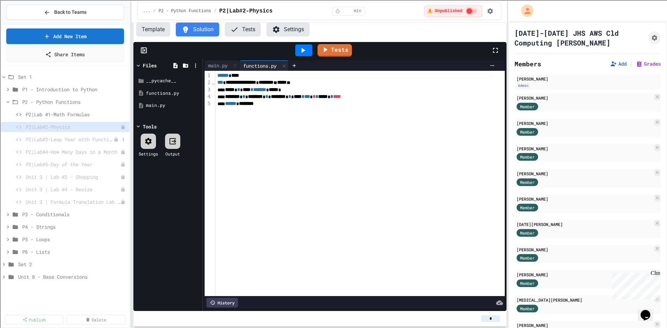
click at [79, 141] on span "P2|Lab#3-Leap Year with Functions" at bounding box center [70, 139] width 88 height 7
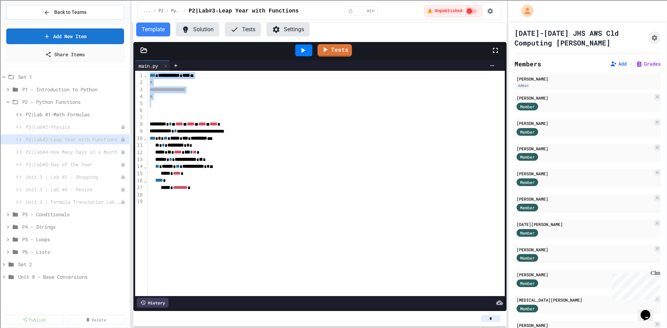
drag, startPoint x: 160, startPoint y: 108, endPoint x: 143, endPoint y: 68, distance: 43.3
click at [143, 68] on div "**********" at bounding box center [320, 184] width 370 height 249
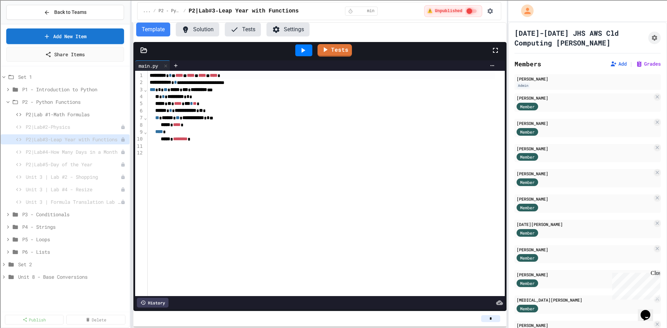
click at [145, 49] on icon at bounding box center [143, 50] width 7 height 7
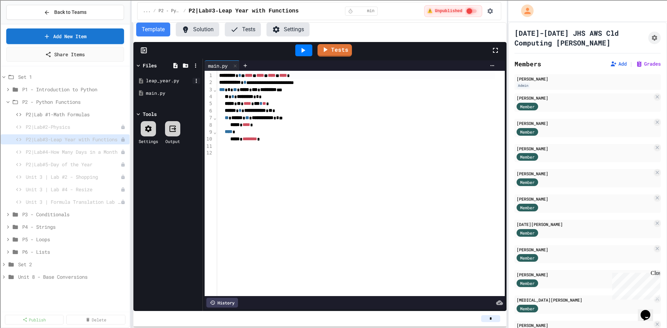
click at [197, 81] on icon at bounding box center [196, 81] width 6 height 6
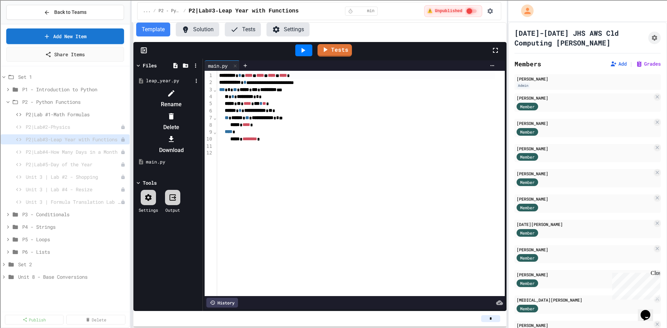
click at [201, 92] on li "Rename" at bounding box center [171, 99] width 59 height 22
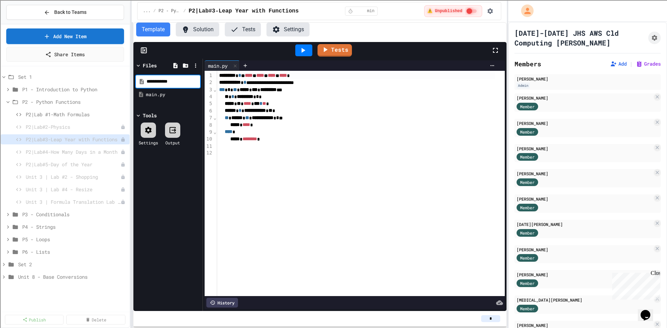
type input "**********"
click at [160, 81] on div "functions.py" at bounding box center [169, 81] width 47 height 7
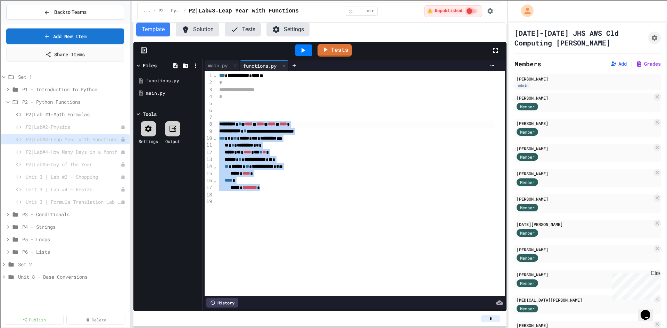
drag, startPoint x: 287, startPoint y: 191, endPoint x: 214, endPoint y: 122, distance: 100.3
click at [214, 122] on div "**********" at bounding box center [355, 184] width 300 height 226
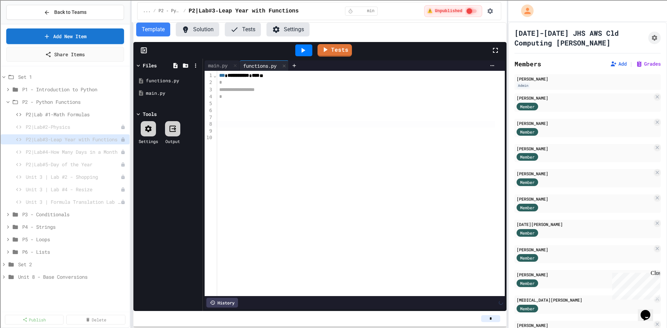
click at [345, 187] on div "**********" at bounding box center [361, 184] width 288 height 226
click at [213, 66] on div "main.py" at bounding box center [218, 65] width 26 height 7
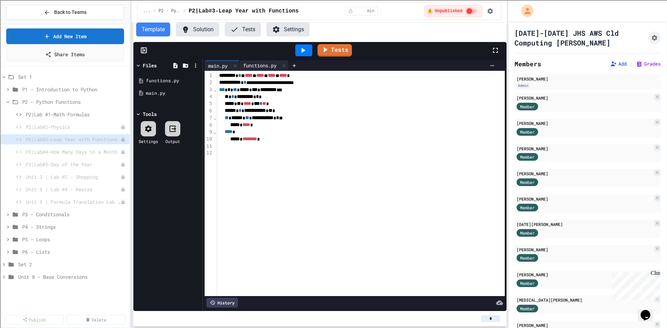
click at [265, 63] on div "functions.py" at bounding box center [260, 65] width 40 height 7
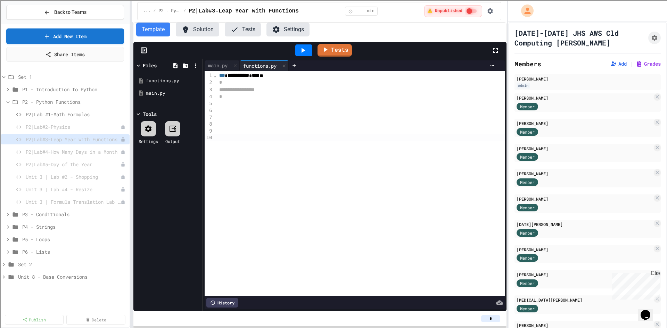
click at [317, 178] on div "**********" at bounding box center [361, 184] width 288 height 226
click at [153, 128] on div at bounding box center [148, 128] width 15 height 15
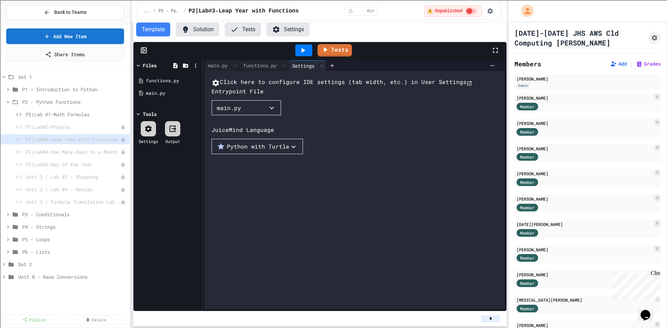
click at [329, 153] on div "Click here to configure IDE settings (tab width, etc.) in User Settings Entrypo…" at bounding box center [362, 197] width 300 height 239
click at [326, 68] on div at bounding box center [322, 66] width 8 height 10
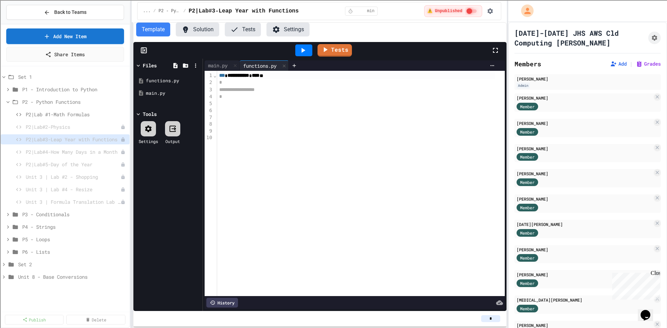
click at [150, 128] on icon at bounding box center [148, 128] width 7 height 7
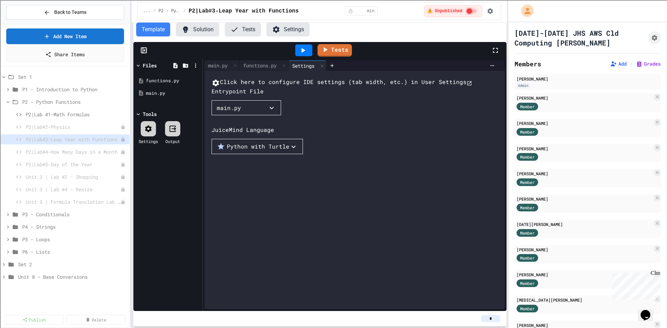
click at [262, 151] on div "Python with Turtle" at bounding box center [253, 146] width 73 height 8
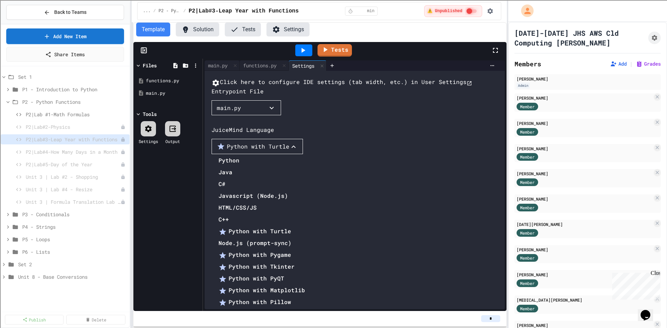
click at [236, 155] on li "Python" at bounding box center [262, 160] width 87 height 11
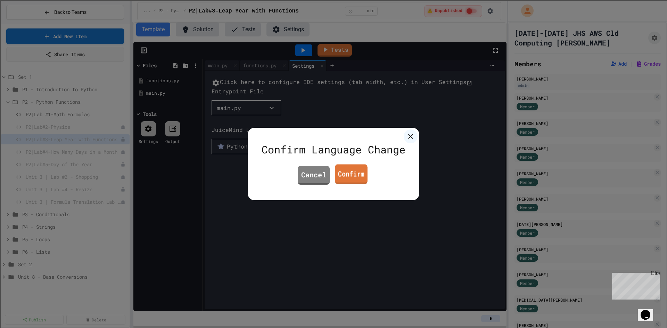
click at [354, 179] on link "Confirm" at bounding box center [351, 175] width 33 height 20
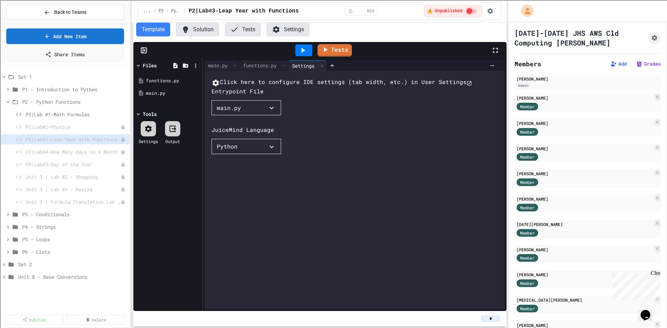
click at [201, 30] on button "Solution" at bounding box center [197, 30] width 43 height 14
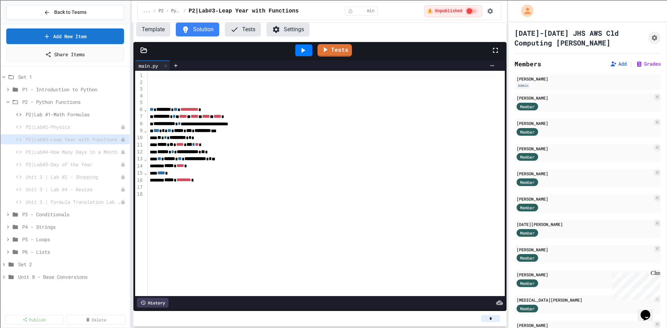
click at [146, 50] on icon at bounding box center [143, 50] width 7 height 7
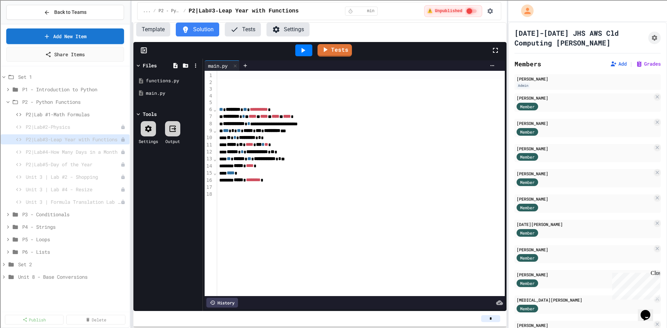
click at [220, 76] on div at bounding box center [361, 75] width 288 height 7
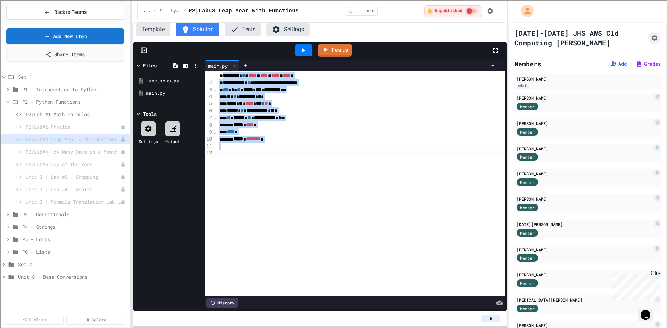
drag, startPoint x: 224, startPoint y: 76, endPoint x: 301, endPoint y: 166, distance: 118.9
click at [301, 166] on div "**********" at bounding box center [361, 184] width 288 height 226
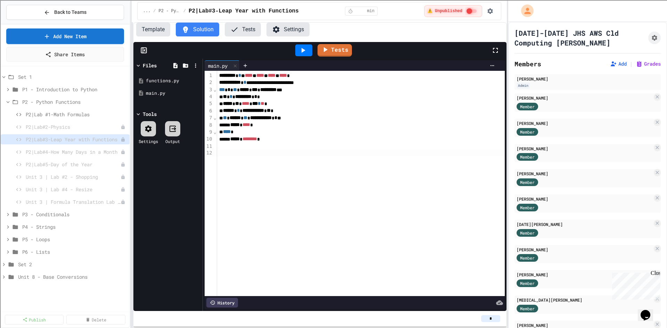
click at [314, 193] on div "**********" at bounding box center [361, 184] width 288 height 226
click at [302, 52] on icon at bounding box center [304, 50] width 4 height 5
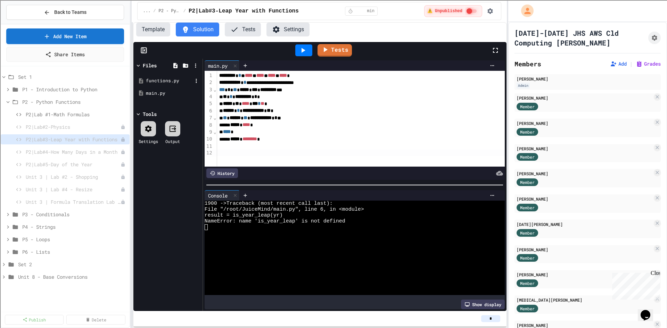
click at [160, 78] on div "functions.py" at bounding box center [169, 81] width 47 height 7
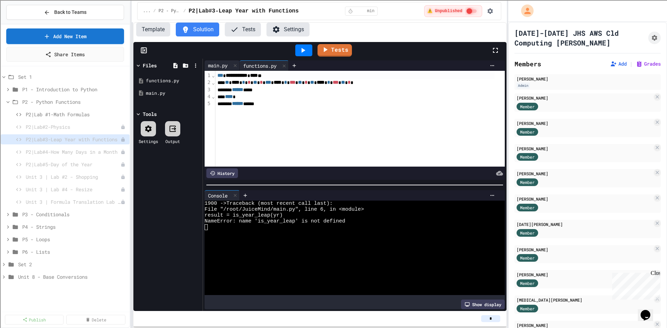
click at [214, 68] on div "main.py" at bounding box center [218, 65] width 26 height 7
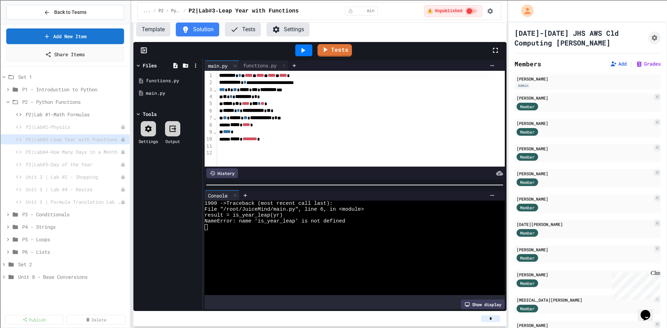
click at [217, 75] on div "********* * * **** * **** * **** * **** *" at bounding box center [356, 75] width 278 height 7
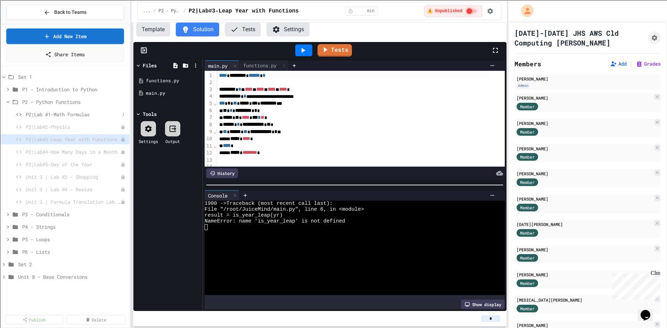
click at [66, 114] on span "P2|Lab #1-Math Formulas" at bounding box center [73, 114] width 94 height 7
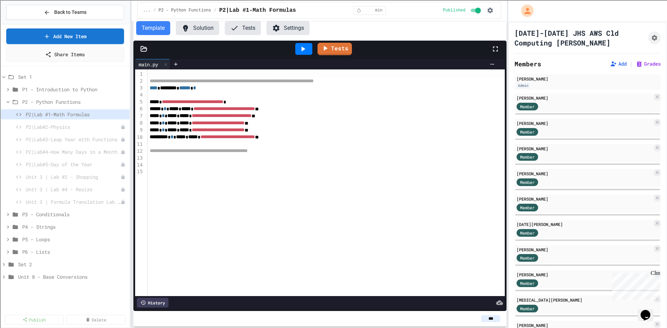
click at [192, 28] on button "Solution" at bounding box center [197, 28] width 43 height 14
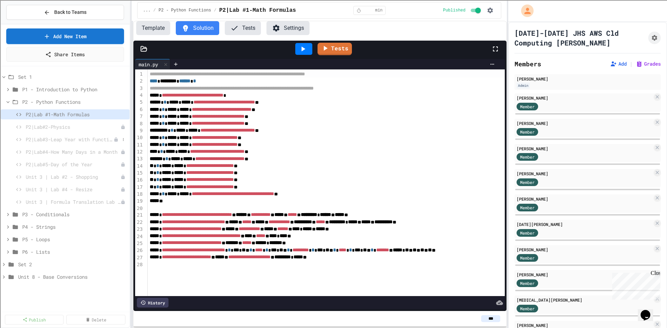
click at [66, 138] on span "P2|Lab#3-Leap Year with Functions" at bounding box center [70, 139] width 88 height 7
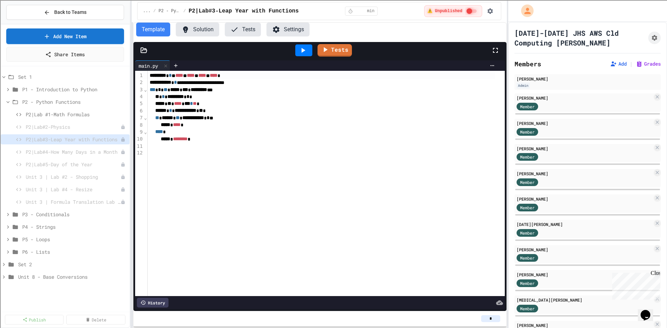
click at [203, 32] on button "Solution" at bounding box center [197, 30] width 43 height 14
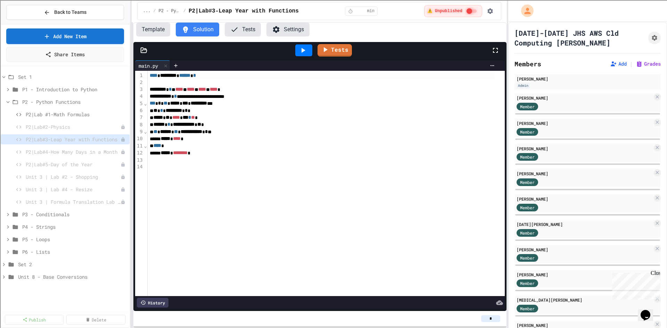
click at [310, 53] on div at bounding box center [303, 50] width 17 height 12
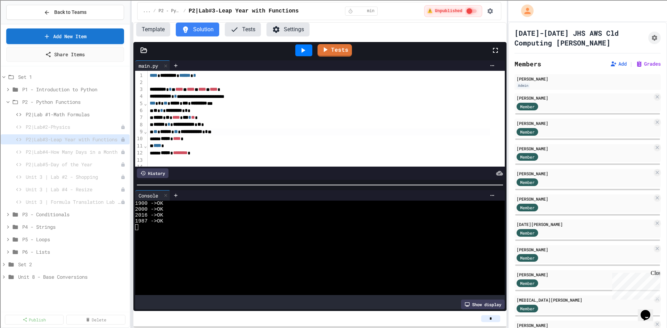
click at [305, 129] on div "**********" at bounding box center [319, 132] width 342 height 7
click at [148, 30] on button "Template" at bounding box center [153, 30] width 34 height 14
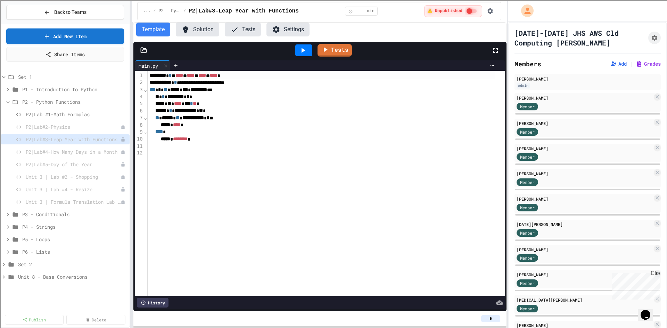
click at [248, 31] on button "Tests" at bounding box center [243, 30] width 36 height 14
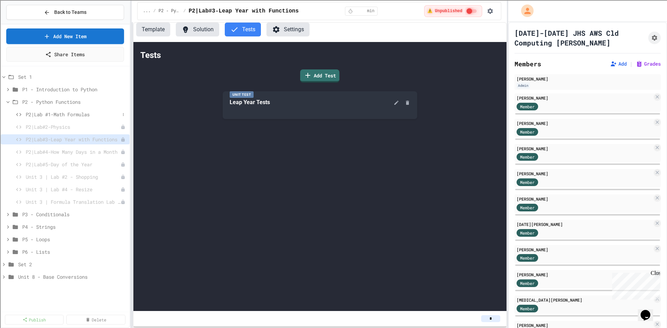
click at [88, 115] on span "P2|Lab #1-Math Formulas" at bounding box center [73, 114] width 94 height 7
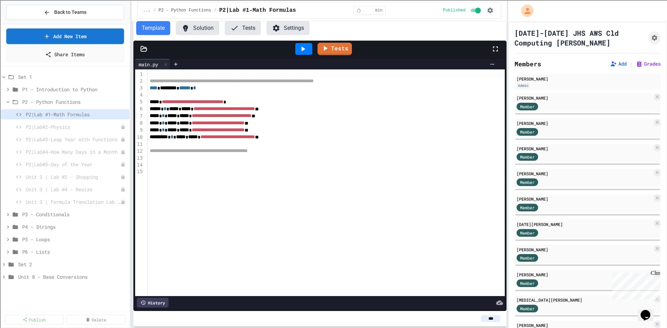
click at [236, 31] on icon at bounding box center [234, 28] width 8 height 8
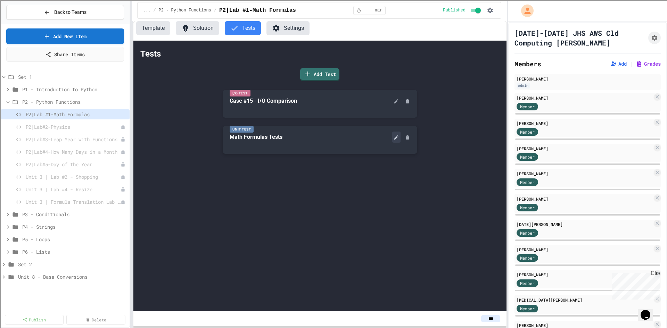
click at [395, 137] on icon at bounding box center [397, 138] width 6 height 6
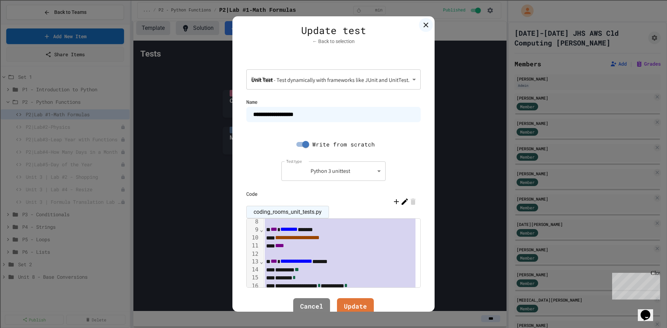
scroll to position [66, 0]
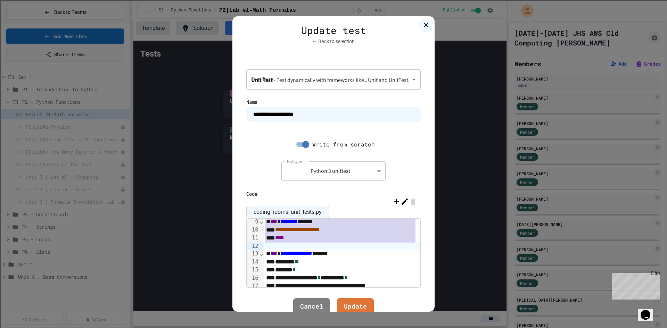
drag, startPoint x: 262, startPoint y: 224, endPoint x: 333, endPoint y: 246, distance: 73.7
copy div "**********"
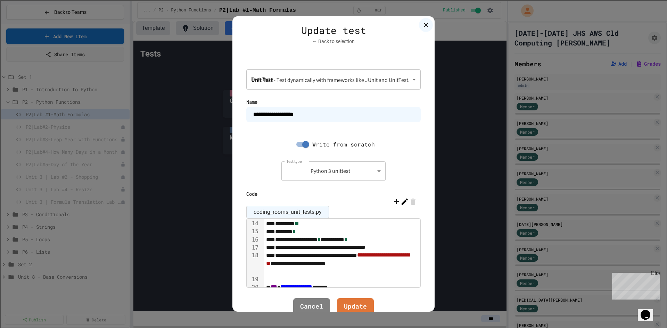
scroll to position [35, 0]
